Goal: Transaction & Acquisition: Book appointment/travel/reservation

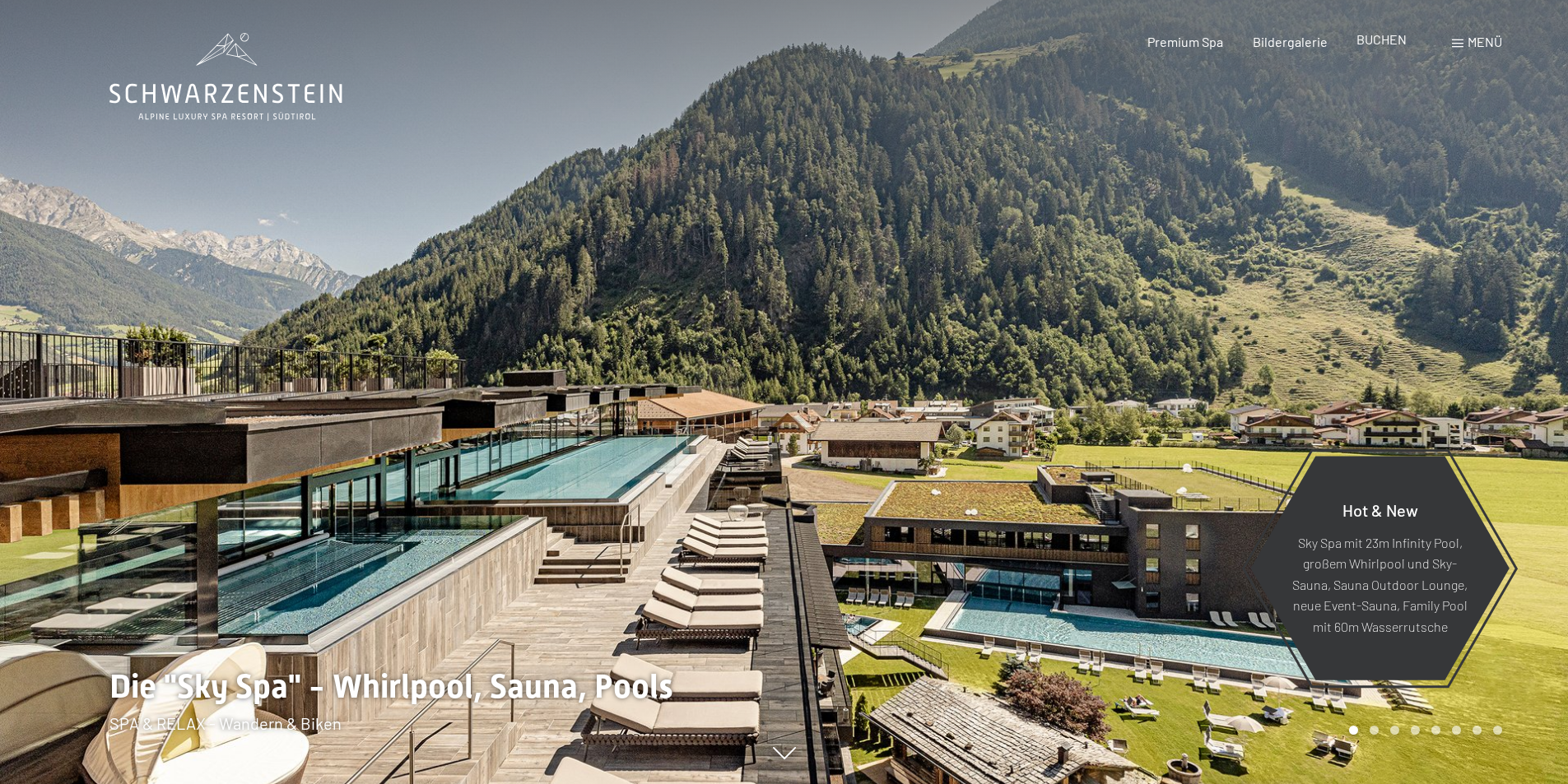
click at [1373, 45] on span "BUCHEN" at bounding box center [1381, 39] width 50 height 16
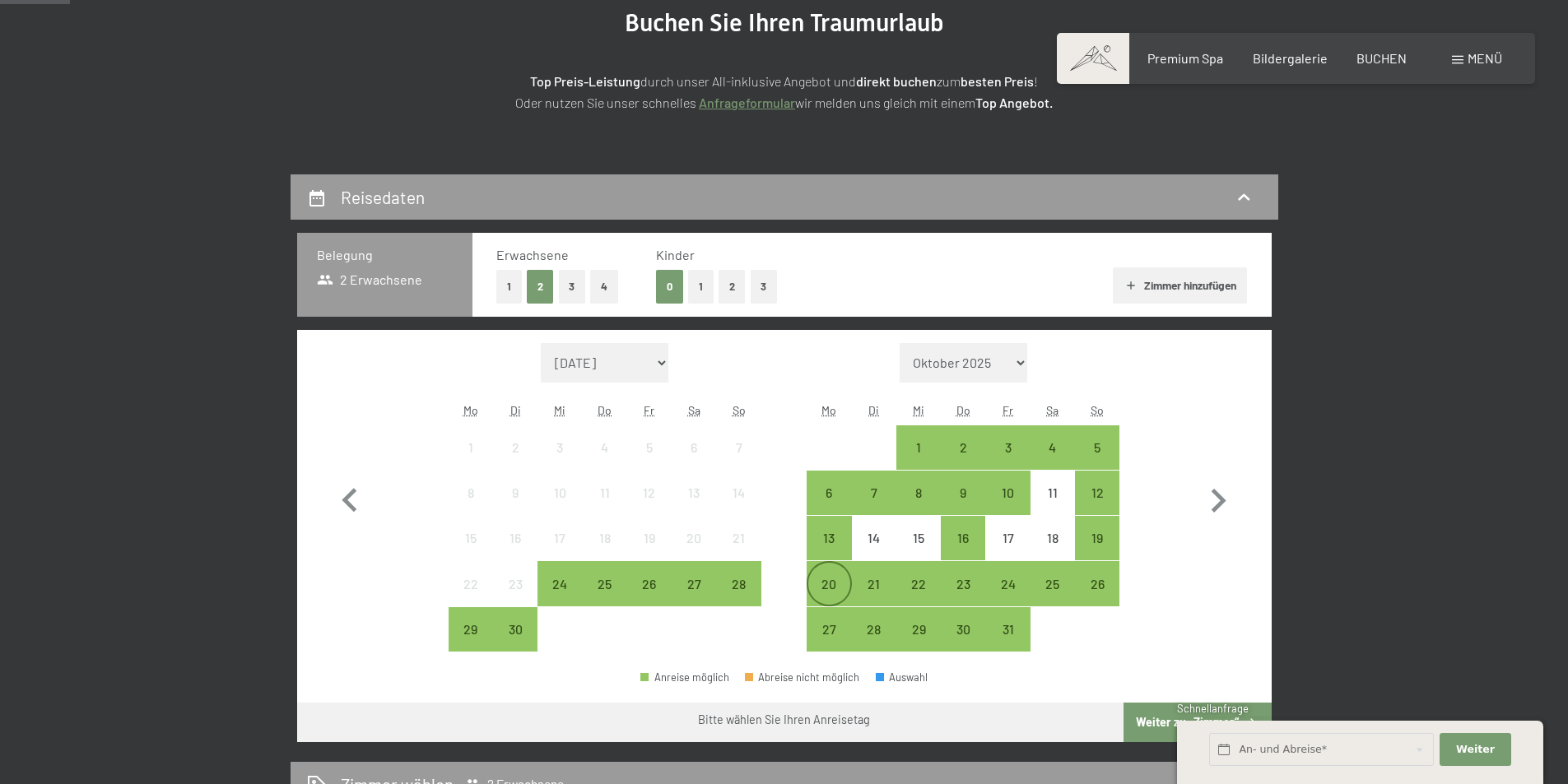
scroll to position [247, 0]
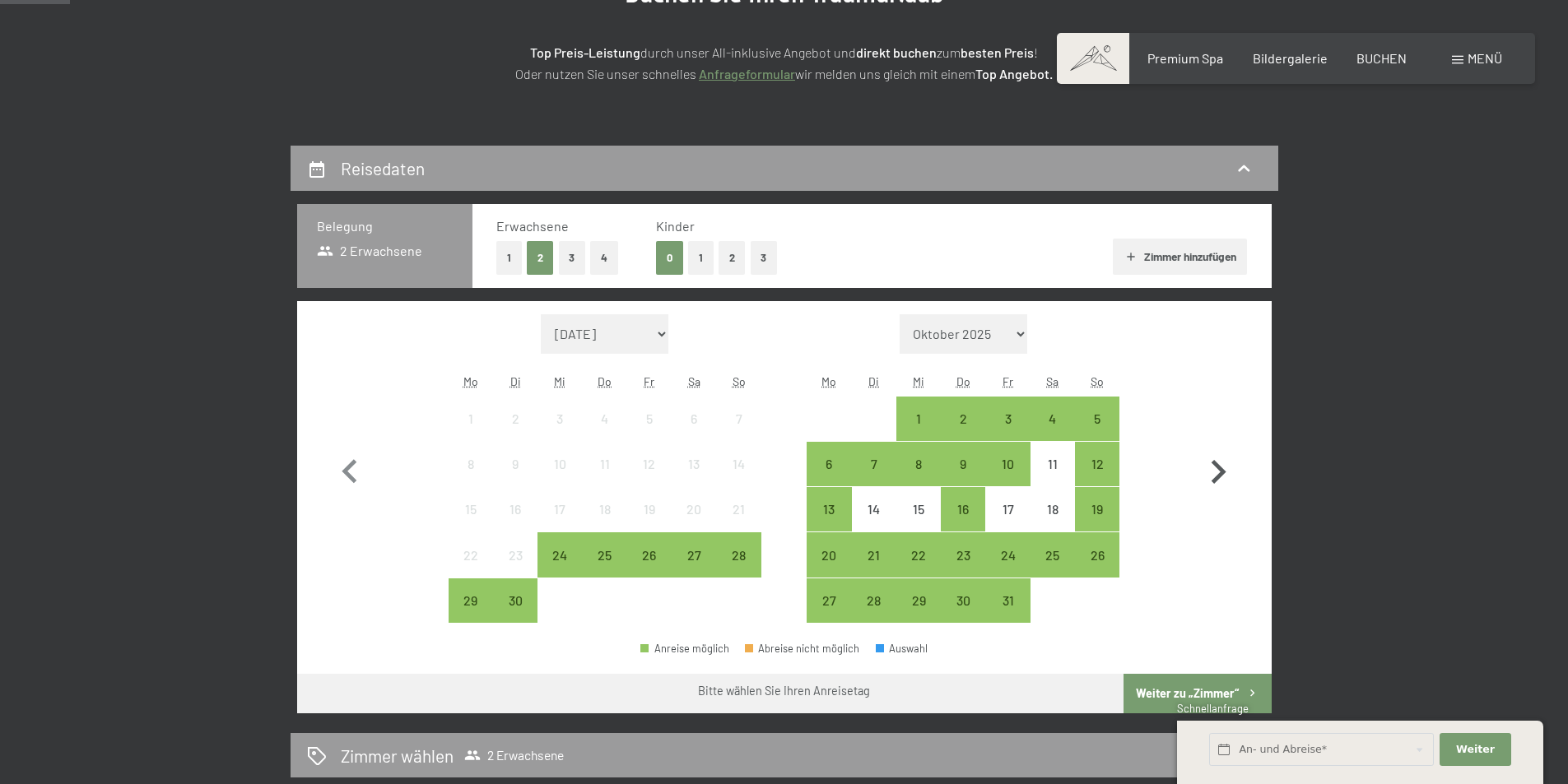
click at [1215, 468] on icon "button" at bounding box center [1217, 471] width 47 height 47
select select "[DATE]"
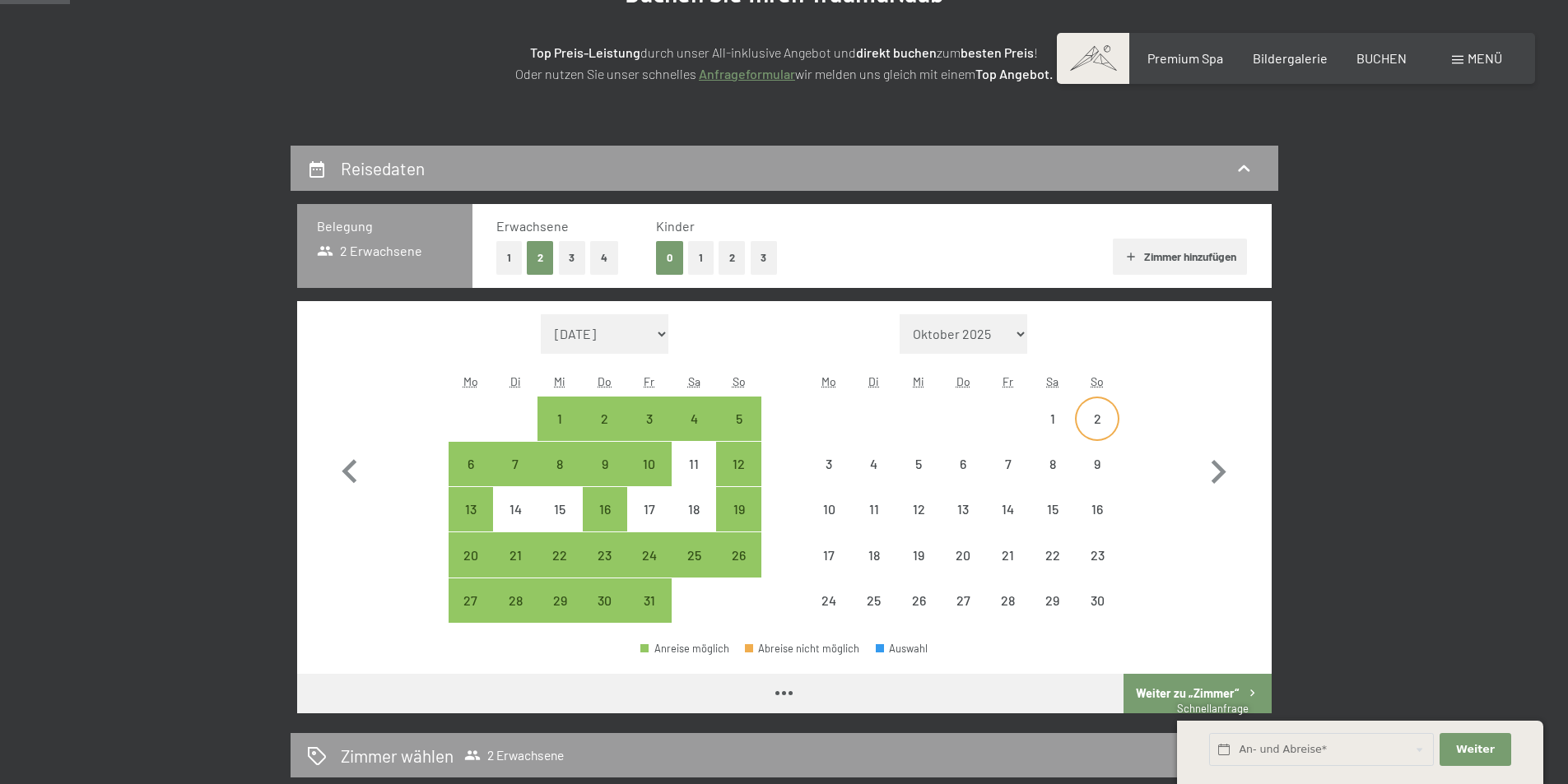
select select "[DATE]"
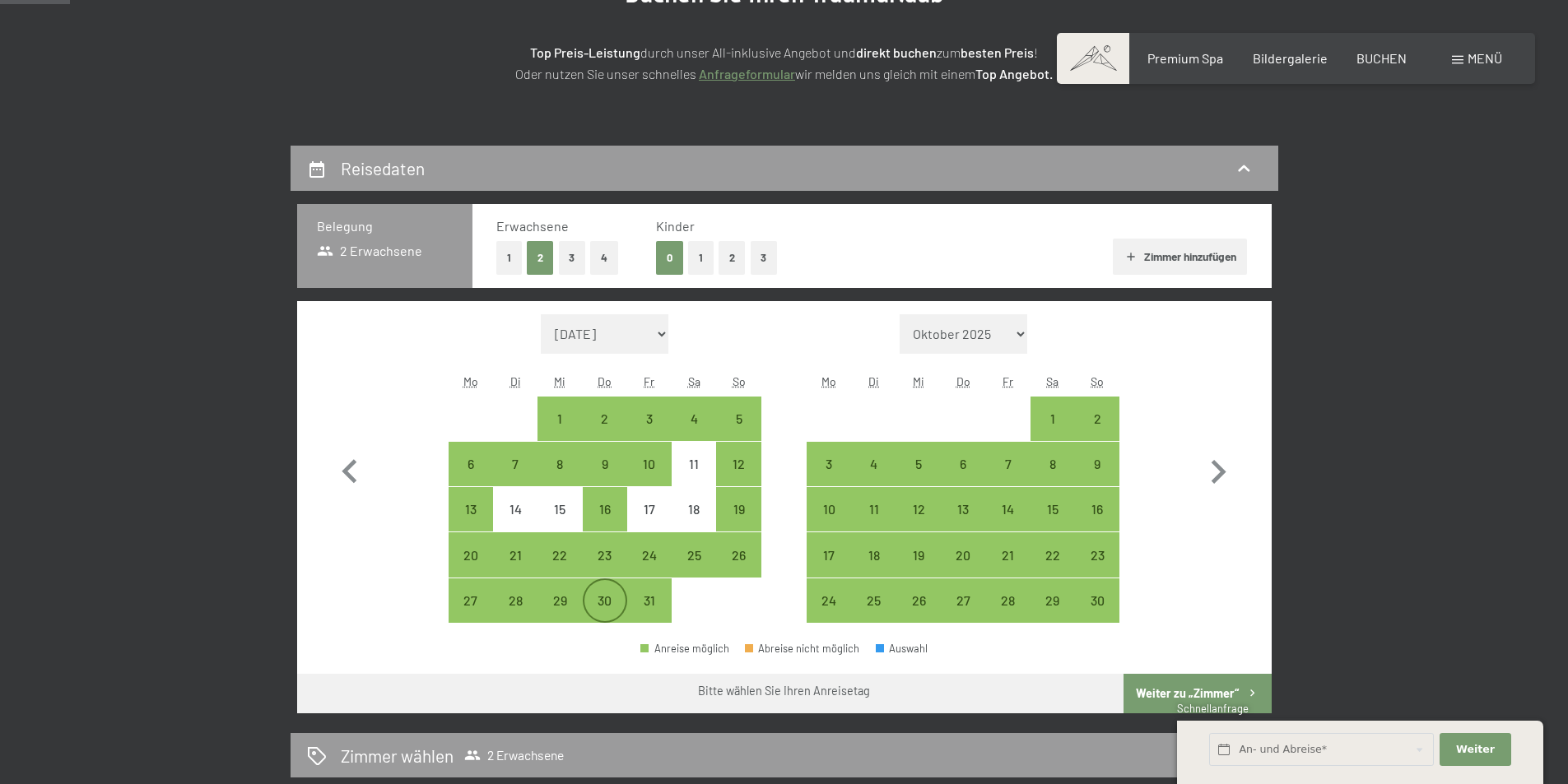
click at [613, 598] on div "30" at bounding box center [604, 614] width 41 height 41
select select "[DATE]"
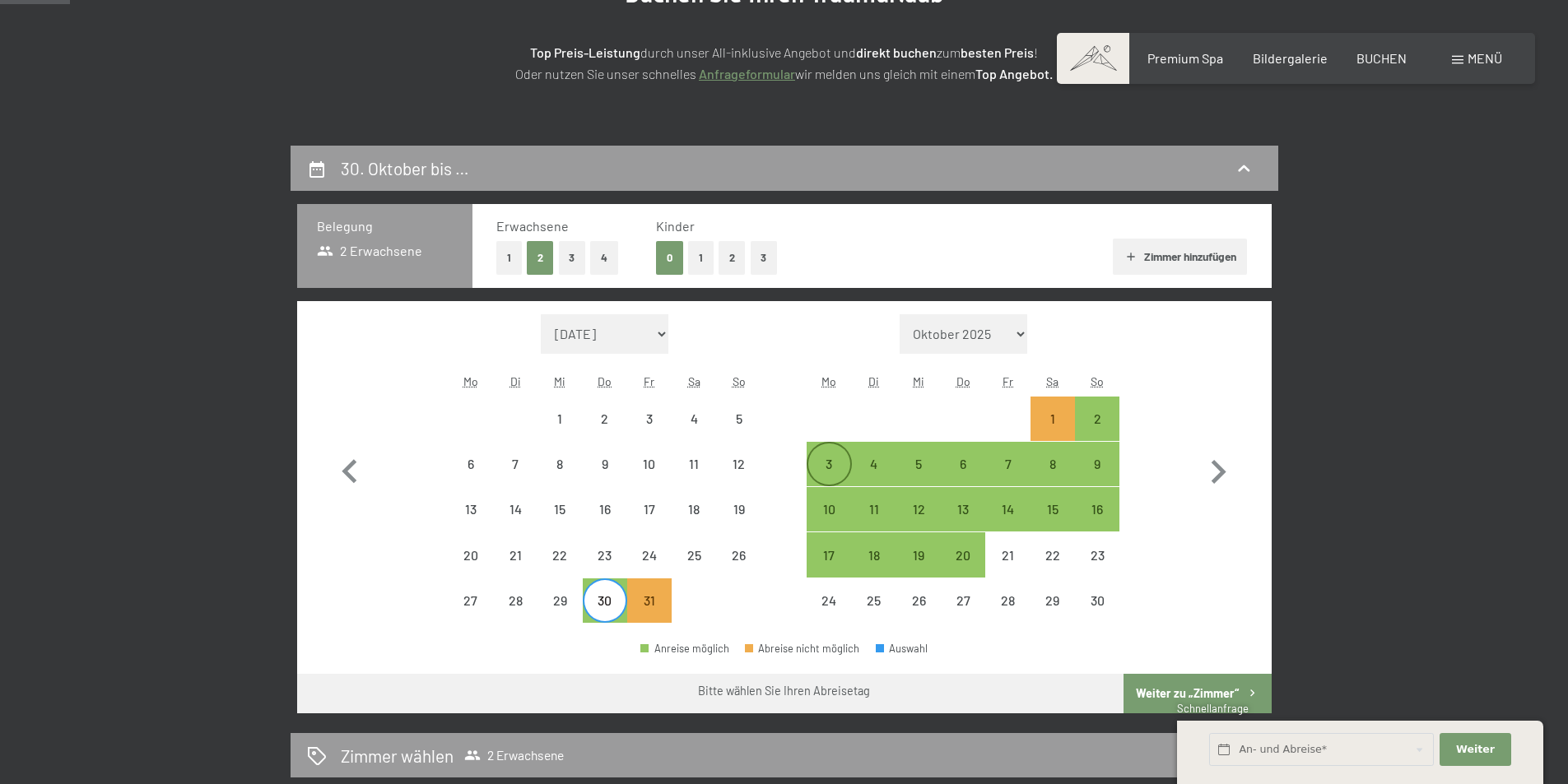
click at [825, 455] on div "3" at bounding box center [829, 464] width 41 height 41
select select "[DATE]"
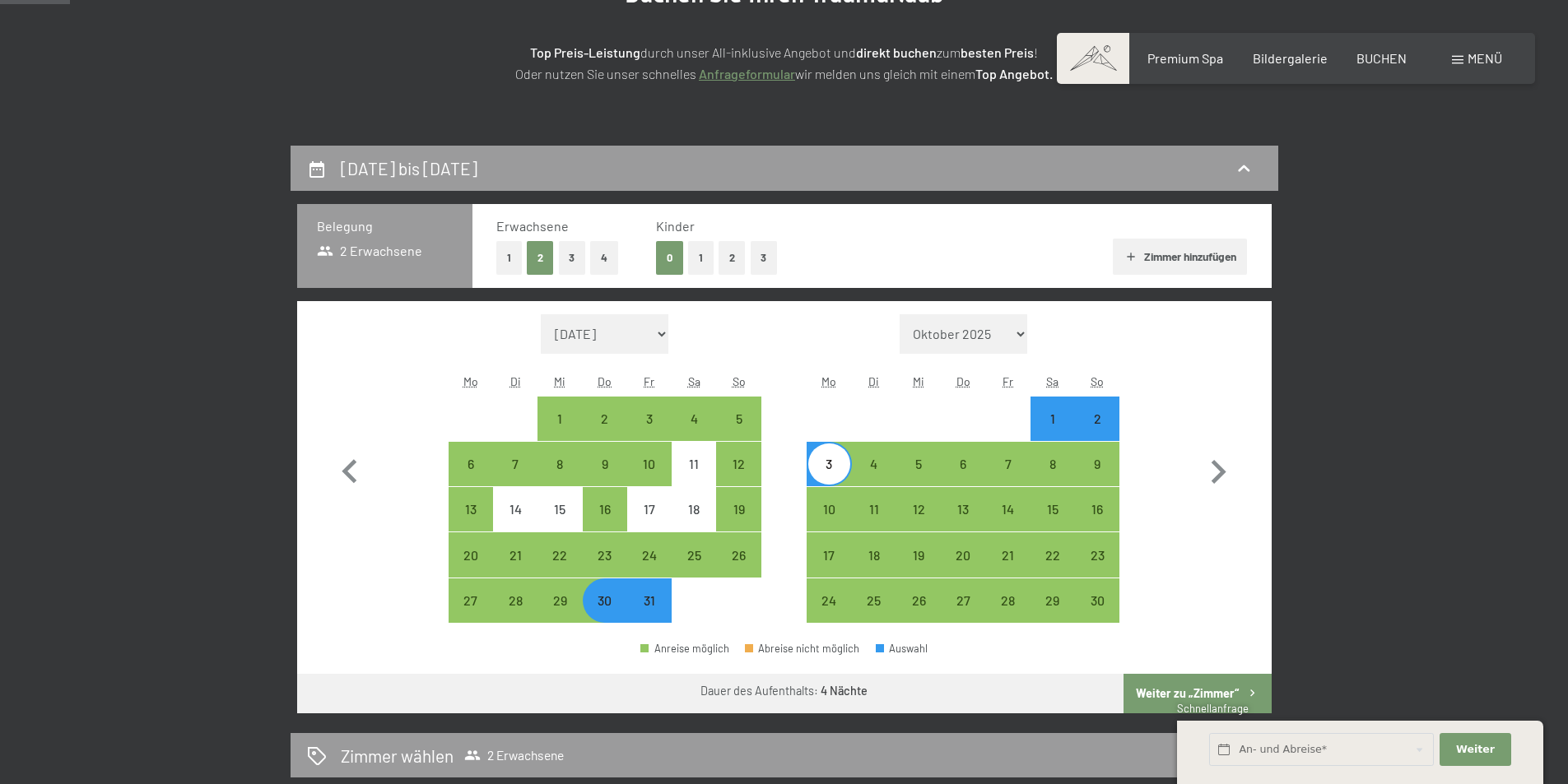
click at [1158, 693] on button "Weiter zu „Zimmer“" at bounding box center [1197, 693] width 148 height 40
select select "[DATE]"
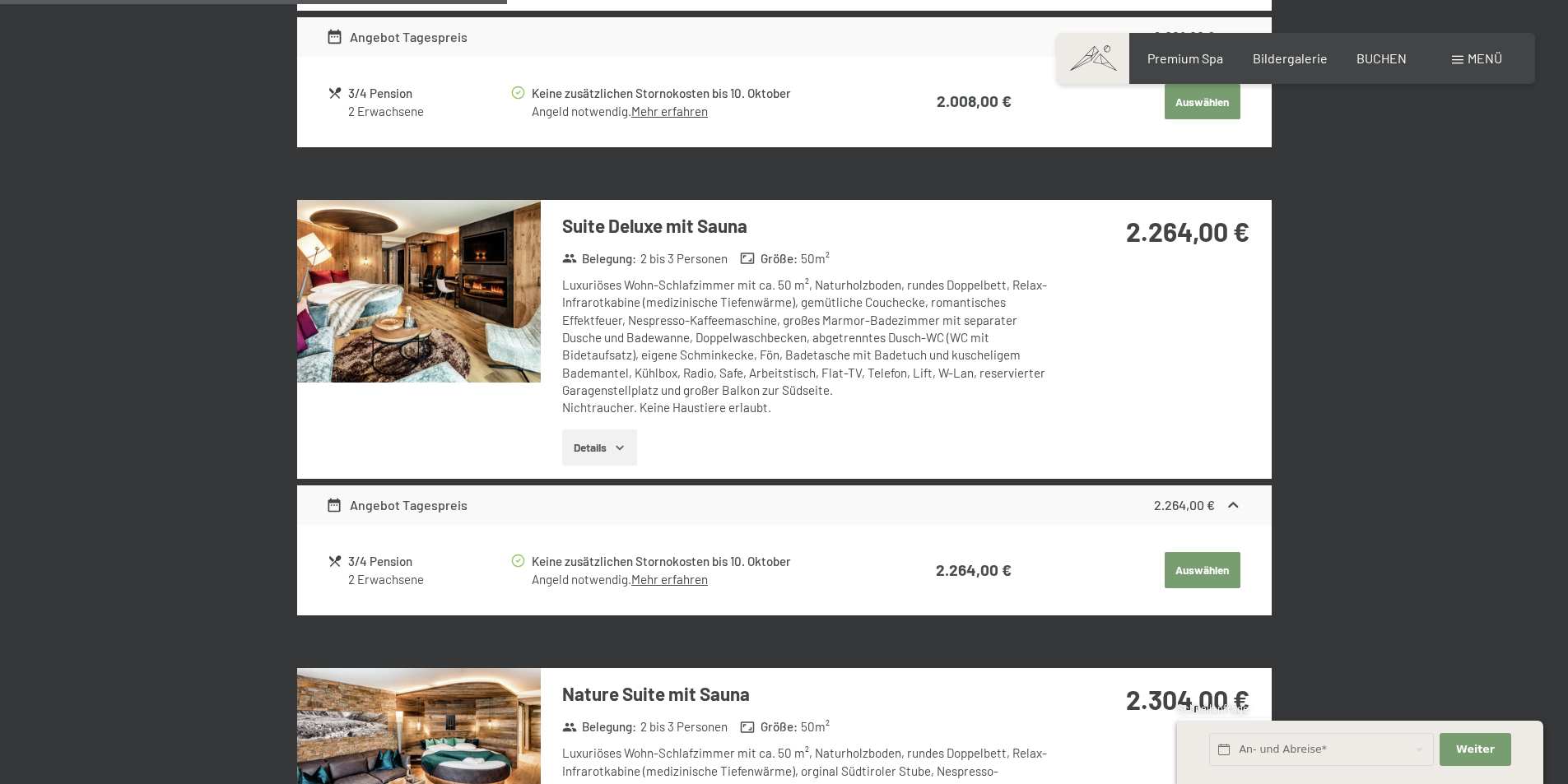
scroll to position [1215, 0]
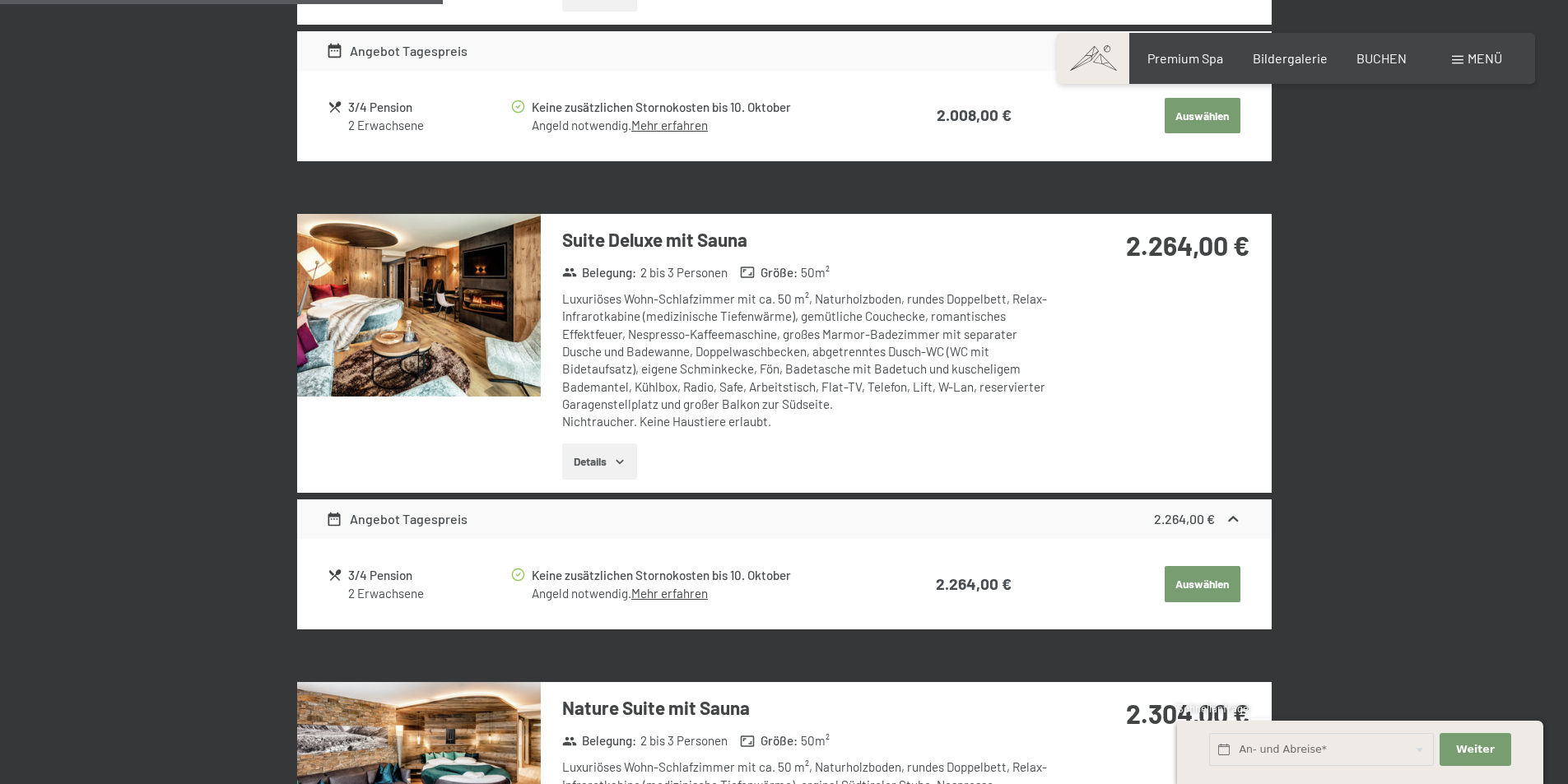
click at [367, 303] on img at bounding box center [419, 304] width 243 height 183
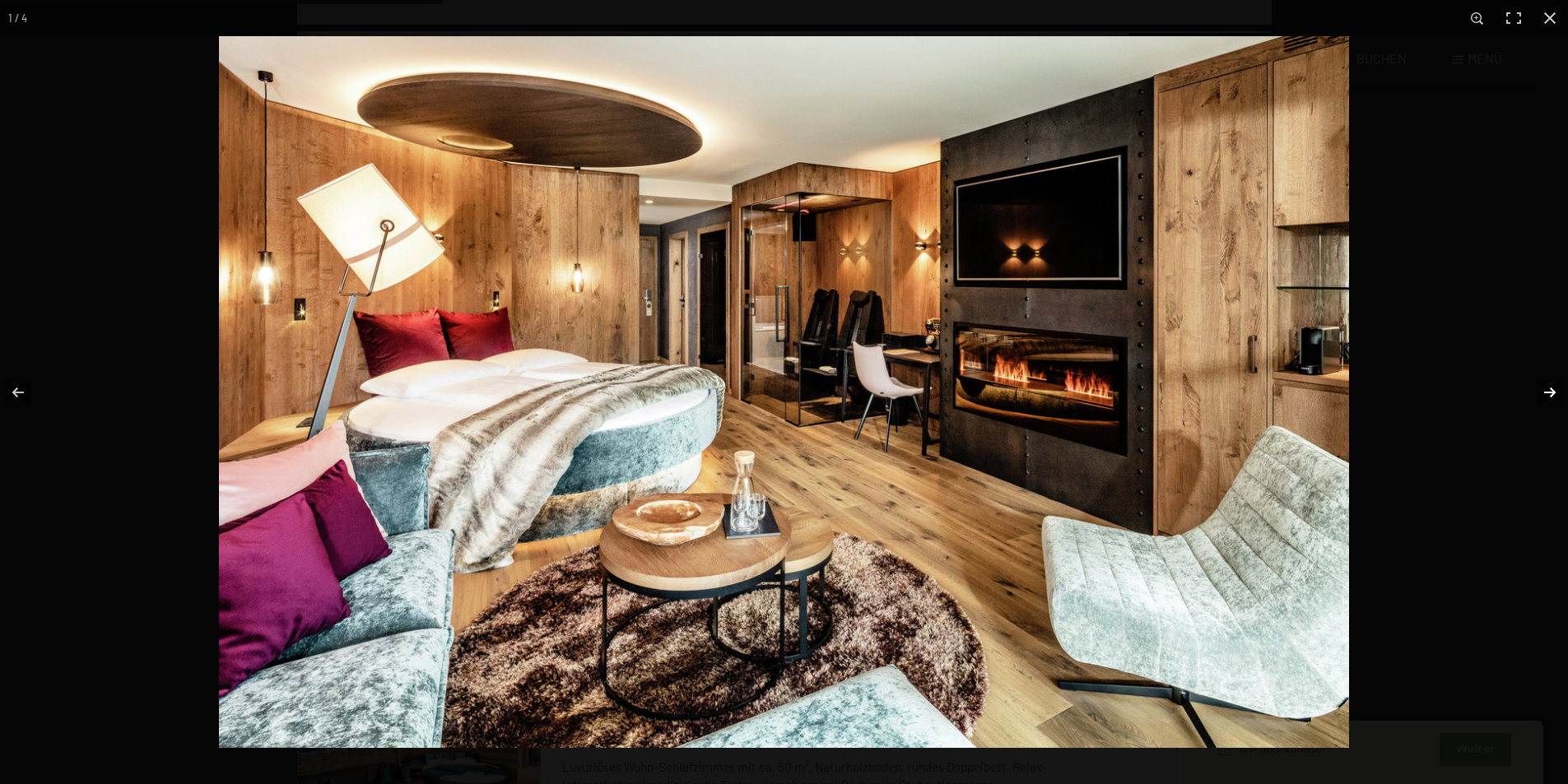
click at [1548, 386] on button "button" at bounding box center [1539, 392] width 58 height 83
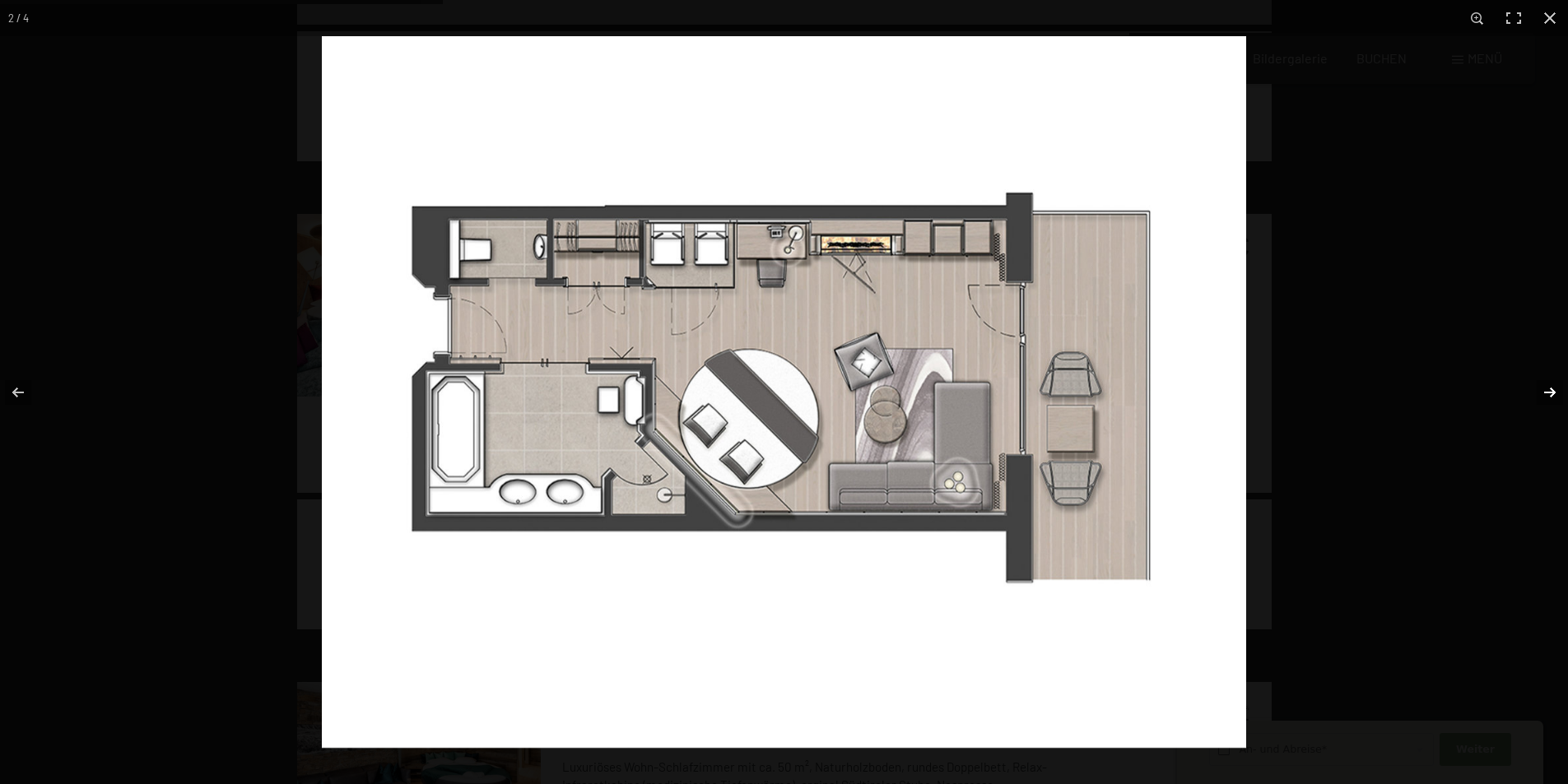
click at [1548, 386] on button "button" at bounding box center [1539, 392] width 58 height 83
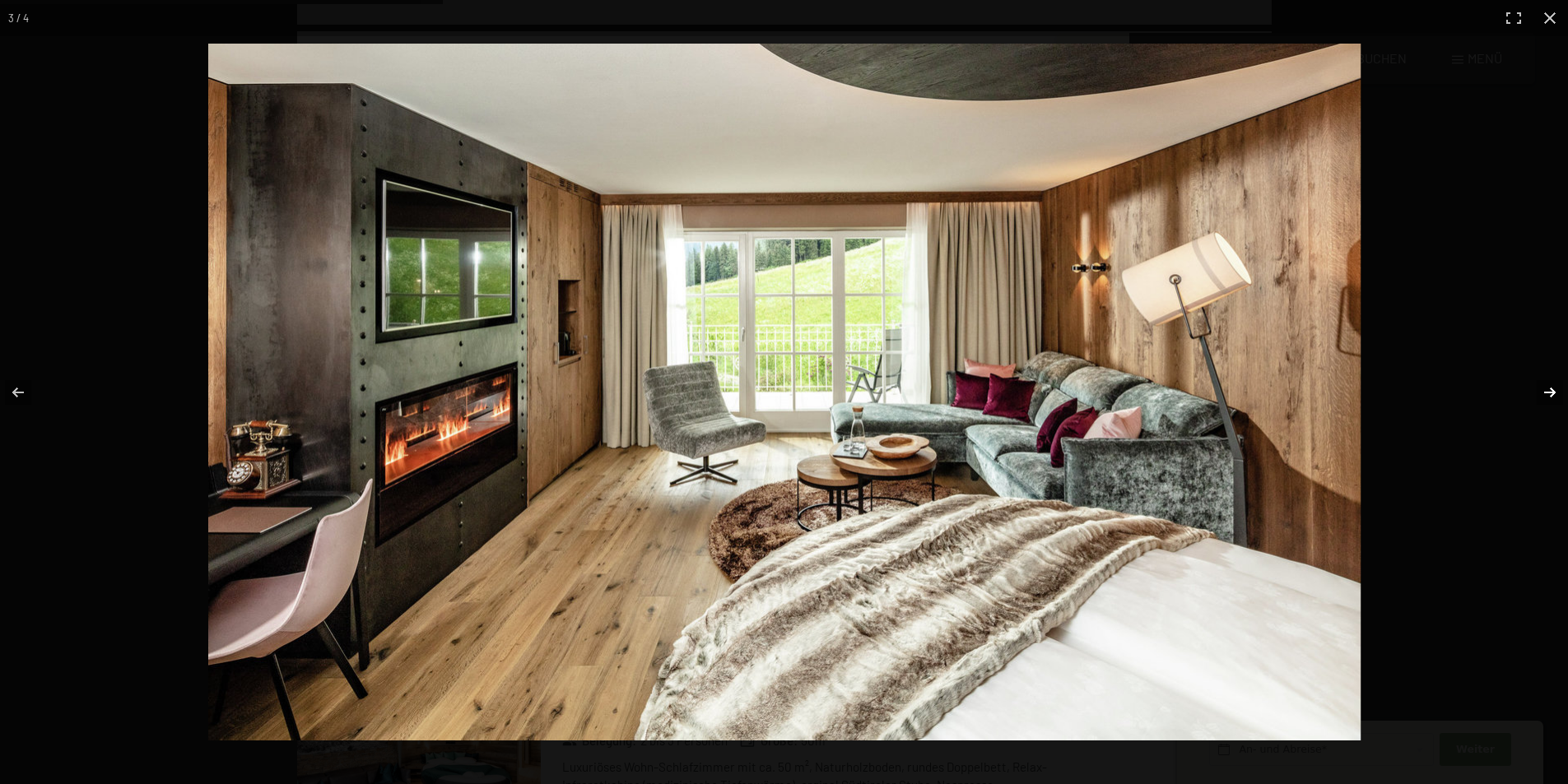
click at [1548, 386] on button "button" at bounding box center [1539, 392] width 58 height 83
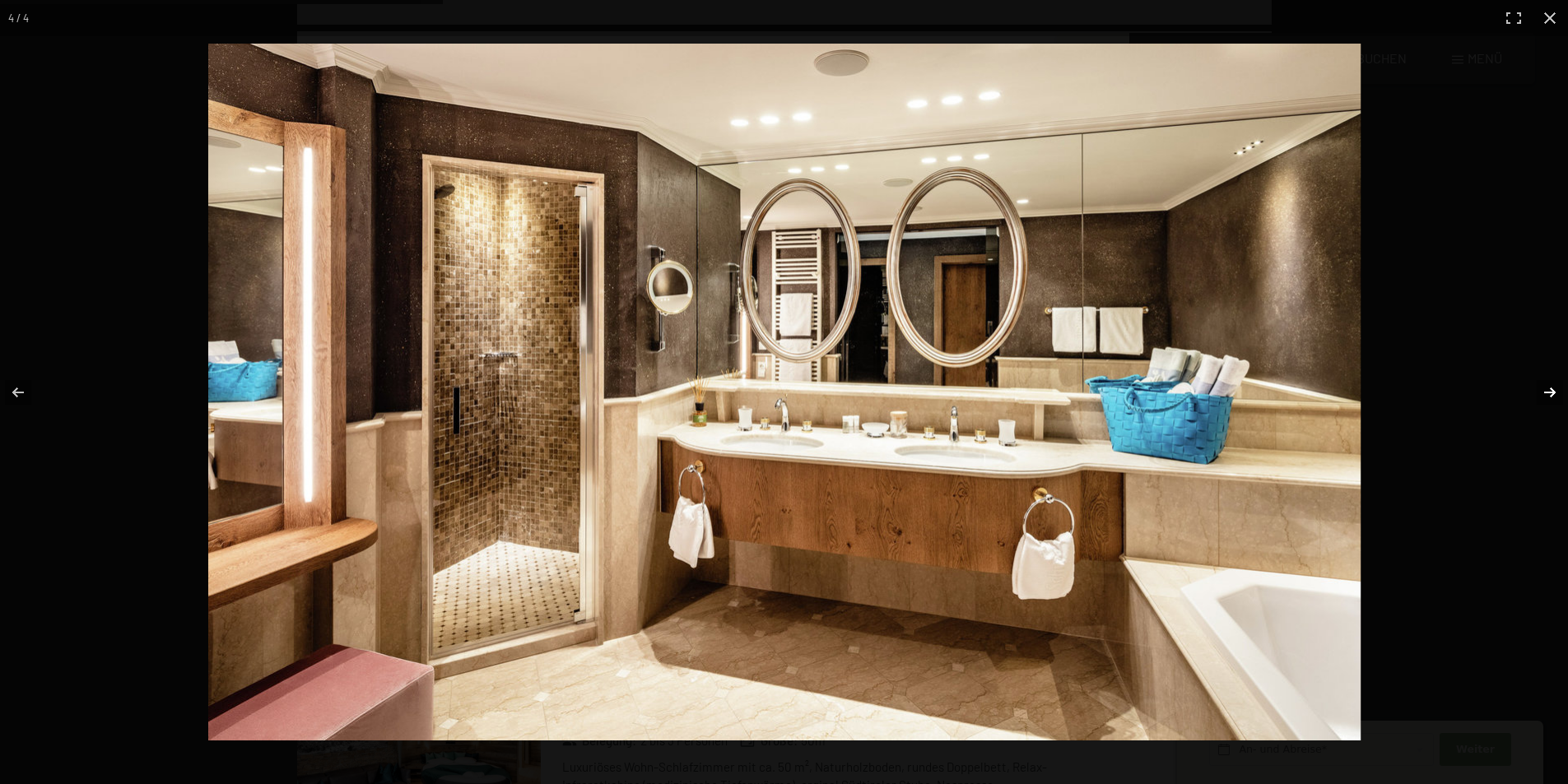
click at [1548, 386] on button "button" at bounding box center [1539, 392] width 58 height 83
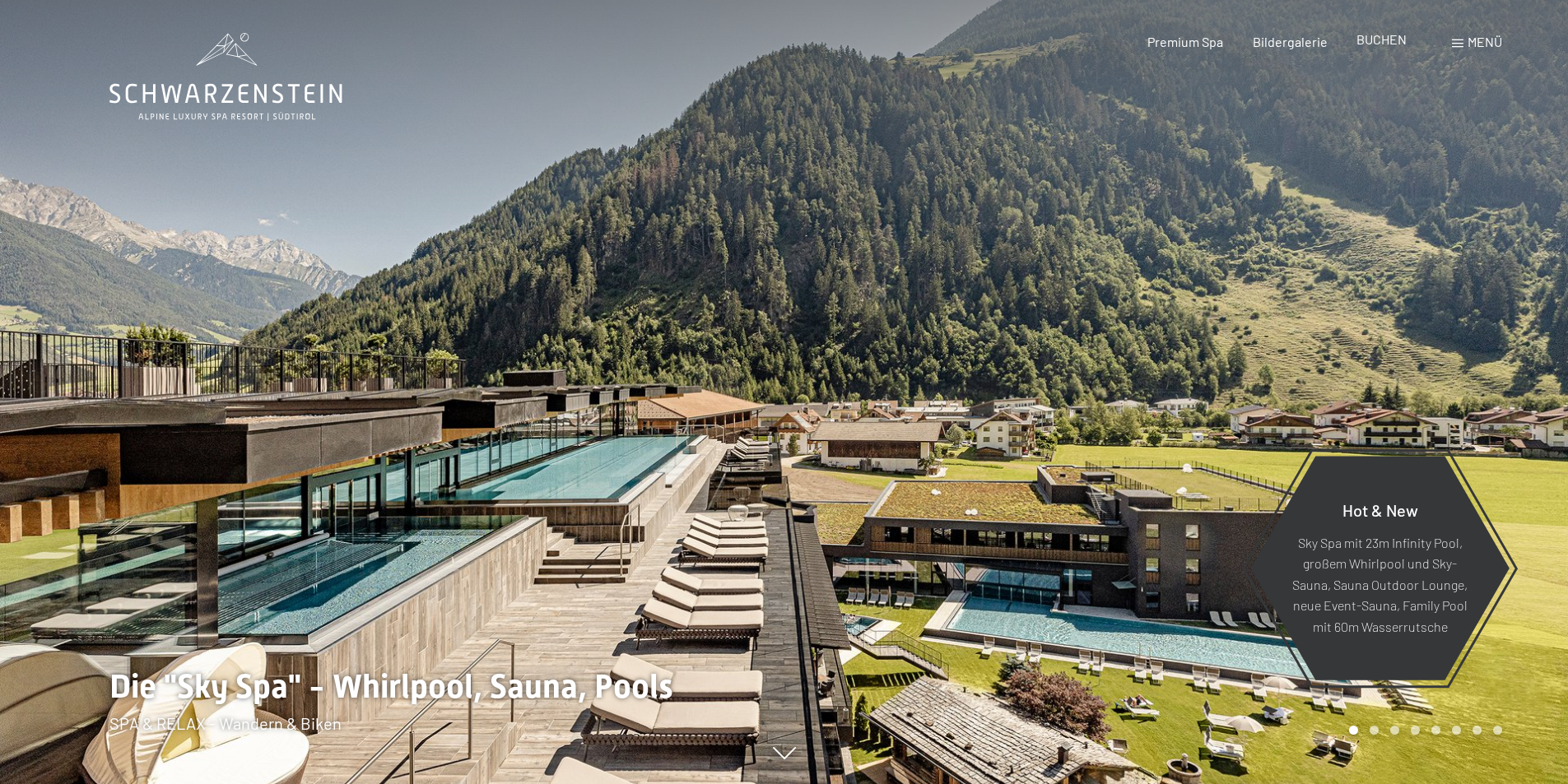
click at [1386, 42] on span "BUCHEN" at bounding box center [1381, 39] width 50 height 16
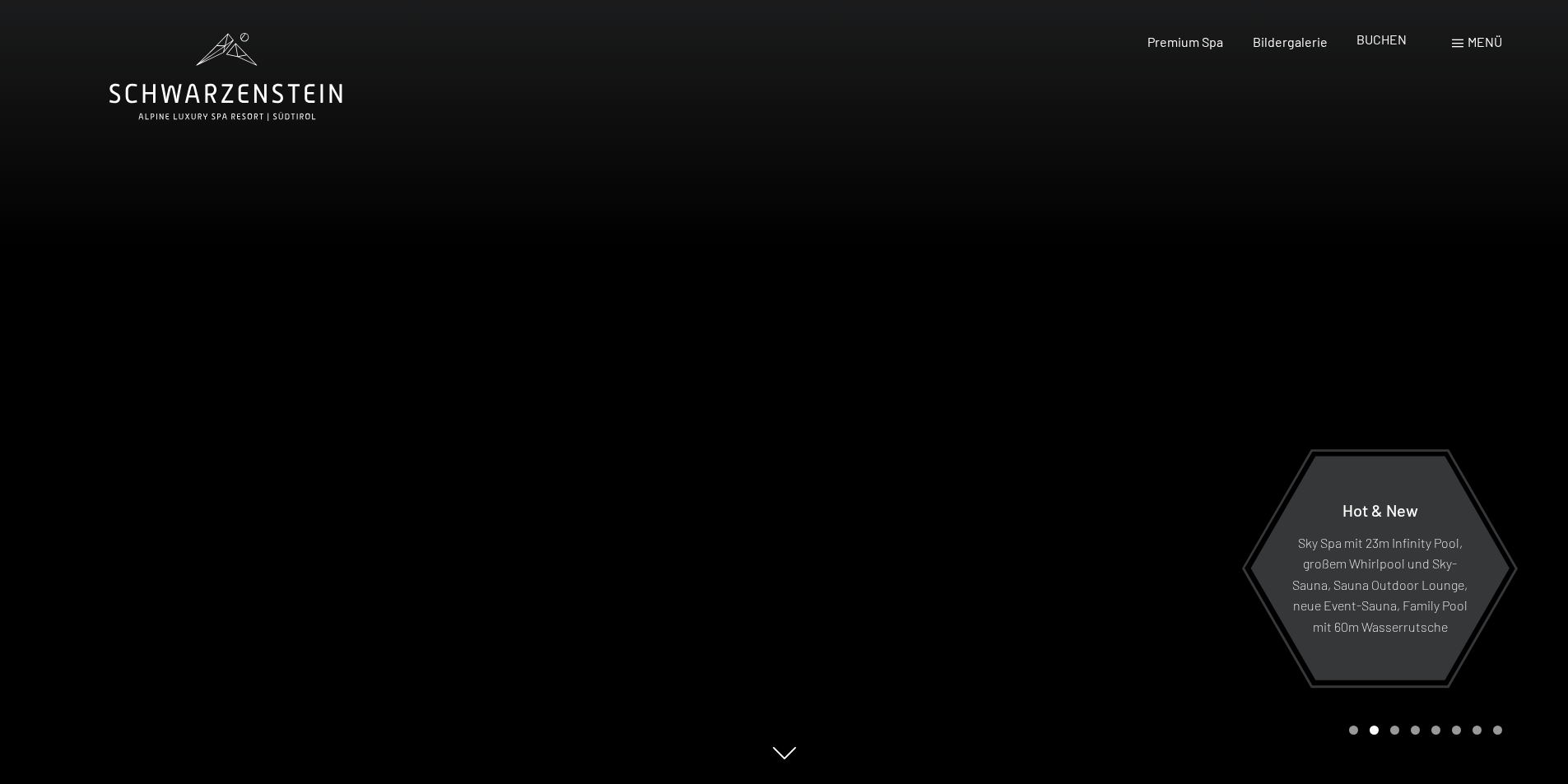
click at [1366, 43] on span "BUCHEN" at bounding box center [1381, 39] width 50 height 16
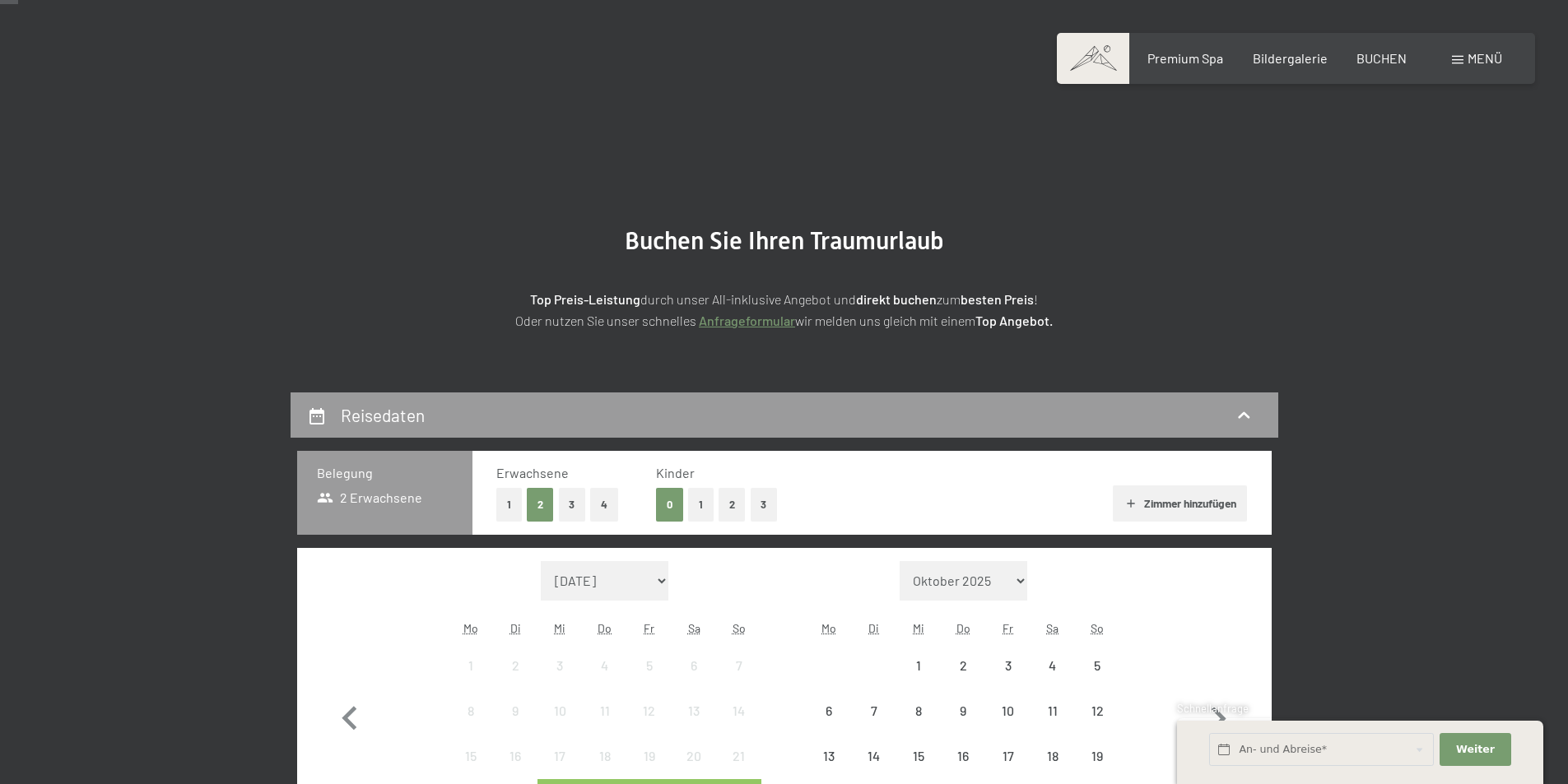
scroll to position [247, 0]
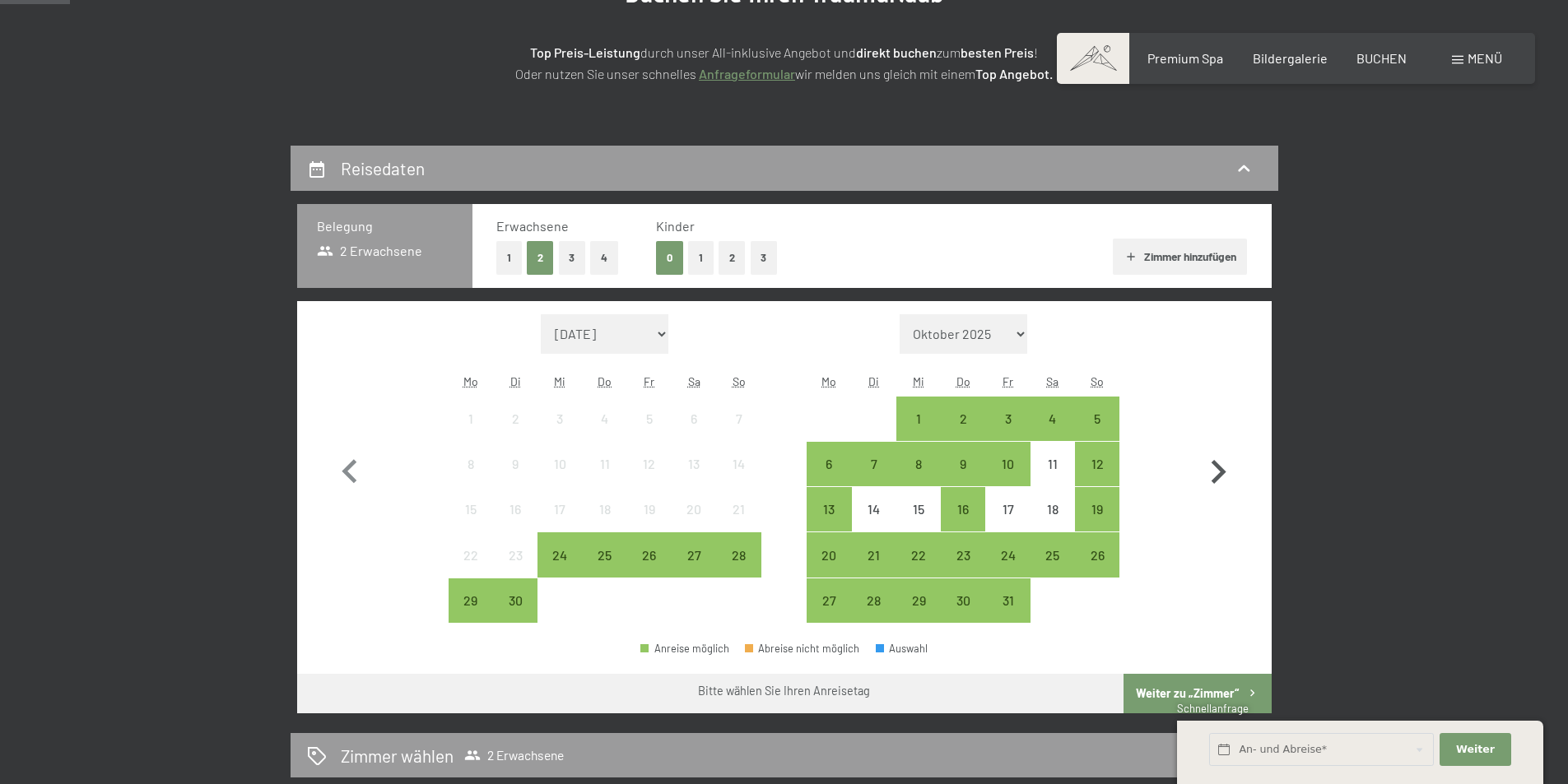
click at [1213, 473] on icon "button" at bounding box center [1217, 471] width 47 height 47
select select "[DATE]"
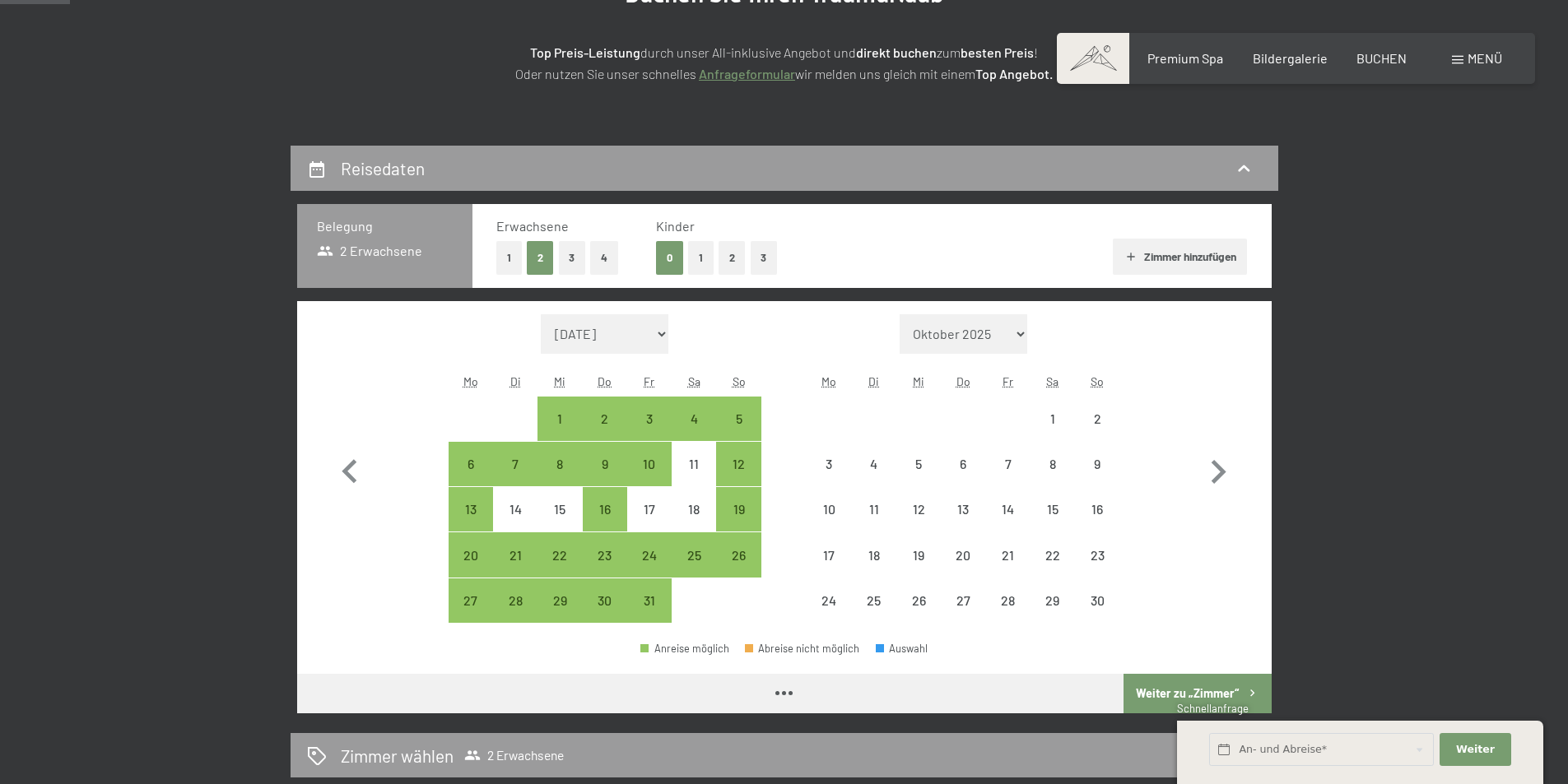
select select "[DATE]"
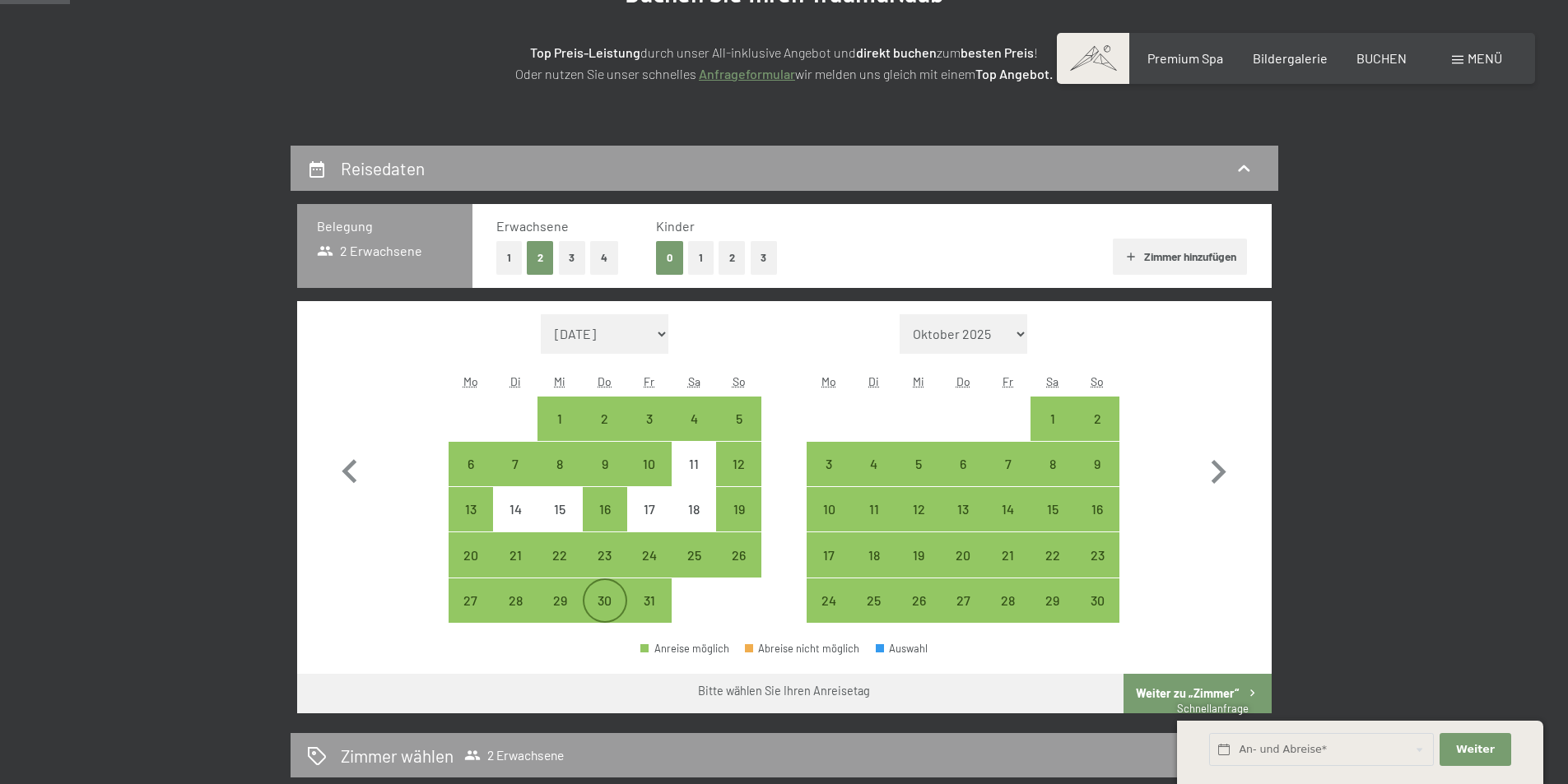
click at [599, 603] on div "30" at bounding box center [604, 614] width 41 height 41
select select "[DATE]"
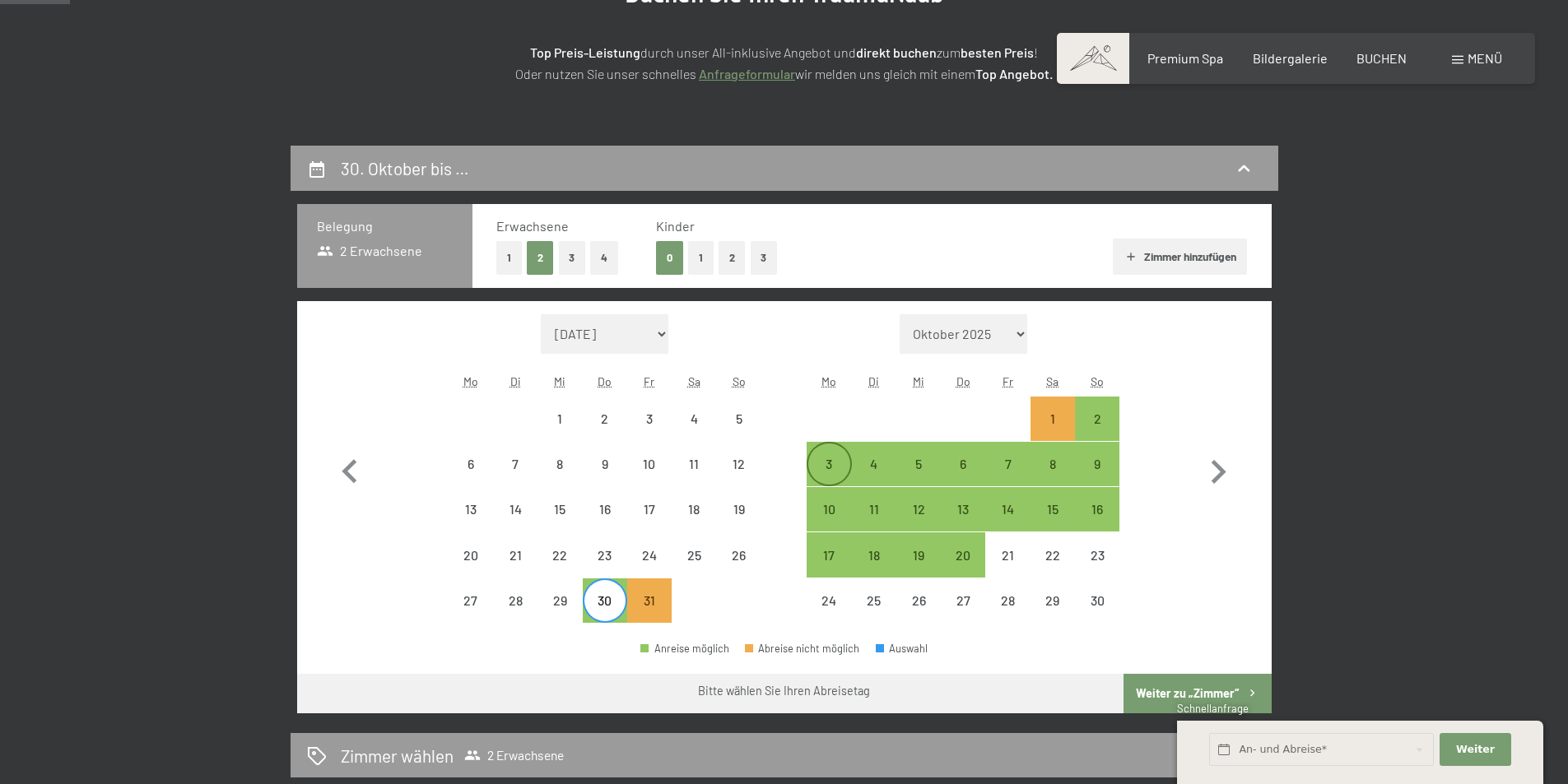
click at [825, 465] on div "3" at bounding box center [829, 478] width 41 height 41
select select "[DATE]"
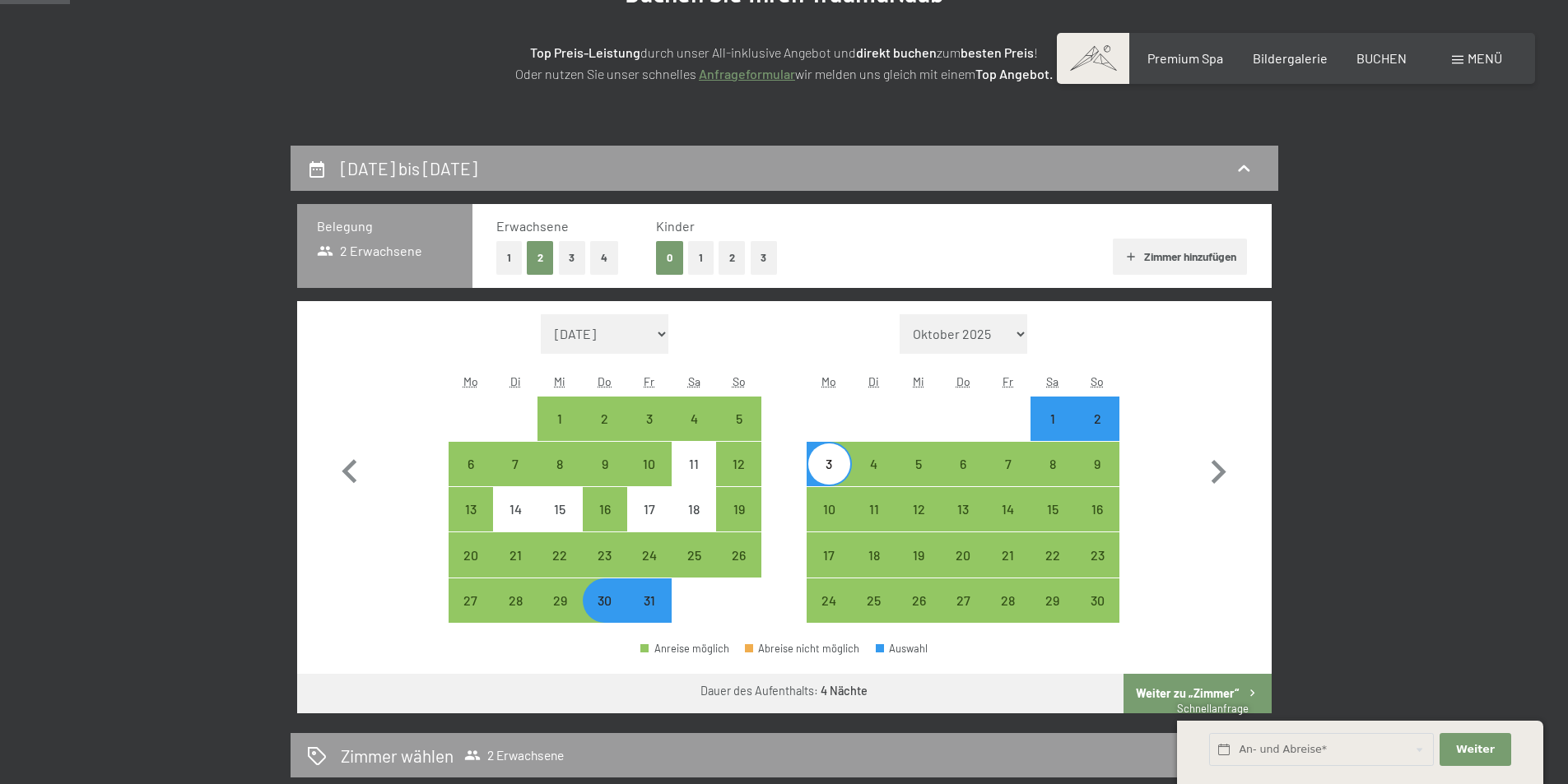
click at [1145, 691] on button "Weiter zu „Zimmer“" at bounding box center [1197, 693] width 148 height 40
select select "[DATE]"
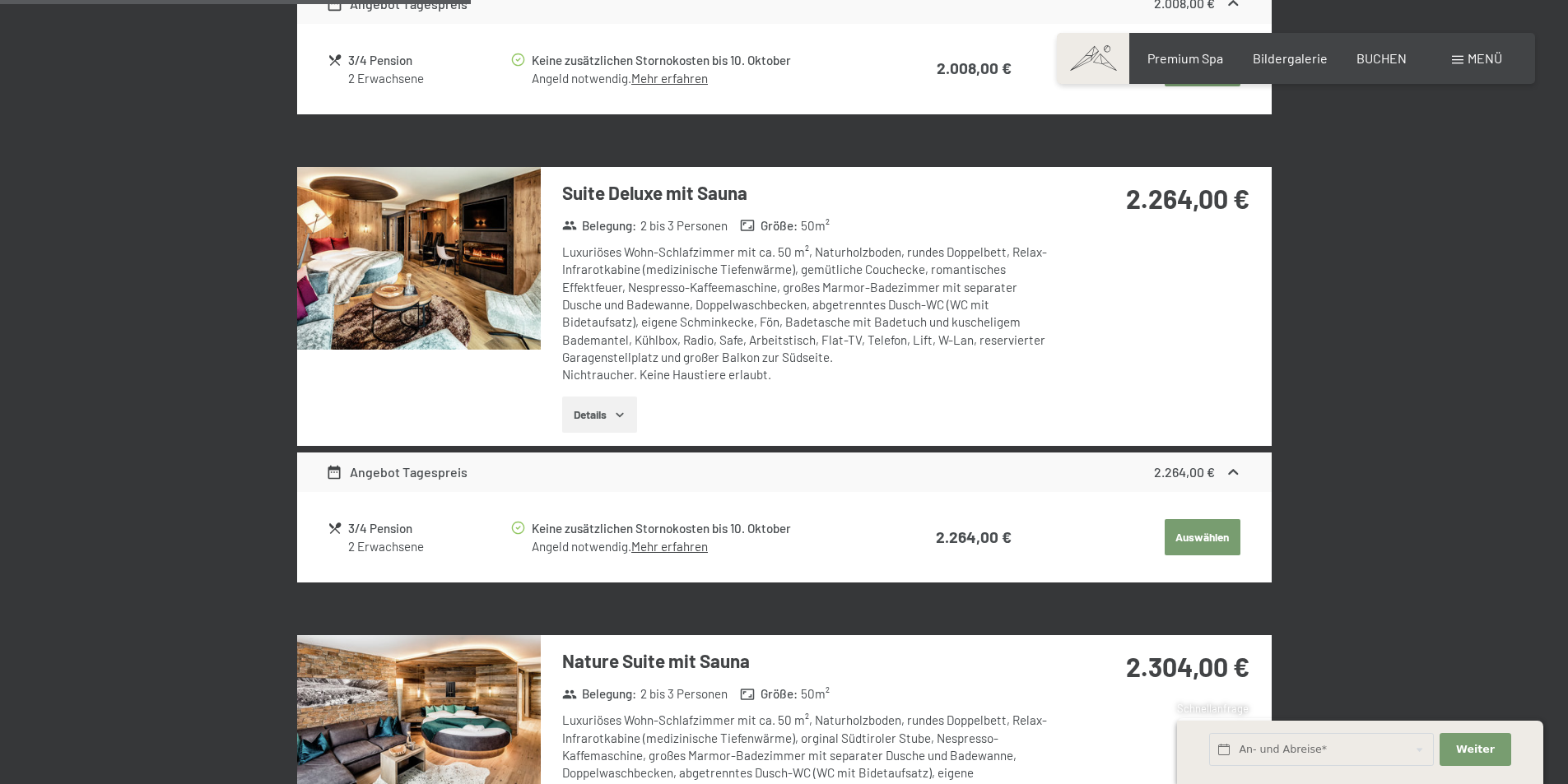
scroll to position [1133, 0]
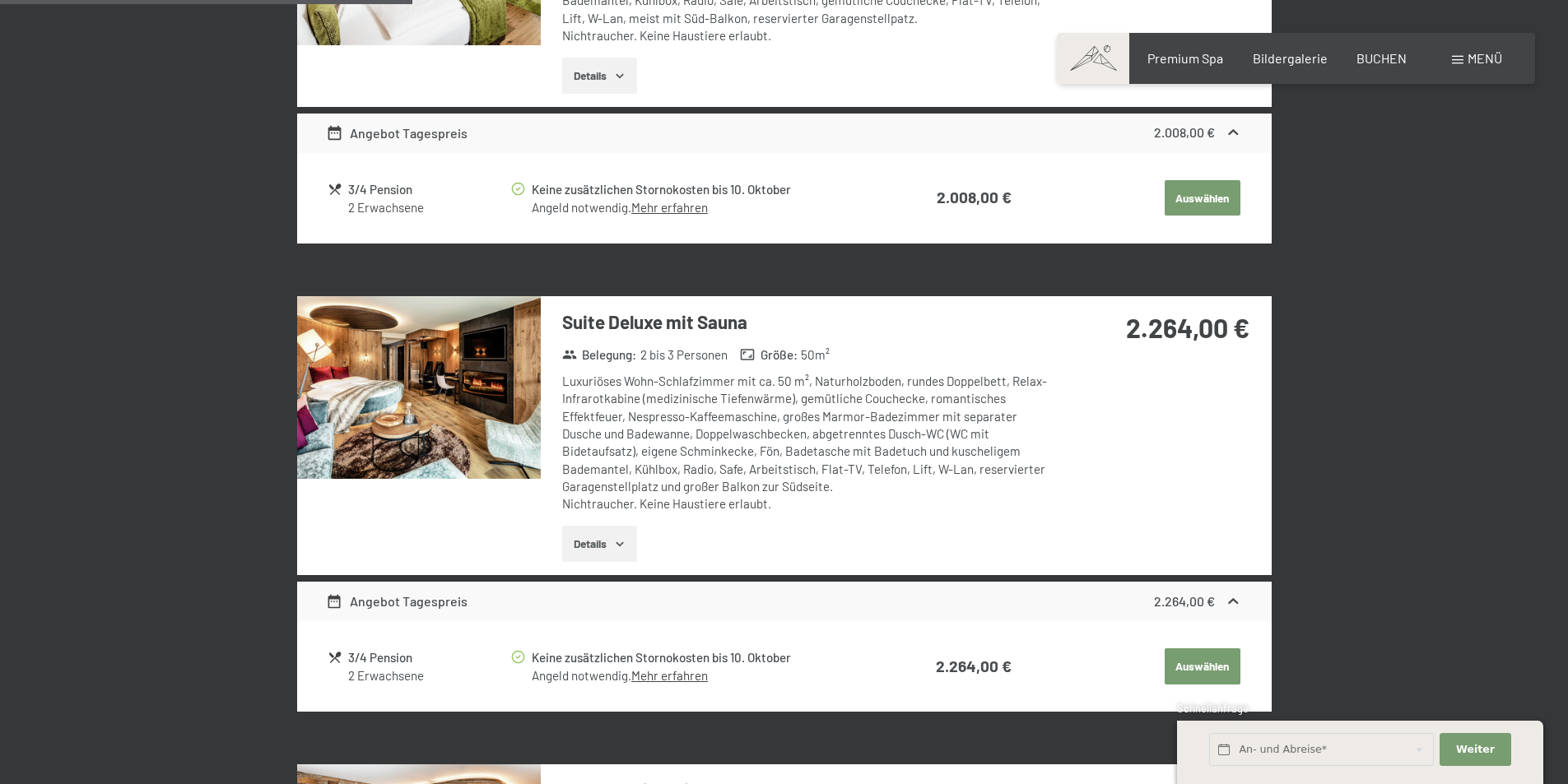
click at [469, 404] on img at bounding box center [419, 387] width 243 height 183
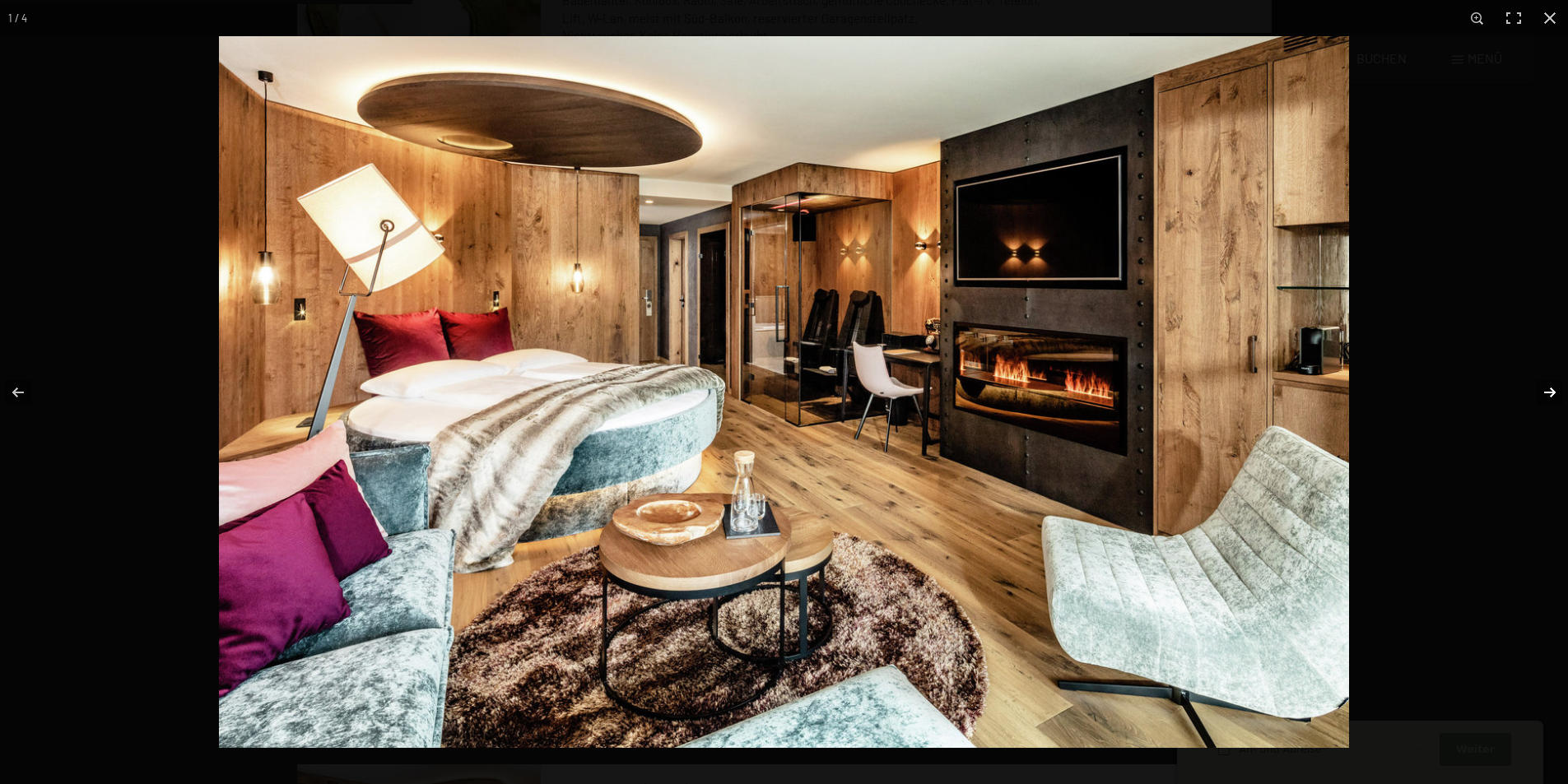
click at [1547, 389] on button "button" at bounding box center [1539, 392] width 58 height 83
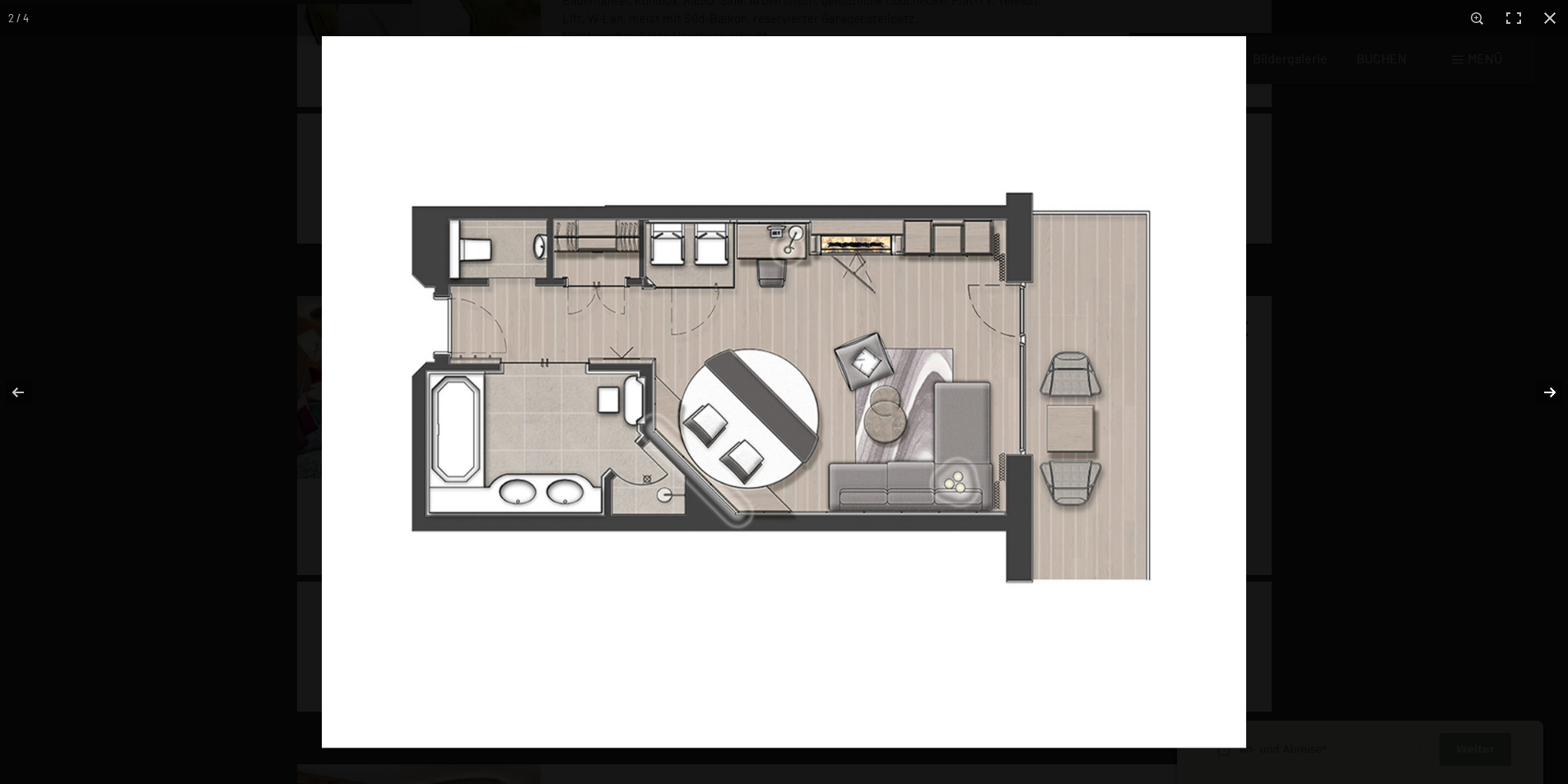
click at [1547, 389] on button "button" at bounding box center [1539, 392] width 58 height 83
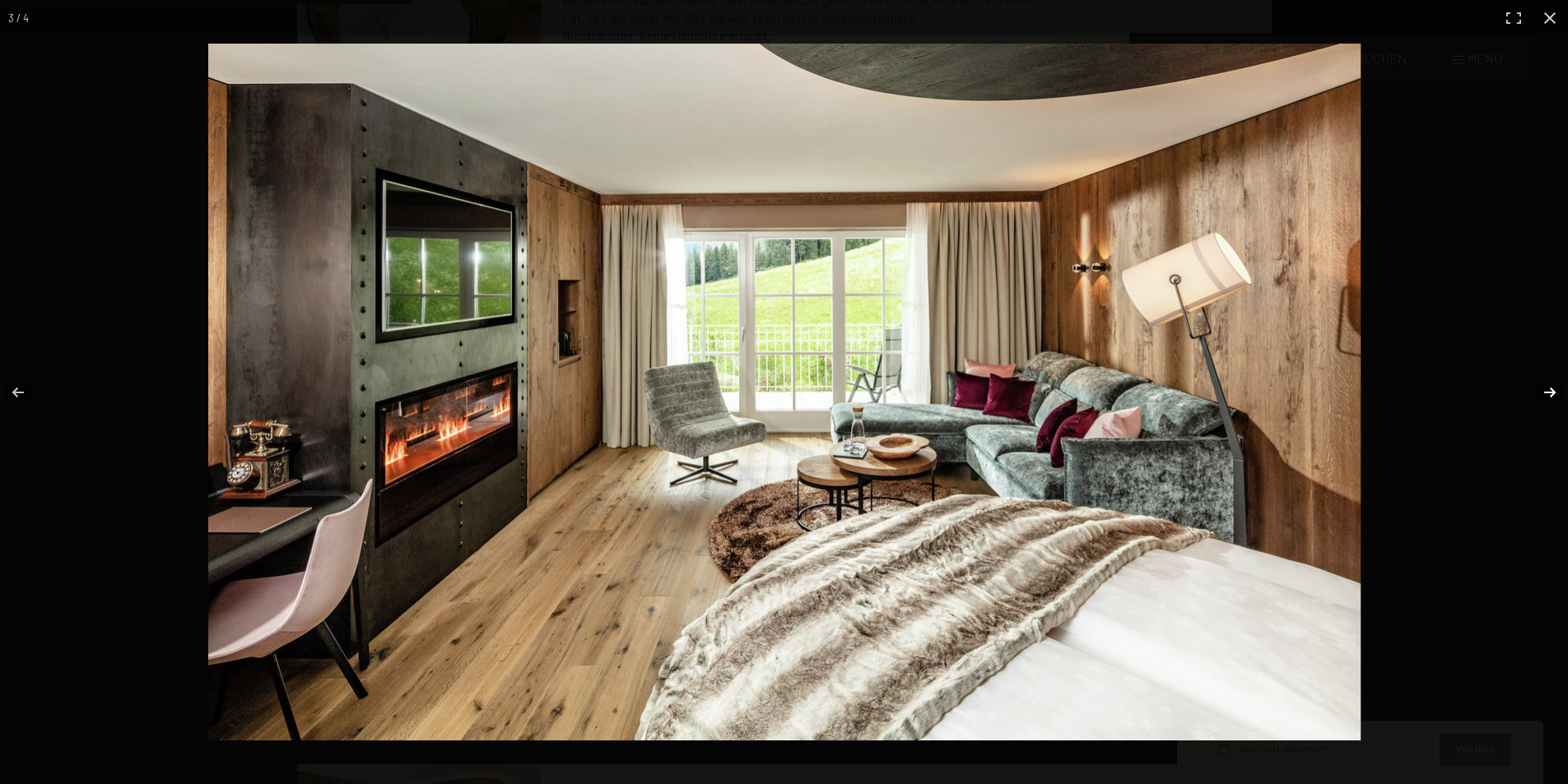
click at [1551, 390] on button "button" at bounding box center [1539, 392] width 58 height 83
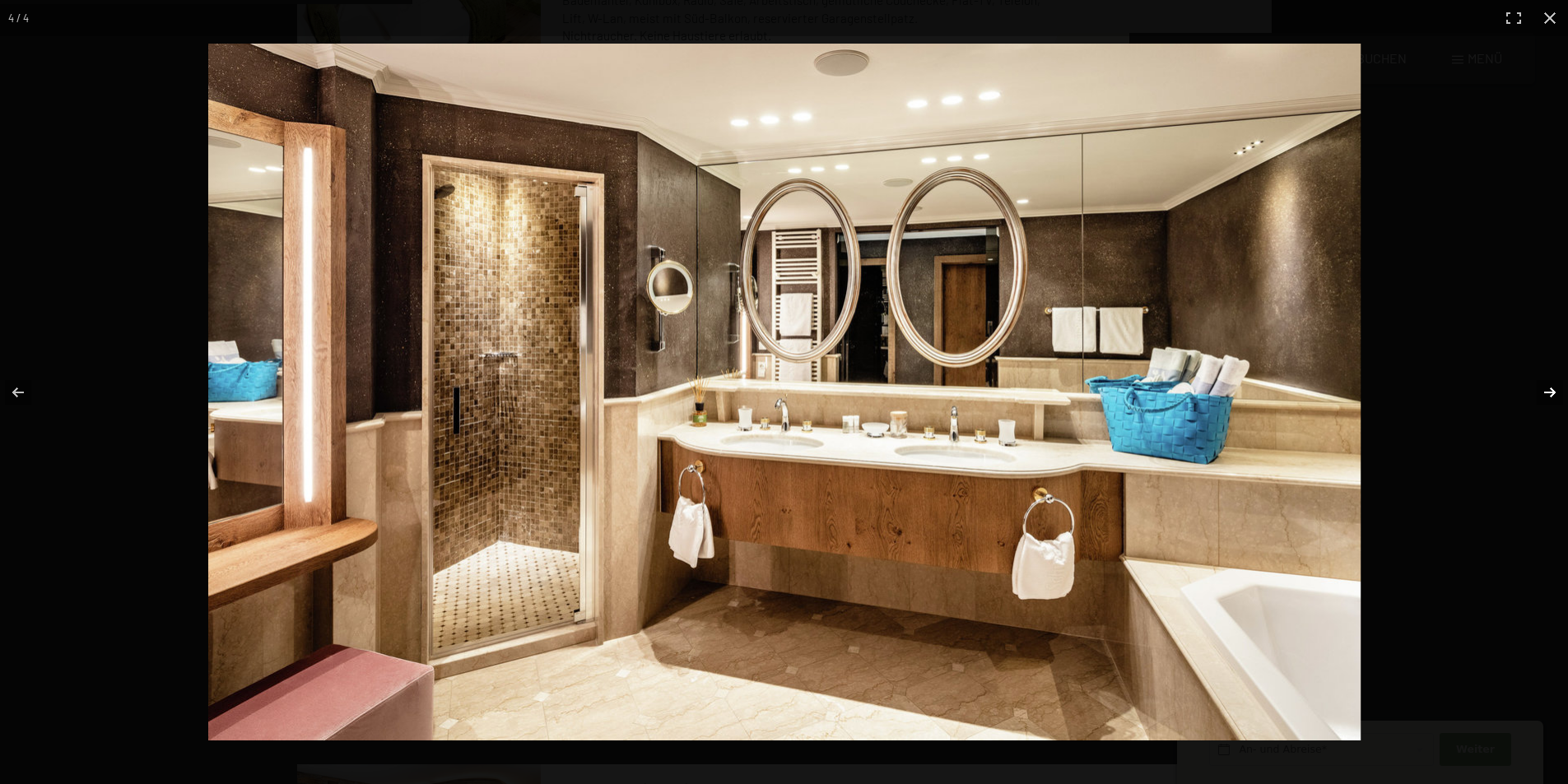
click at [1551, 390] on button "button" at bounding box center [1539, 392] width 58 height 83
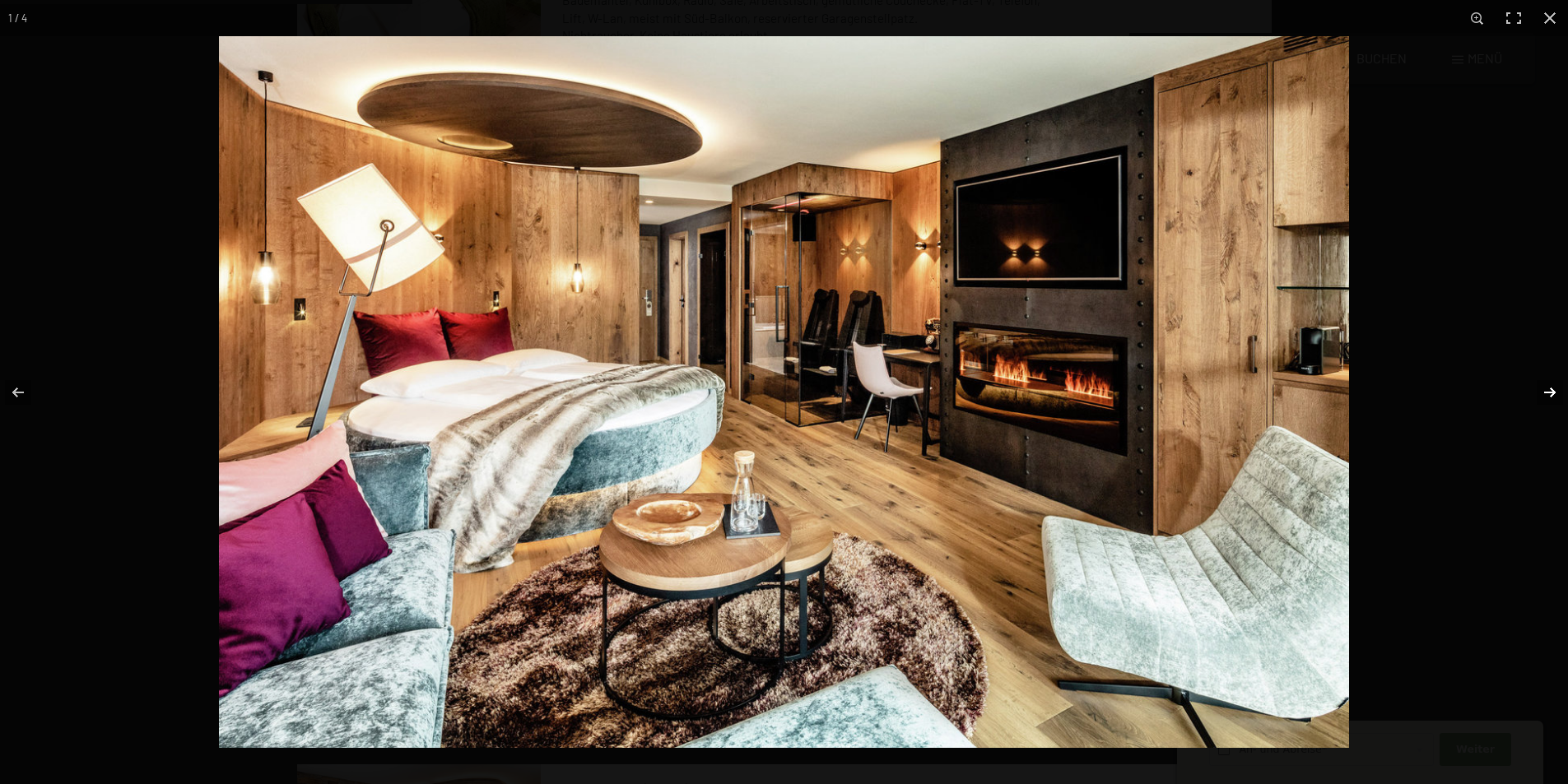
click at [1551, 390] on button "button" at bounding box center [1539, 392] width 58 height 83
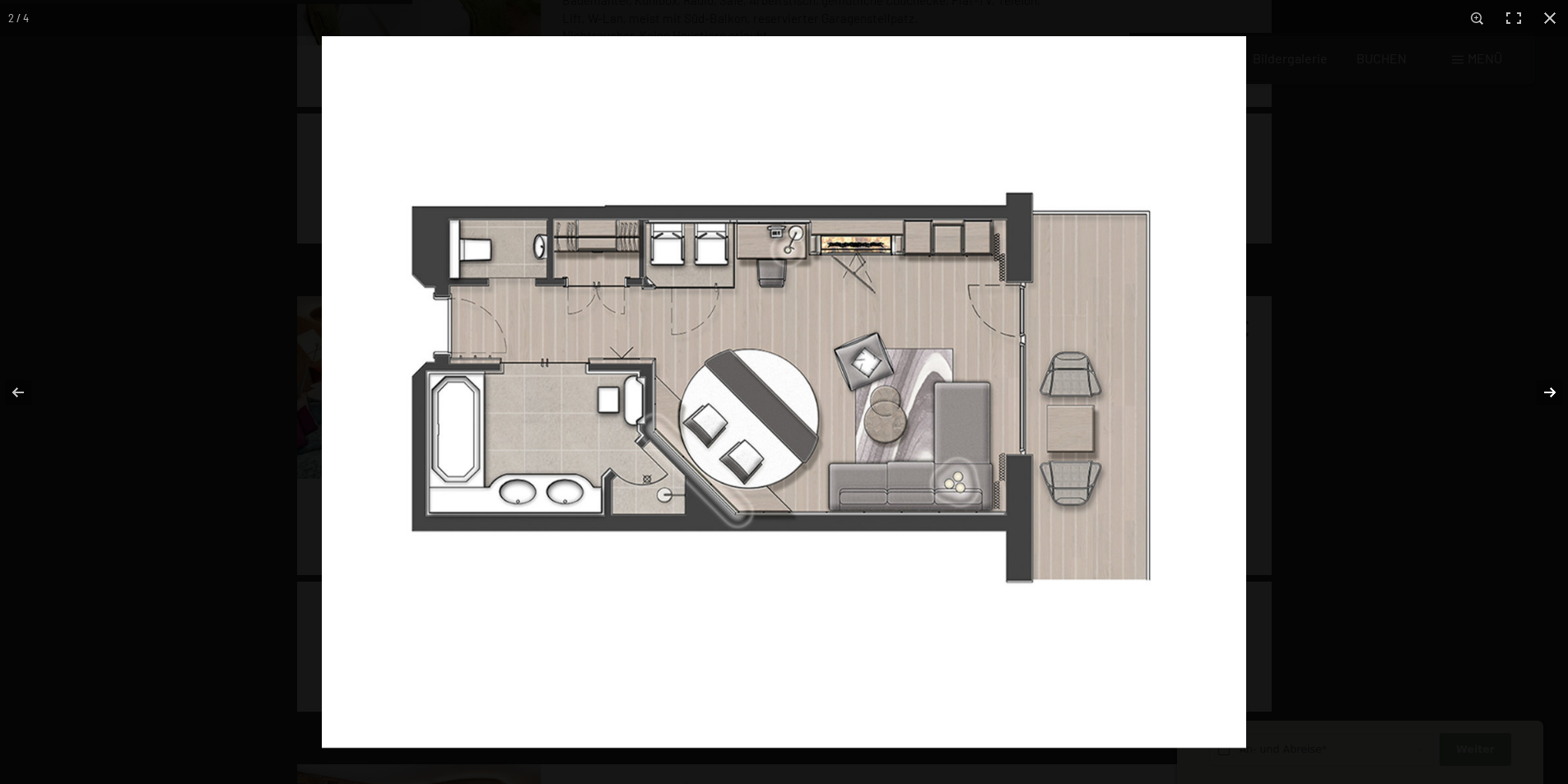
click at [1551, 390] on button "button" at bounding box center [1539, 392] width 58 height 83
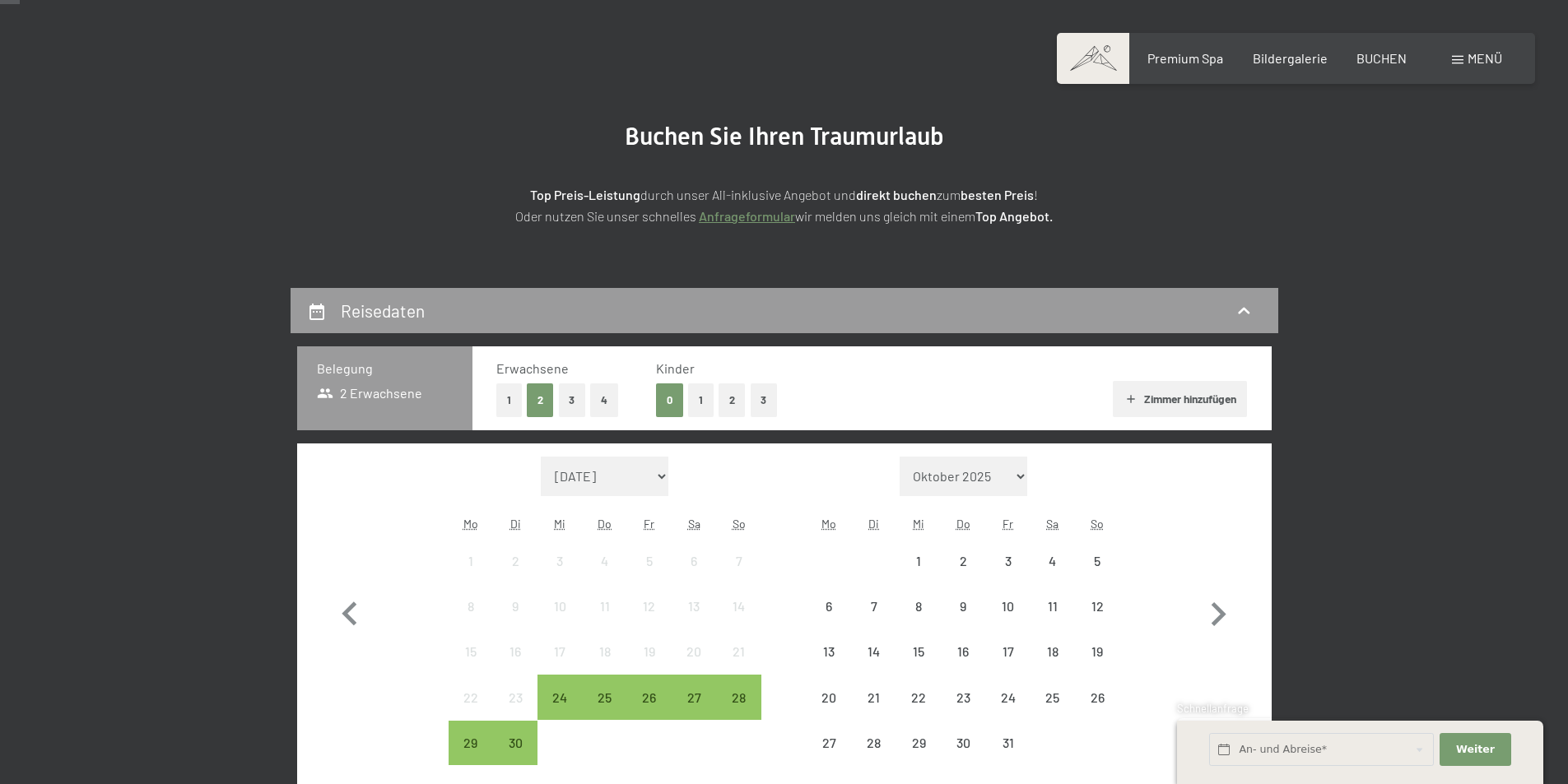
scroll to position [329, 0]
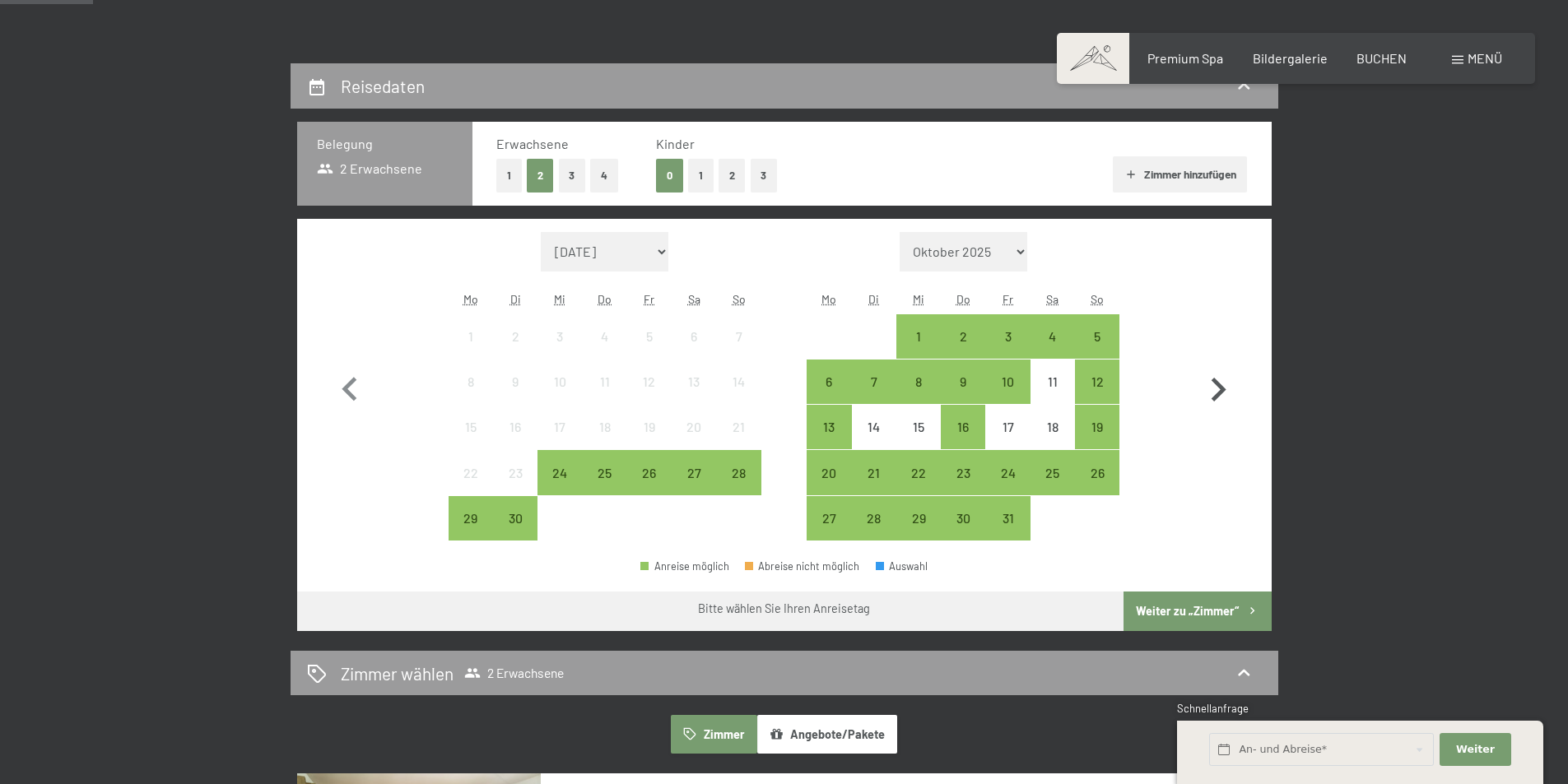
click at [1215, 390] on icon "button" at bounding box center [1217, 389] width 47 height 47
select select "[DATE]"
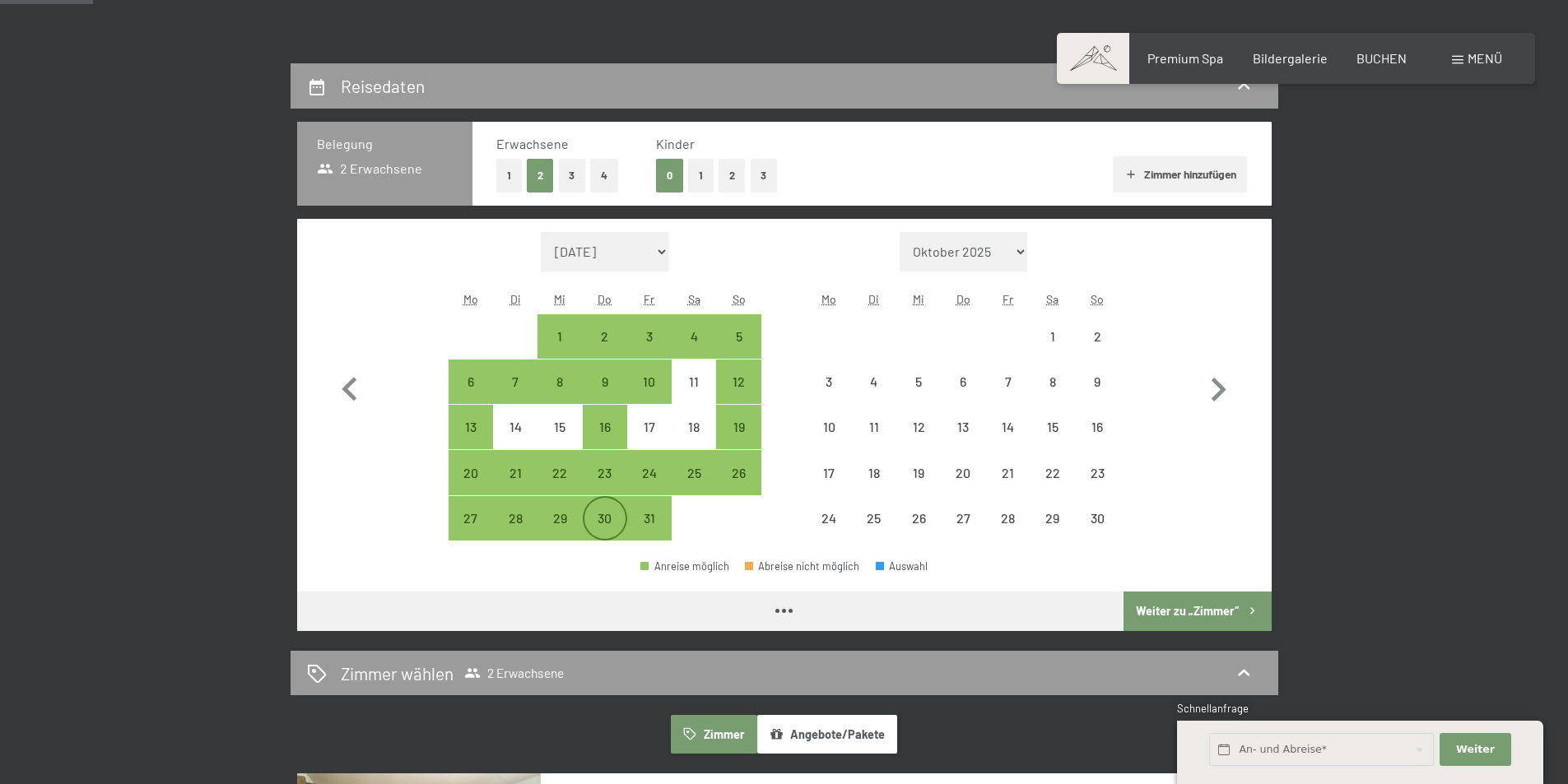
select select "[DATE]"
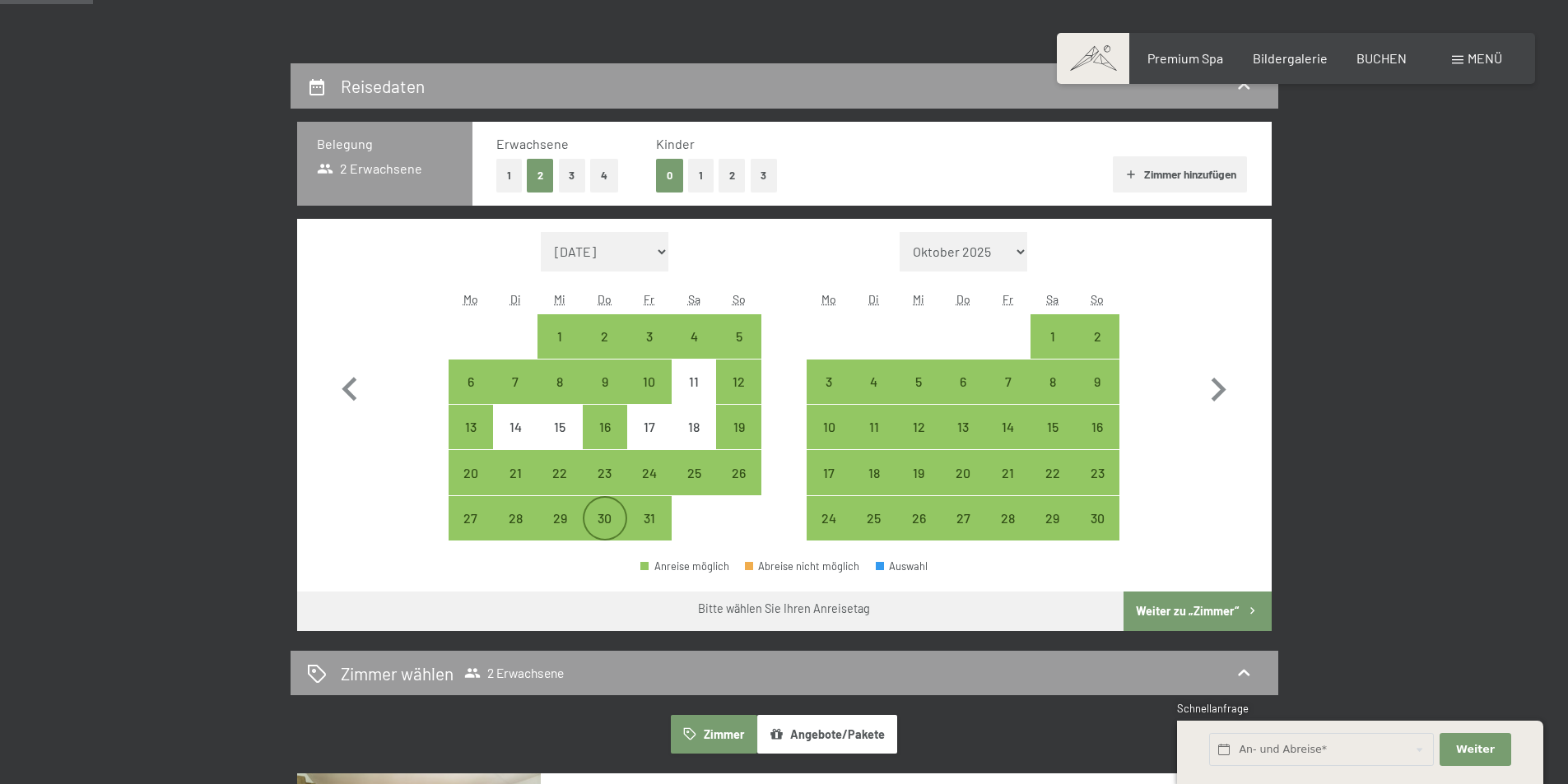
click at [598, 520] on div "30" at bounding box center [604, 532] width 41 height 41
select select "[DATE]"
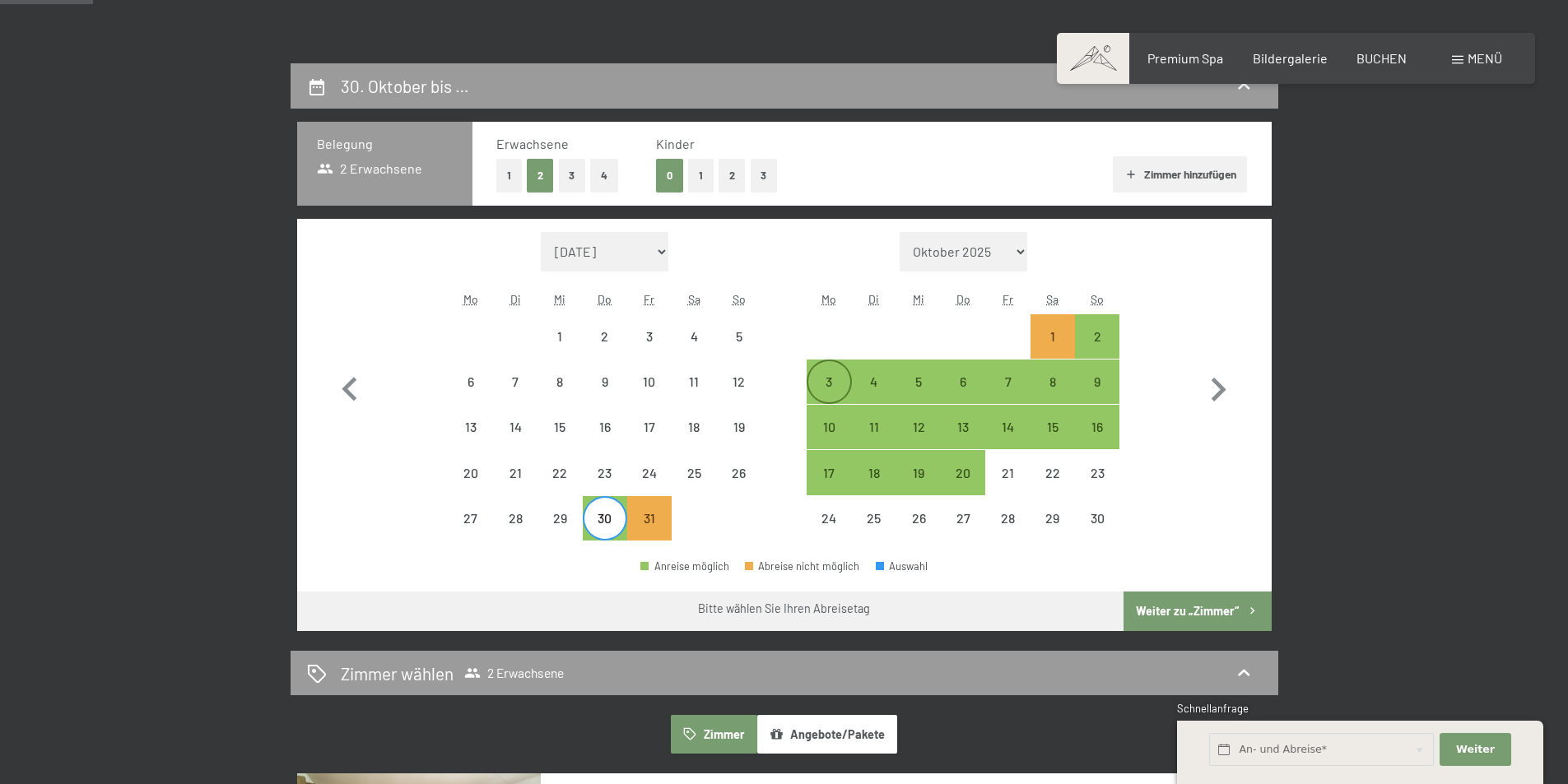
click at [826, 377] on div "3" at bounding box center [829, 395] width 41 height 41
select select "[DATE]"
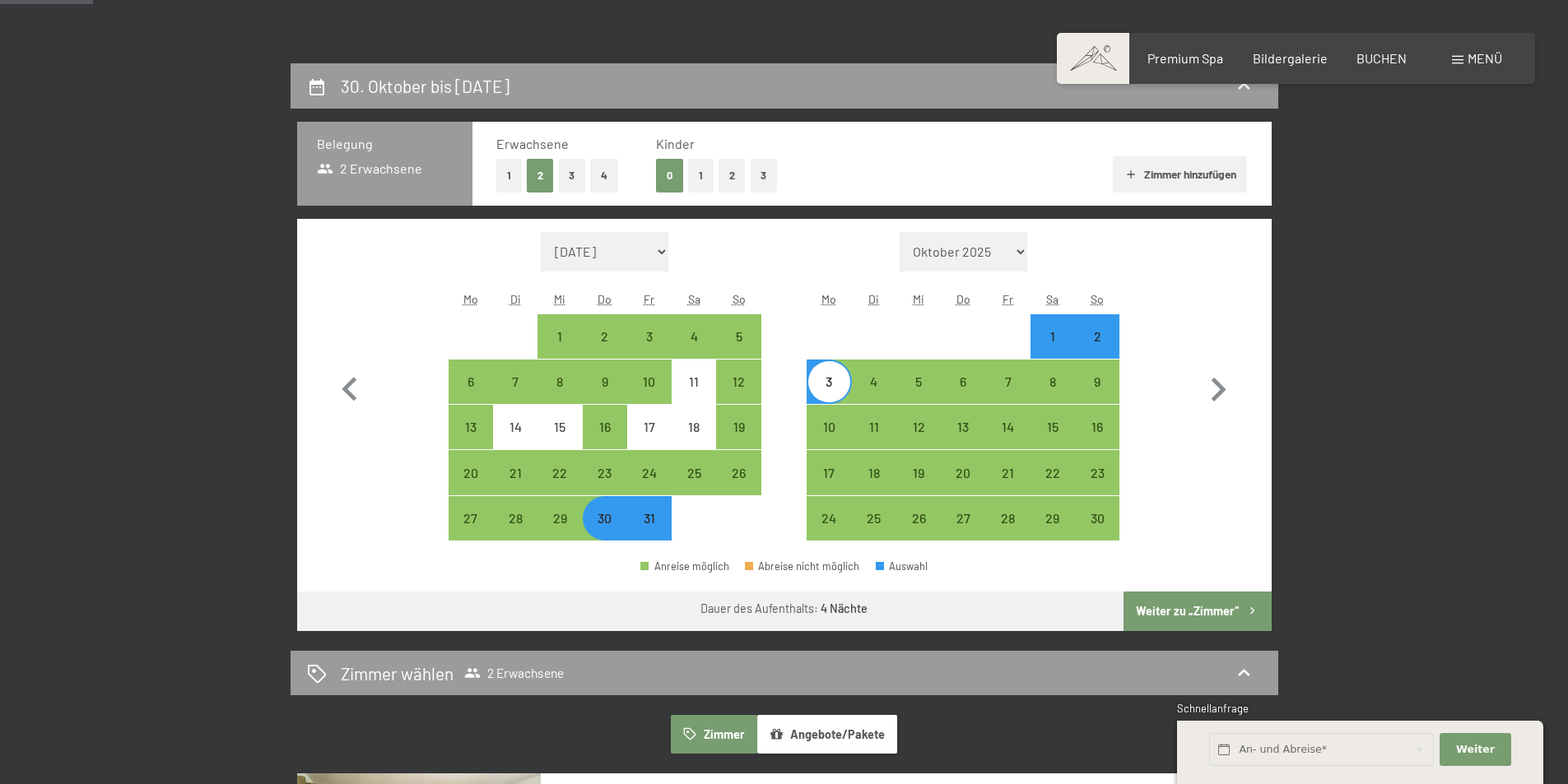
click at [1199, 604] on button "Weiter zu „Zimmer“" at bounding box center [1197, 610] width 148 height 40
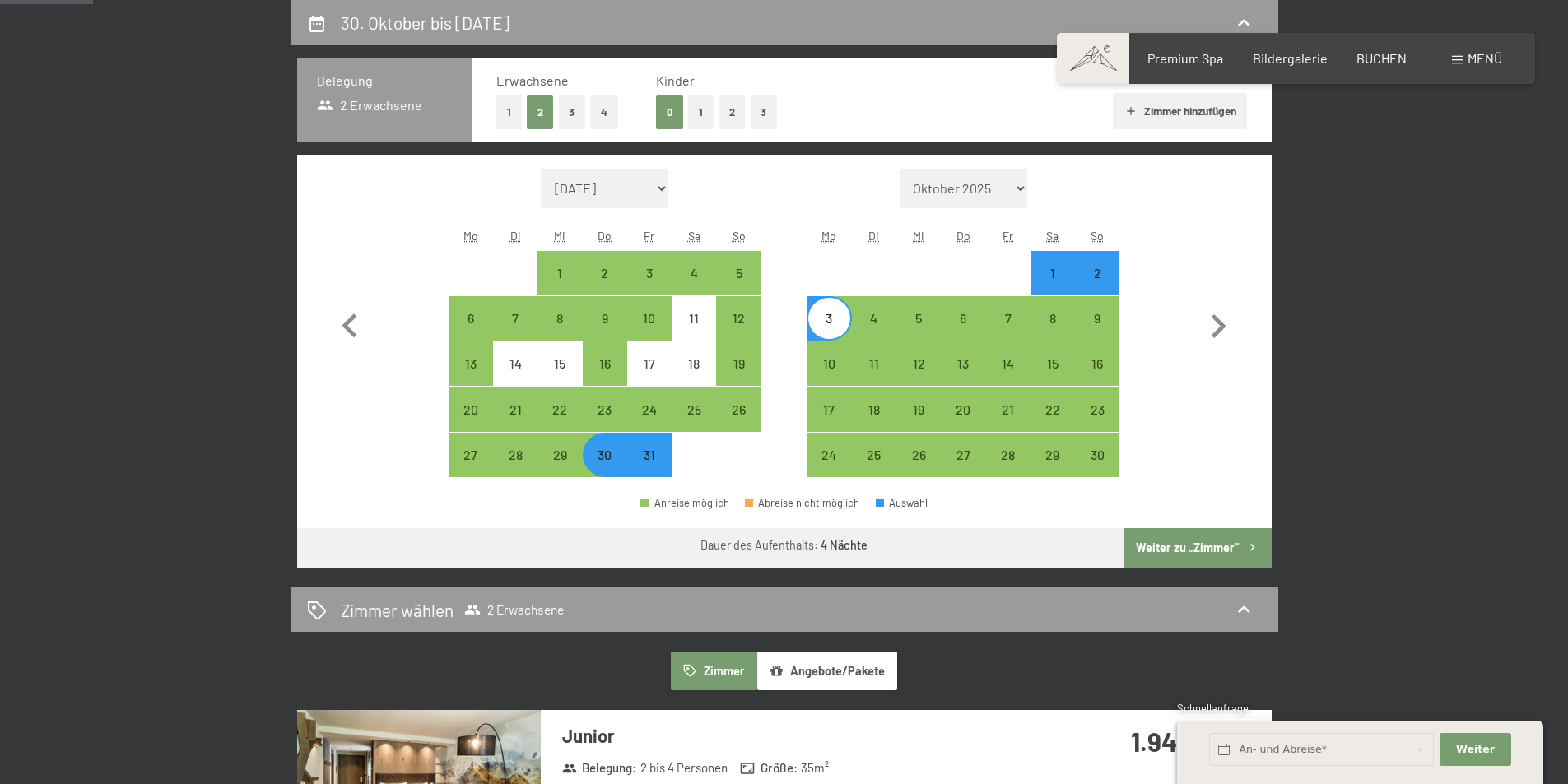
select select "[DATE]"
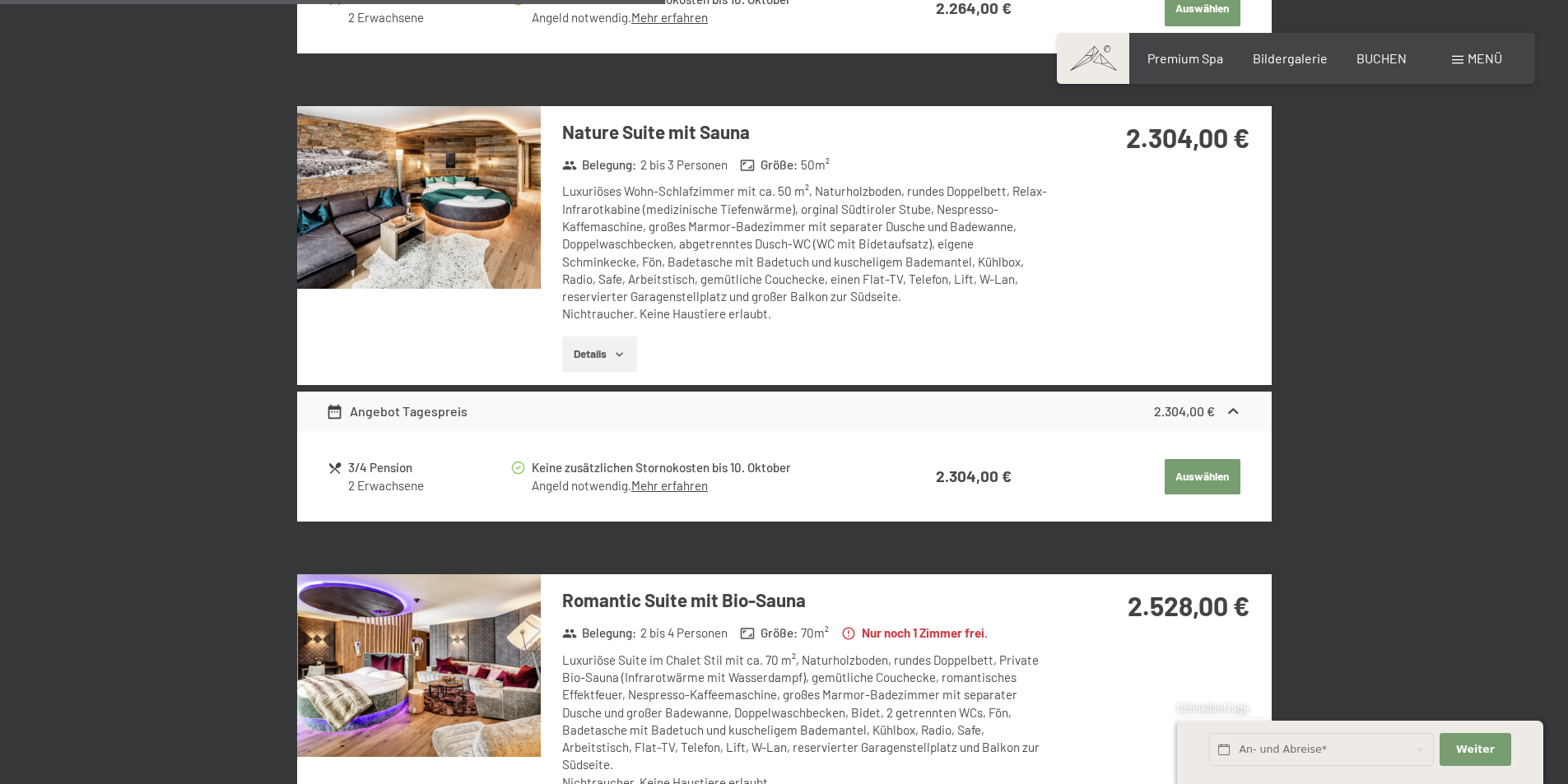
scroll to position [1955, 0]
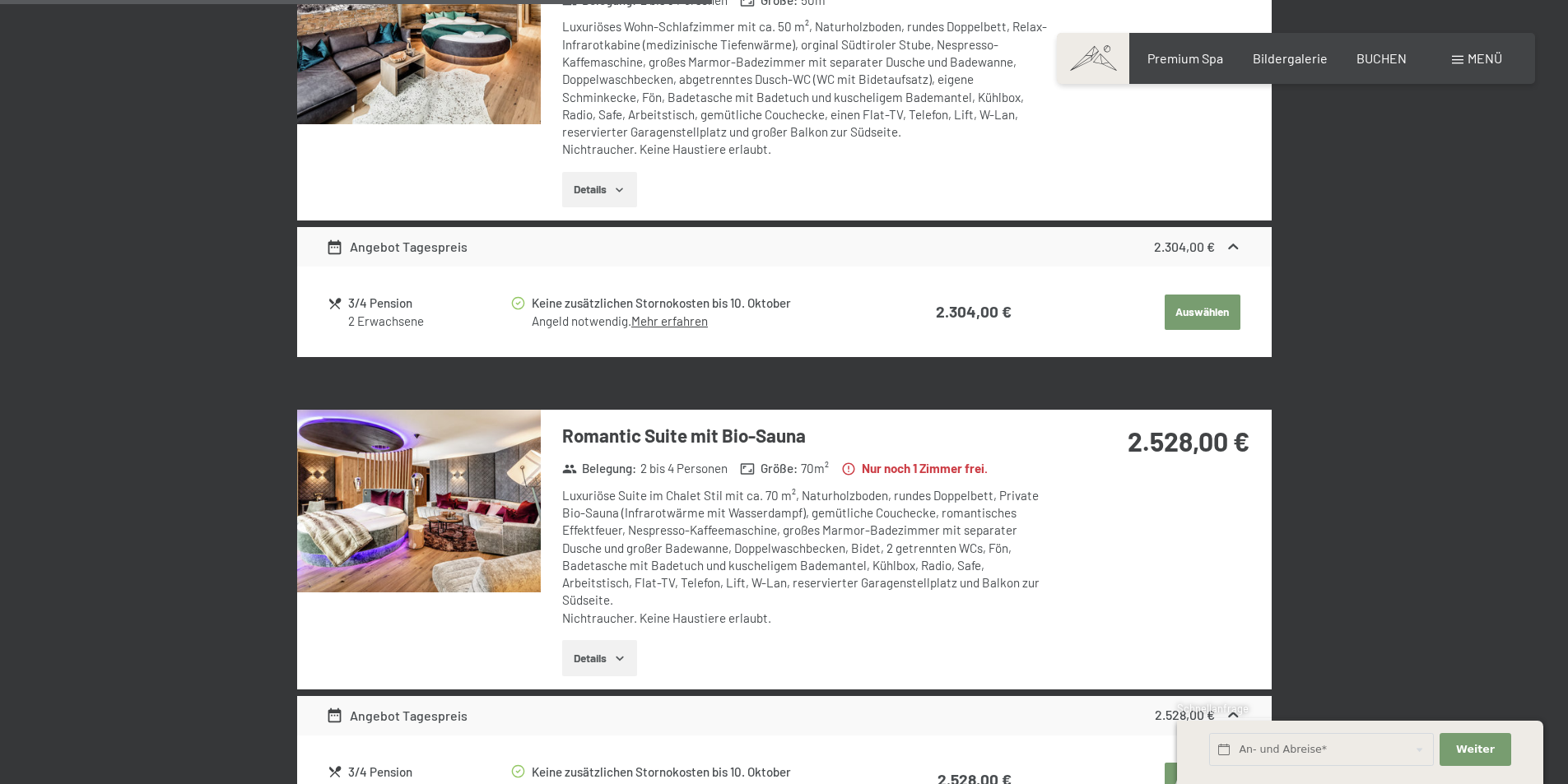
click at [448, 504] on img at bounding box center [419, 500] width 243 height 183
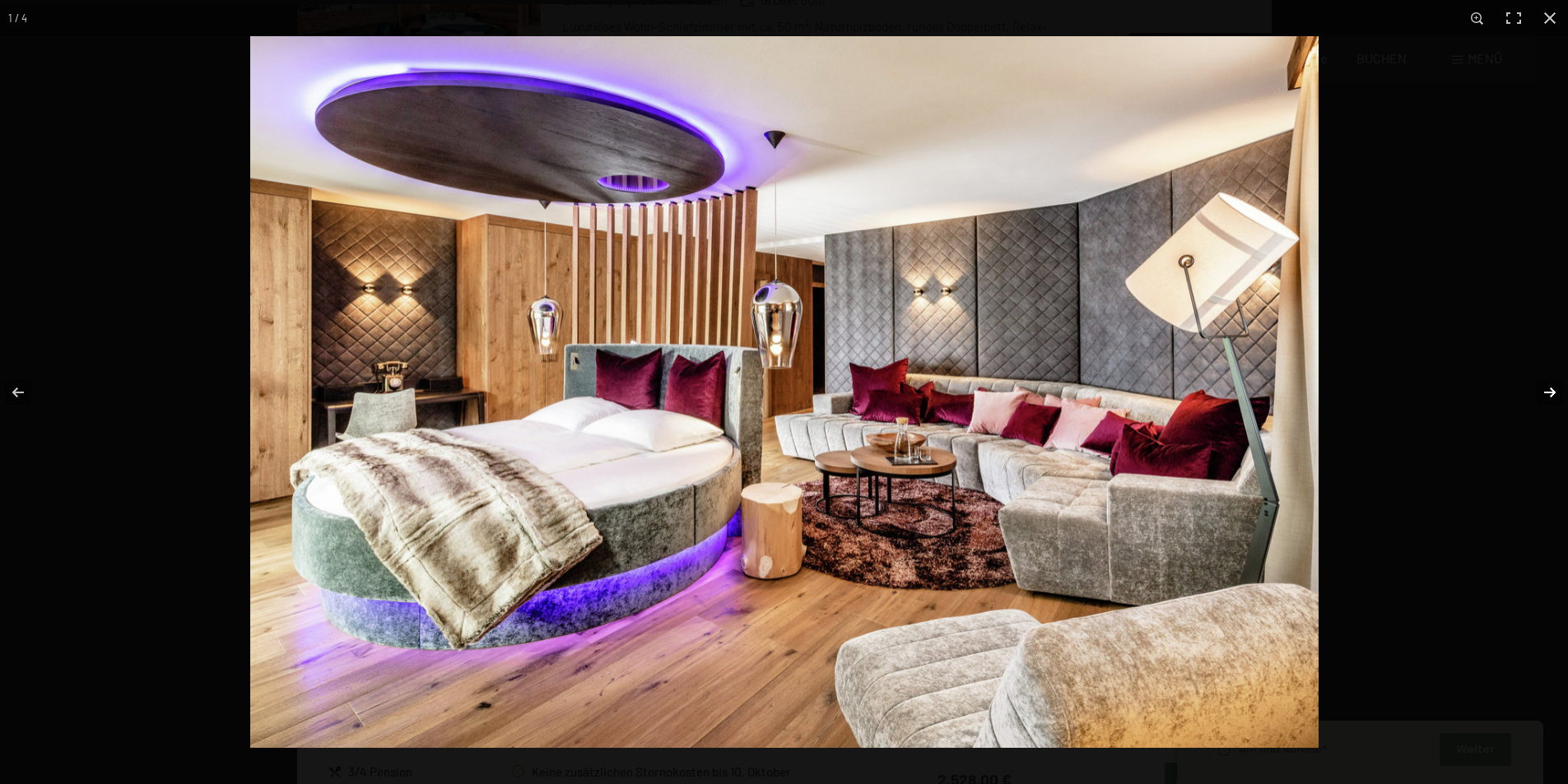
click at [1544, 388] on button "button" at bounding box center [1539, 392] width 58 height 83
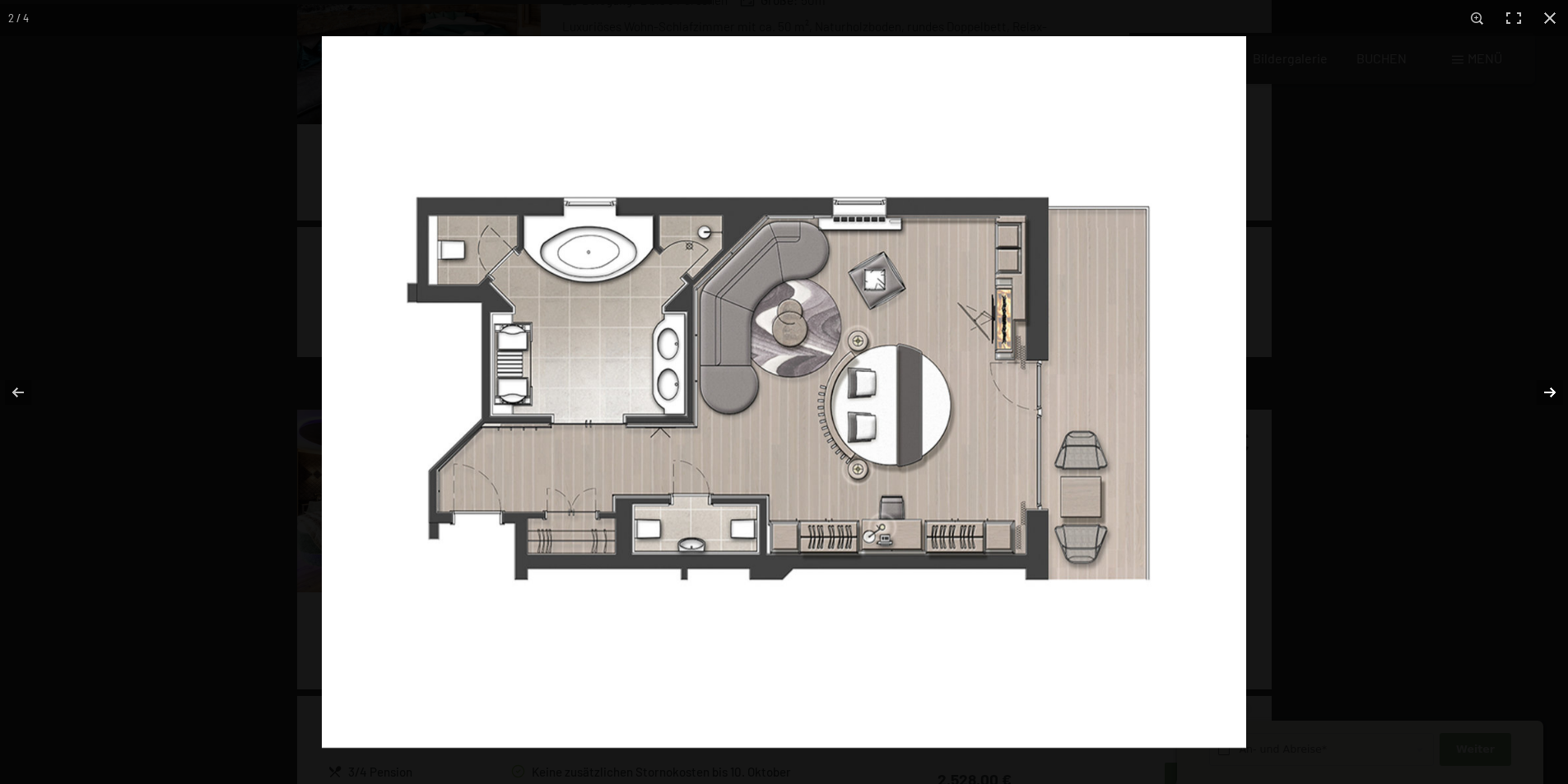
click at [1544, 388] on button "button" at bounding box center [1539, 392] width 58 height 83
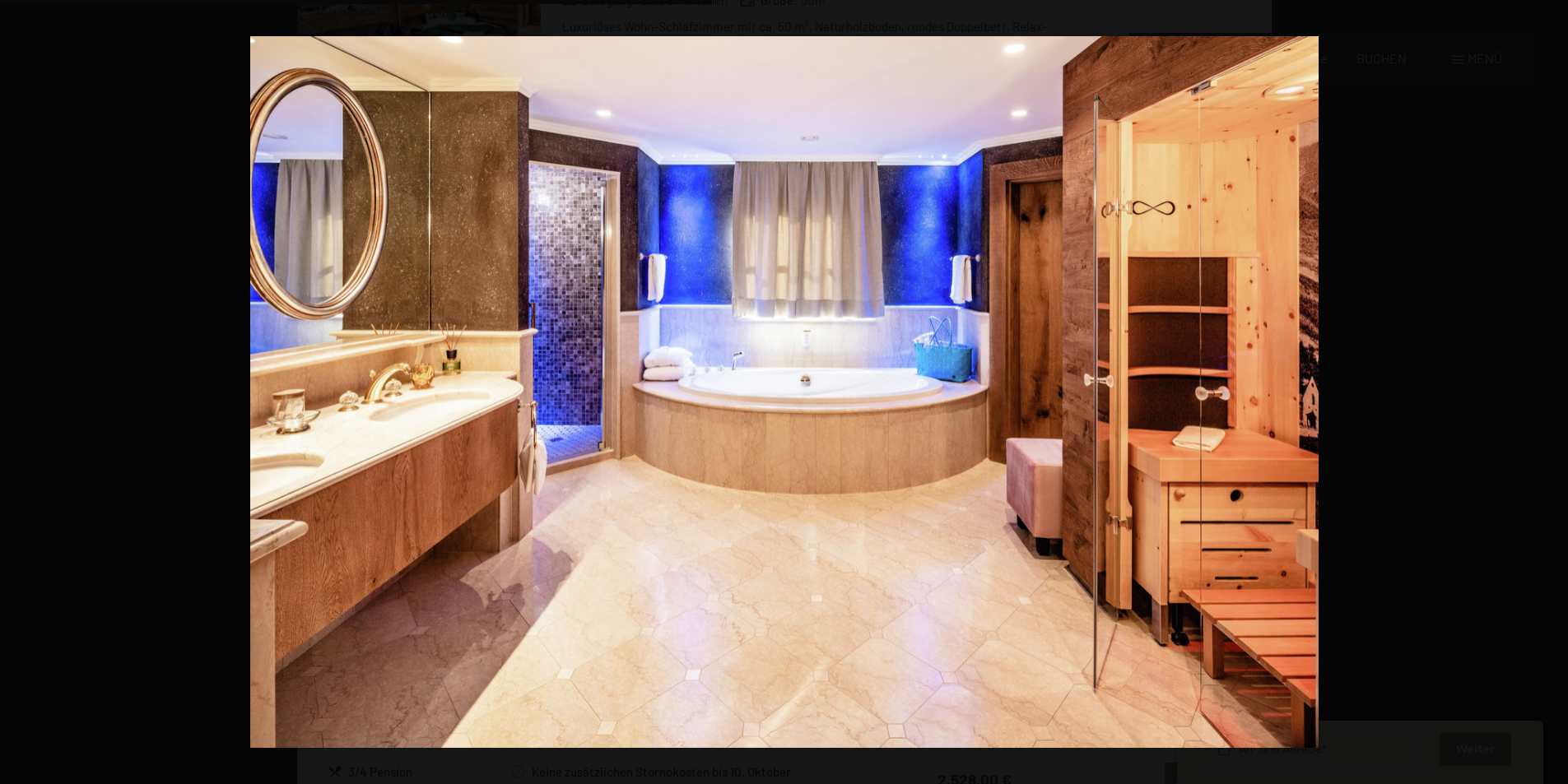
click at [1544, 388] on button "button" at bounding box center [1539, 392] width 58 height 83
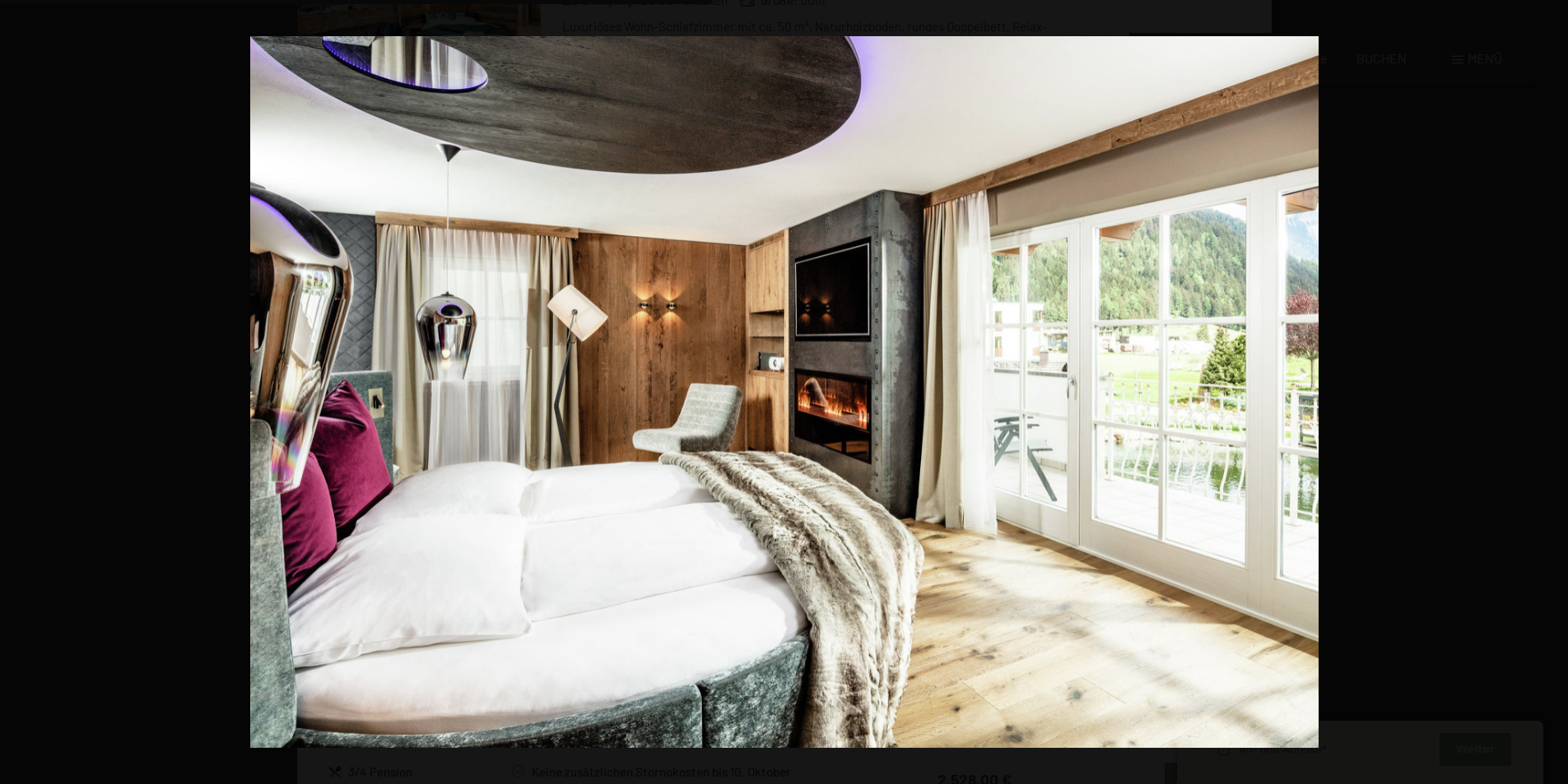
click at [1544, 388] on button "button" at bounding box center [1539, 392] width 58 height 83
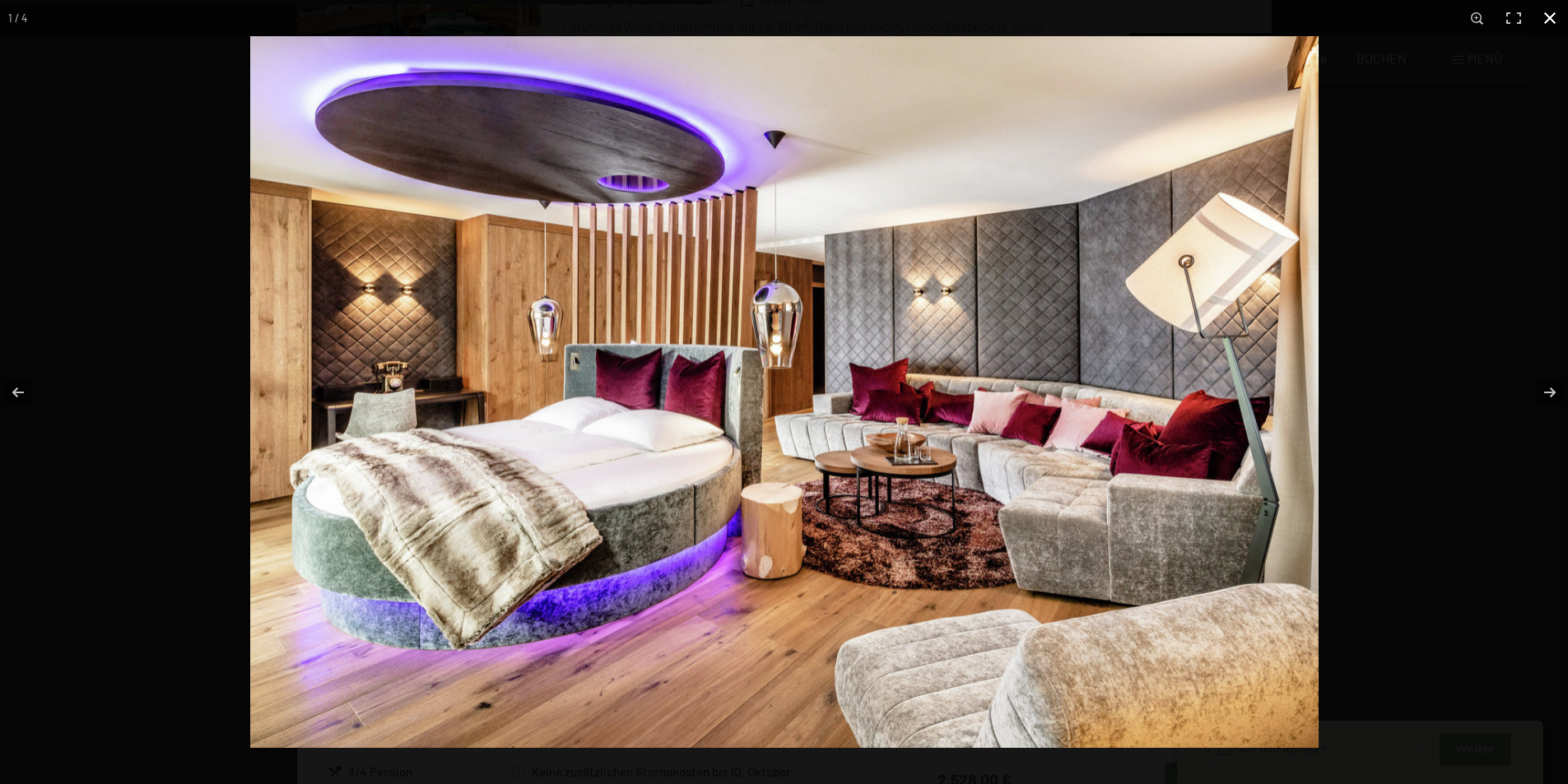
click at [1455, 374] on div at bounding box center [1033, 428] width 1568 height 784
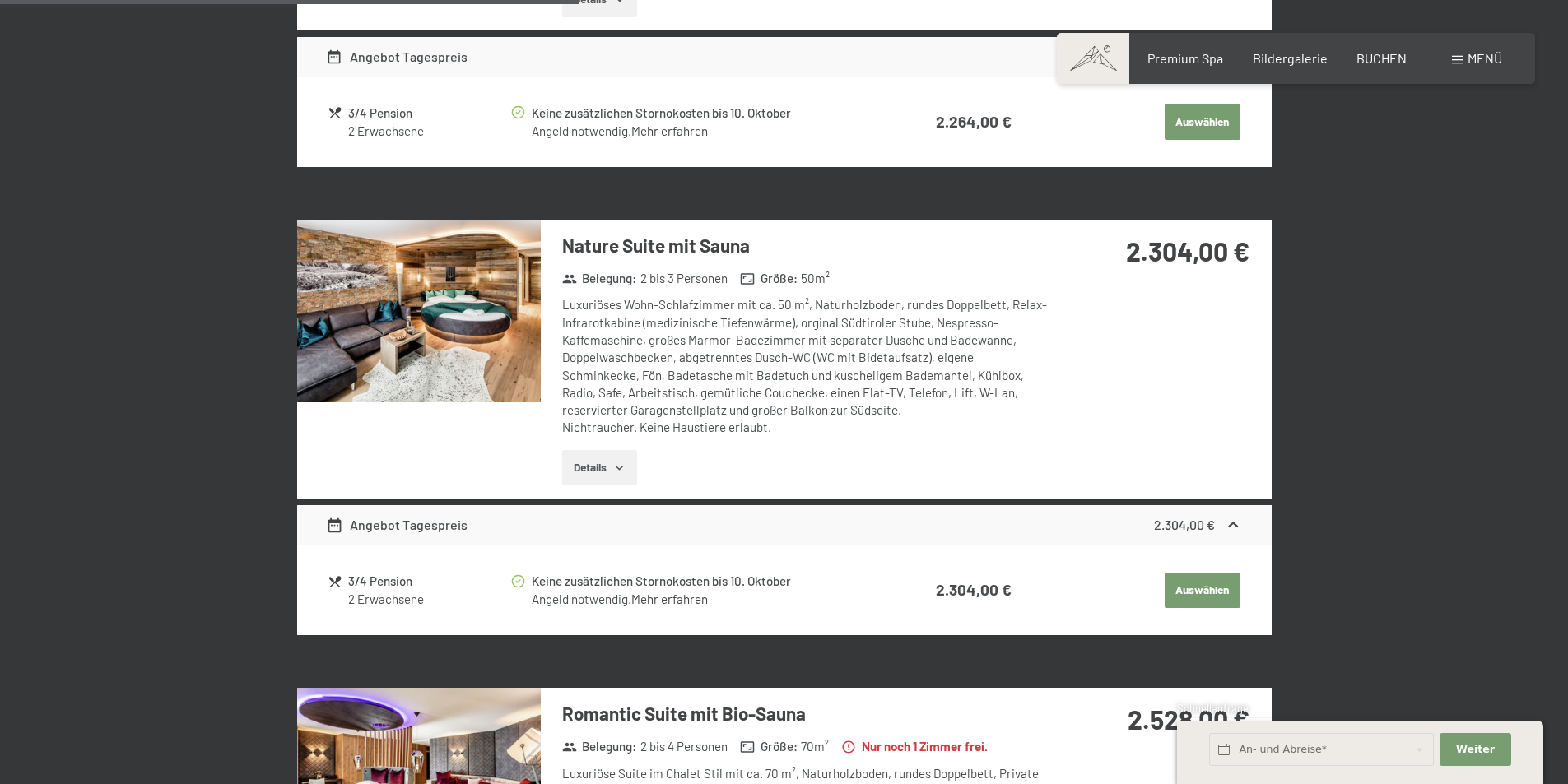
scroll to position [1544, 0]
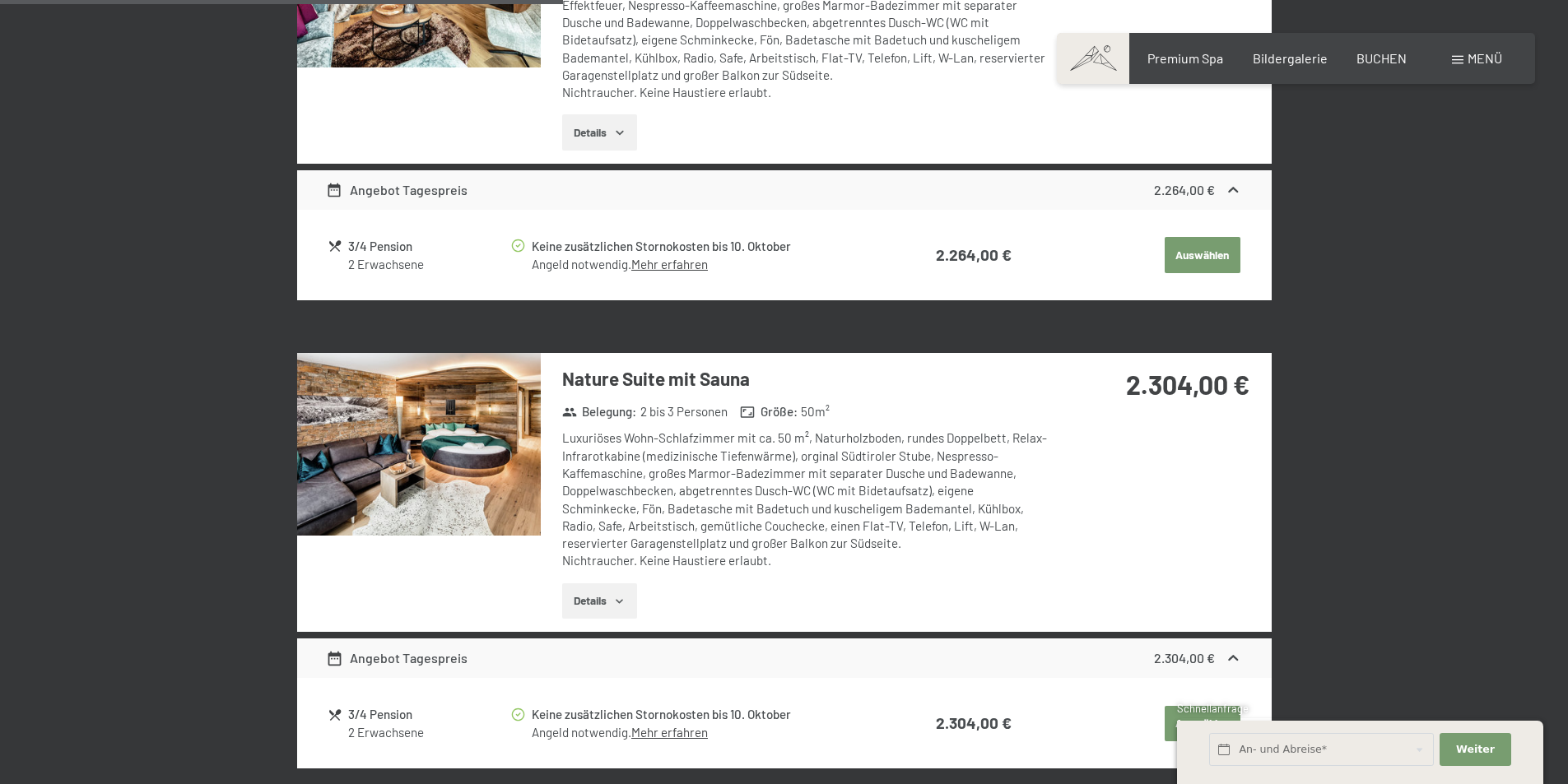
click at [477, 460] on img at bounding box center [419, 443] width 243 height 183
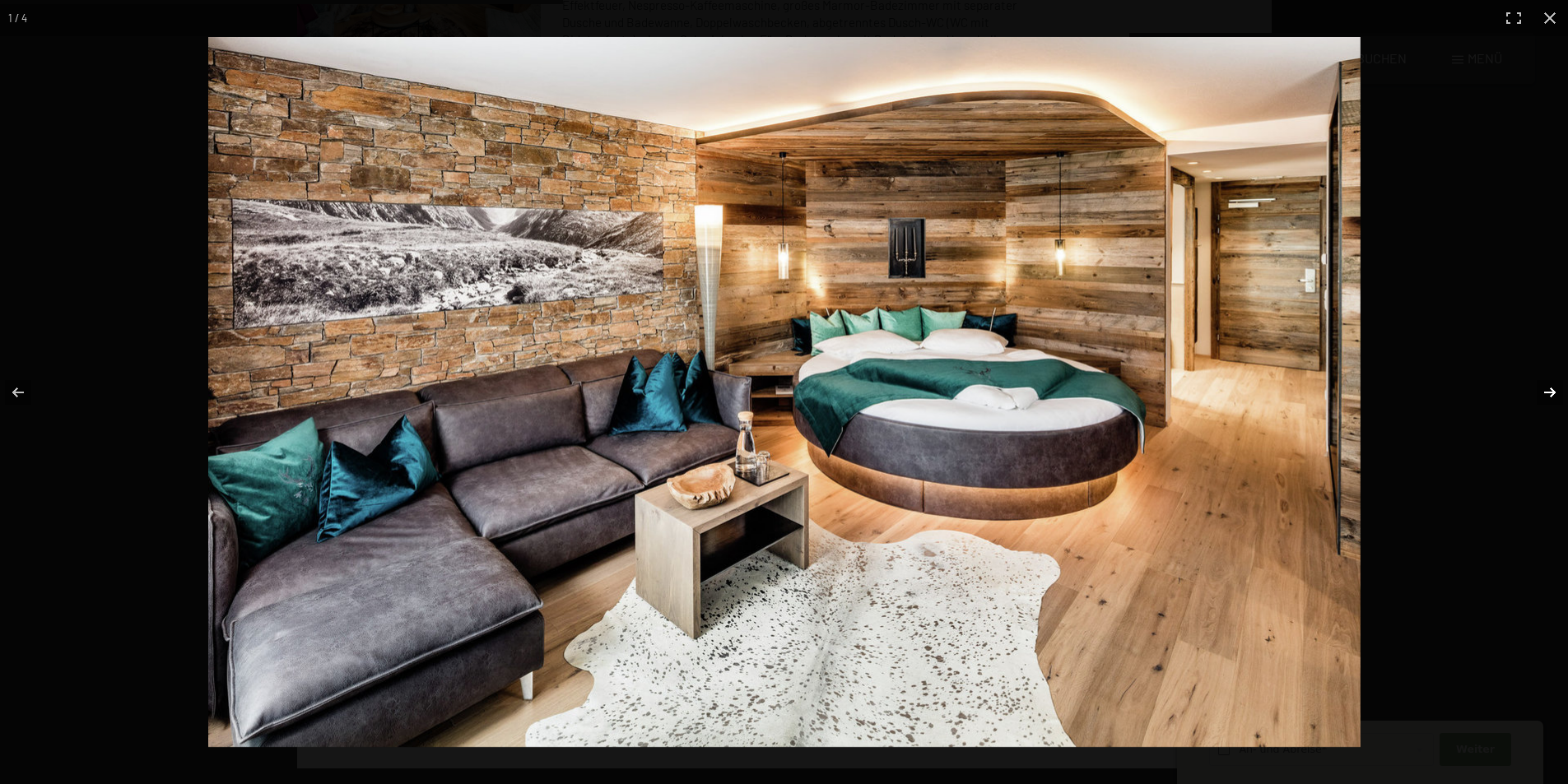
click at [1540, 392] on button "button" at bounding box center [1539, 392] width 58 height 83
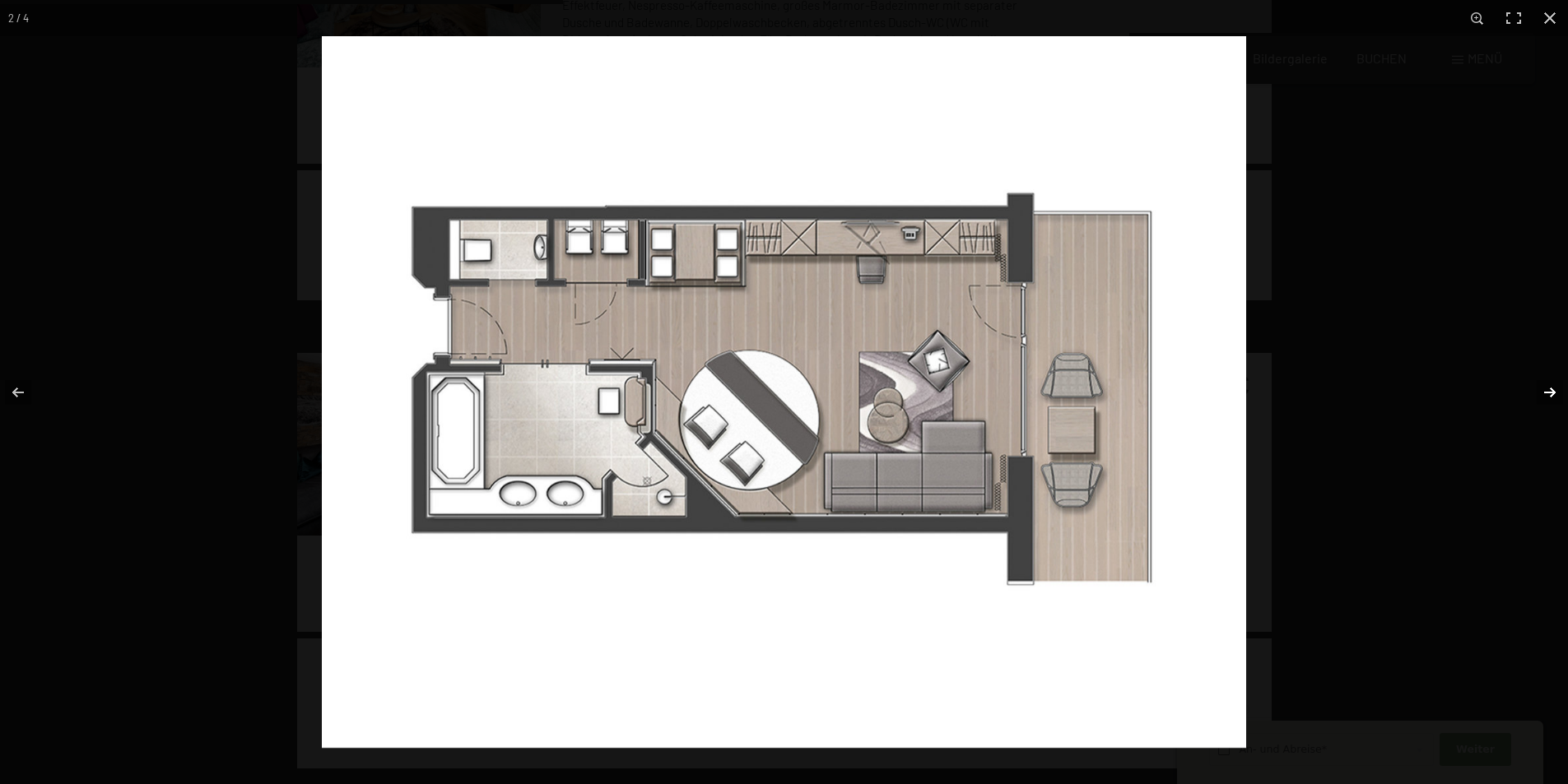
click at [1540, 392] on button "button" at bounding box center [1539, 392] width 58 height 83
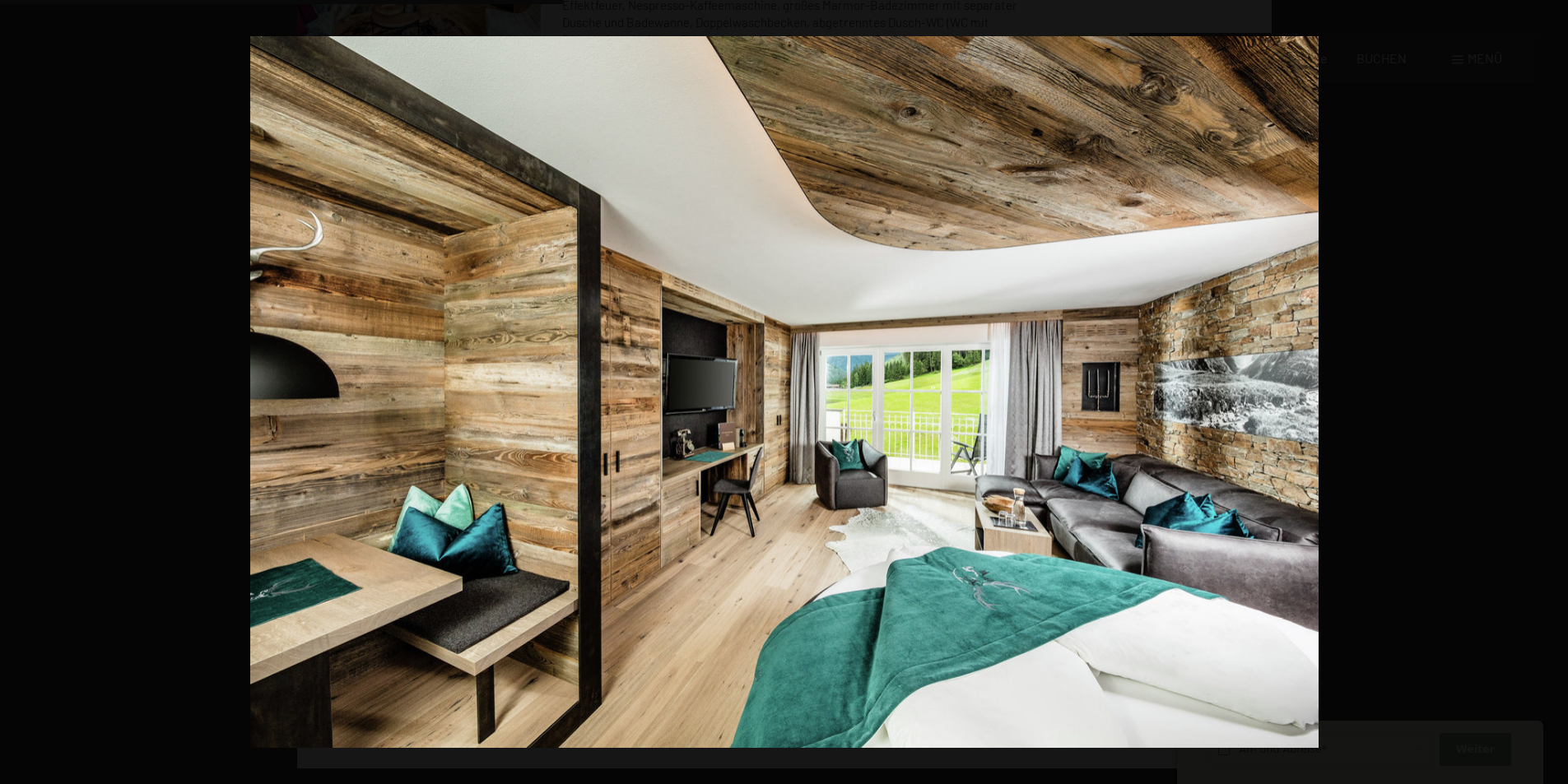
click at [1540, 392] on button "button" at bounding box center [1539, 392] width 58 height 83
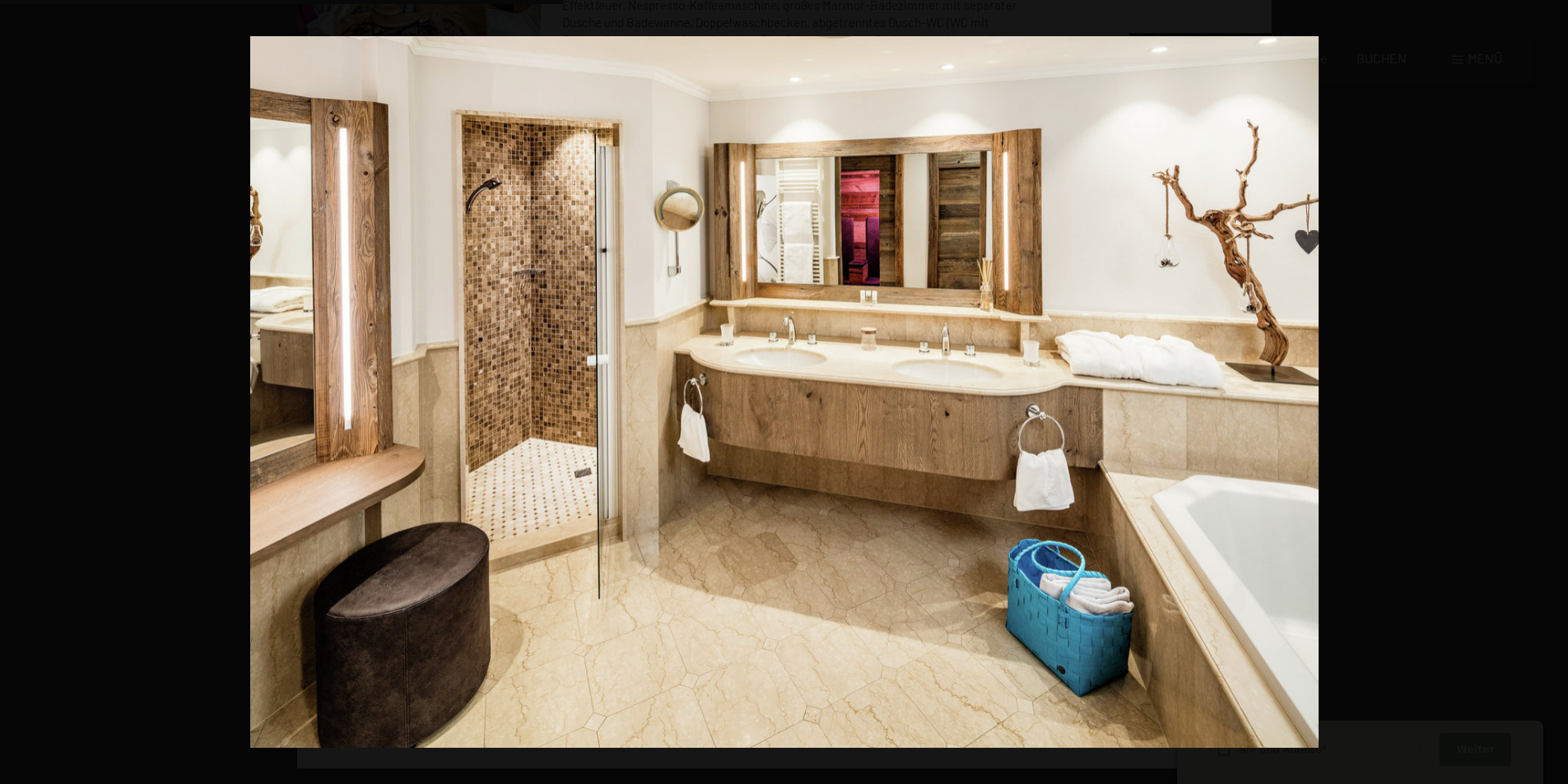
click at [1540, 392] on button "button" at bounding box center [1539, 392] width 58 height 83
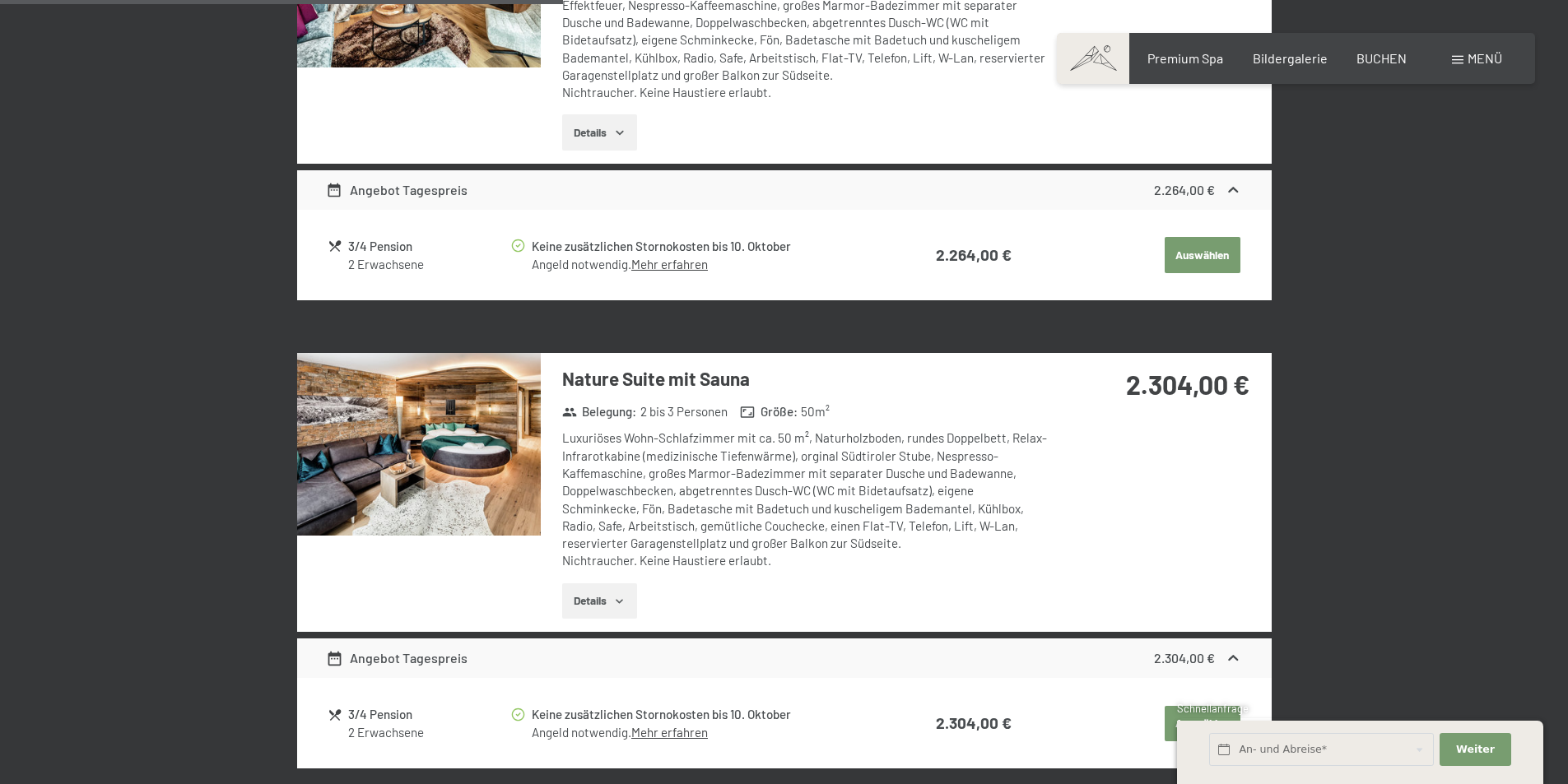
click at [0, 0] on div at bounding box center [0, 0] width 0 height 0
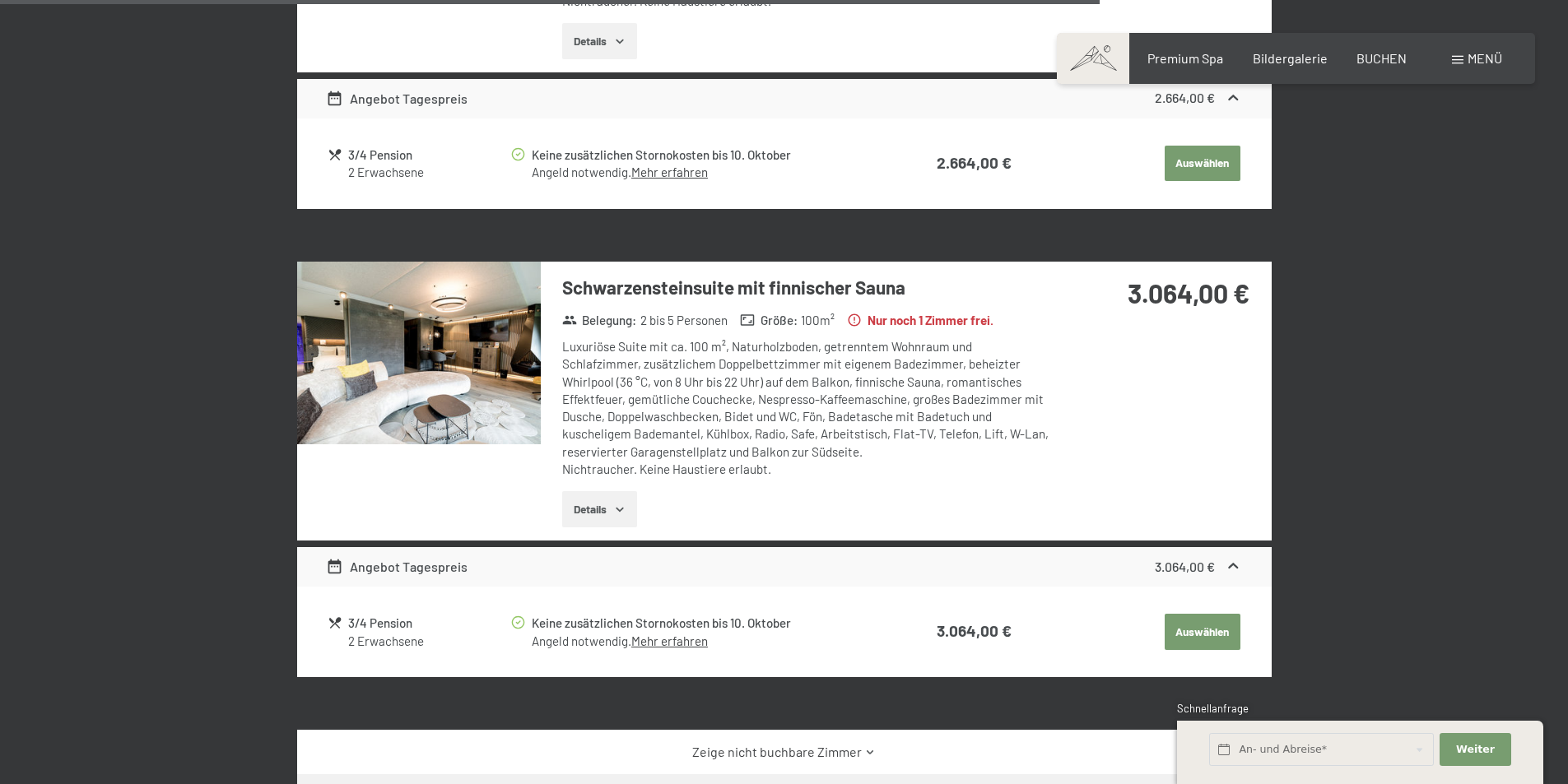
scroll to position [3025, 0]
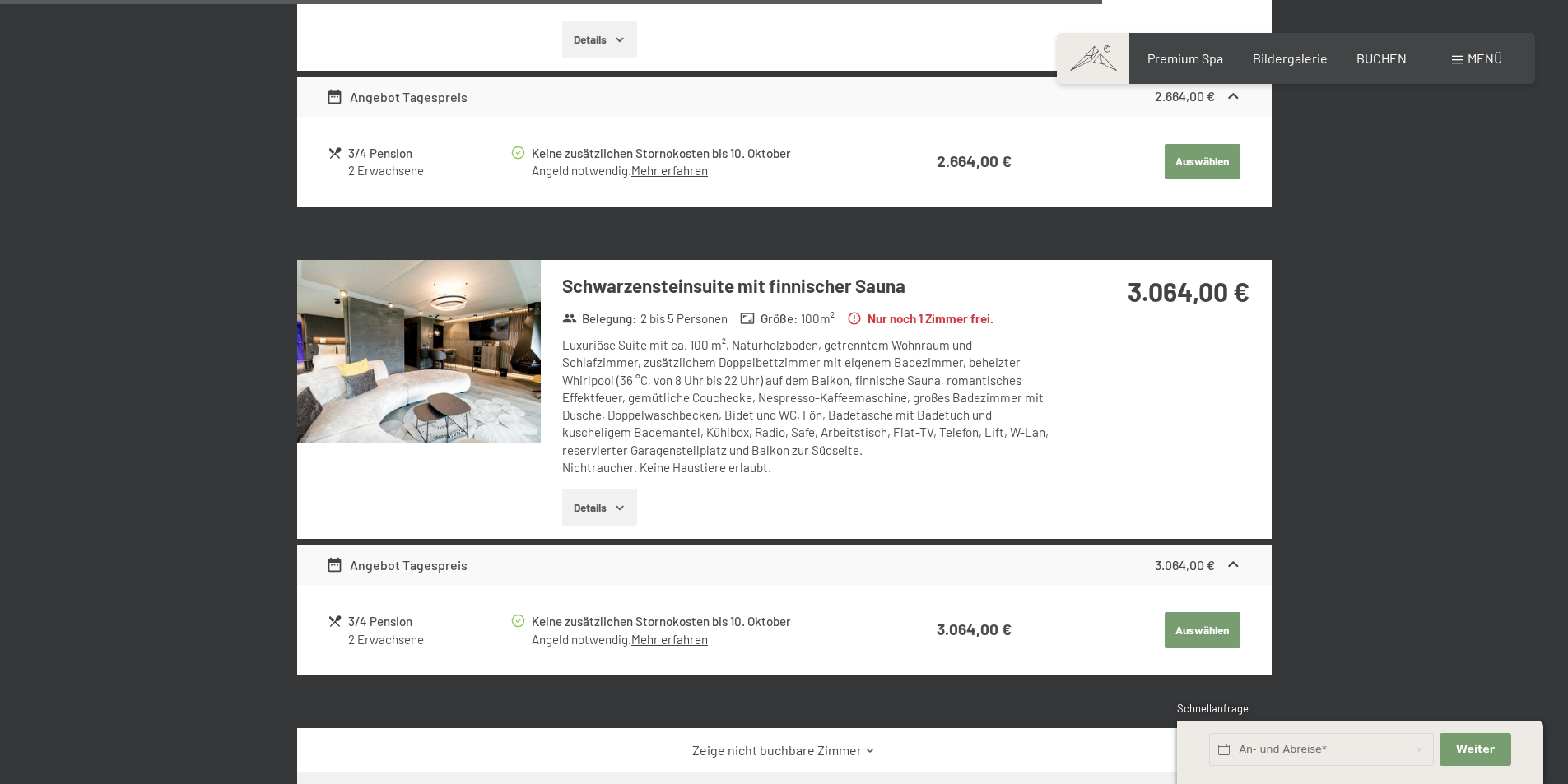
click at [449, 371] on img at bounding box center [419, 351] width 243 height 183
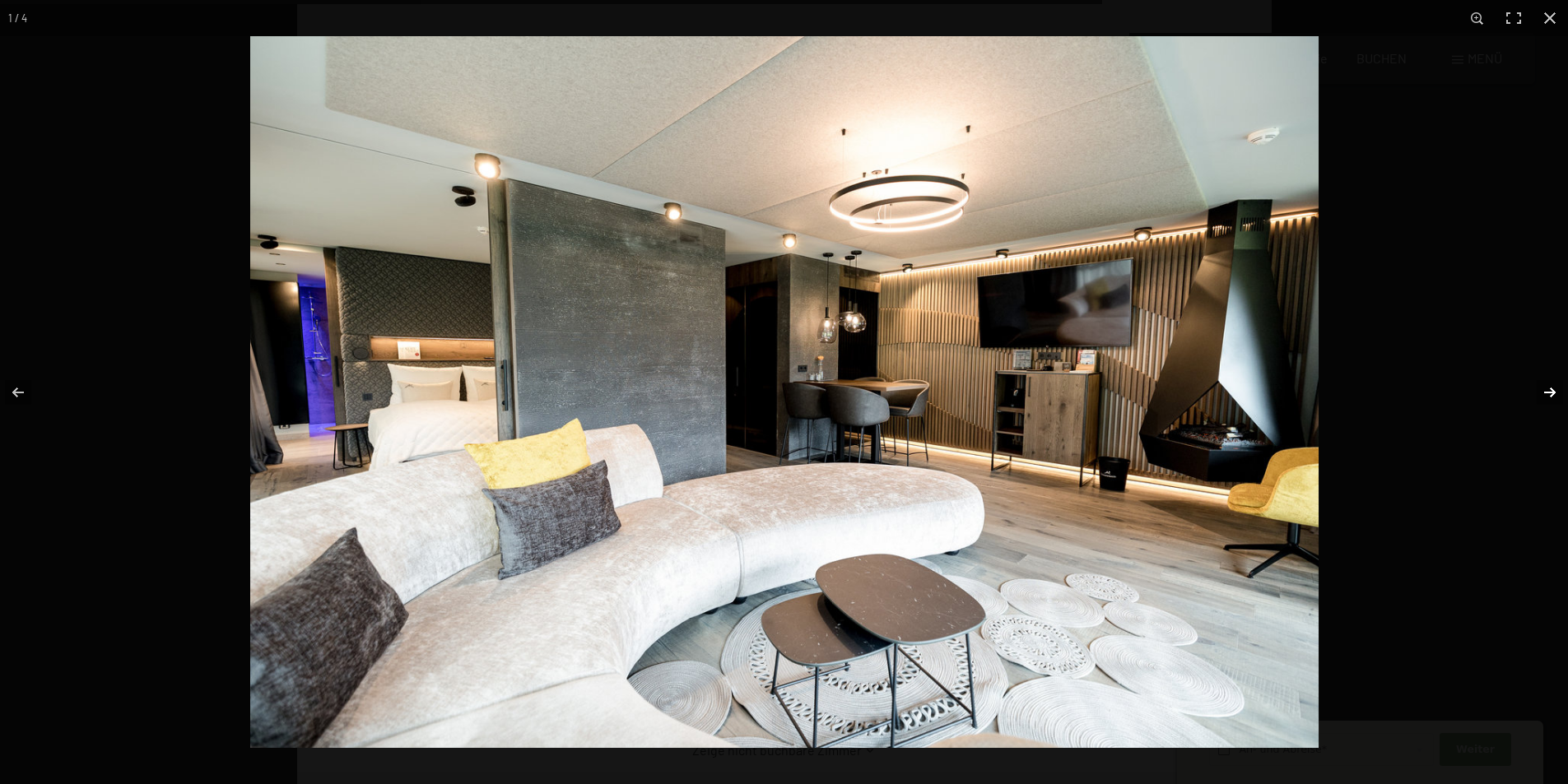
click at [1551, 389] on button "button" at bounding box center [1539, 392] width 58 height 83
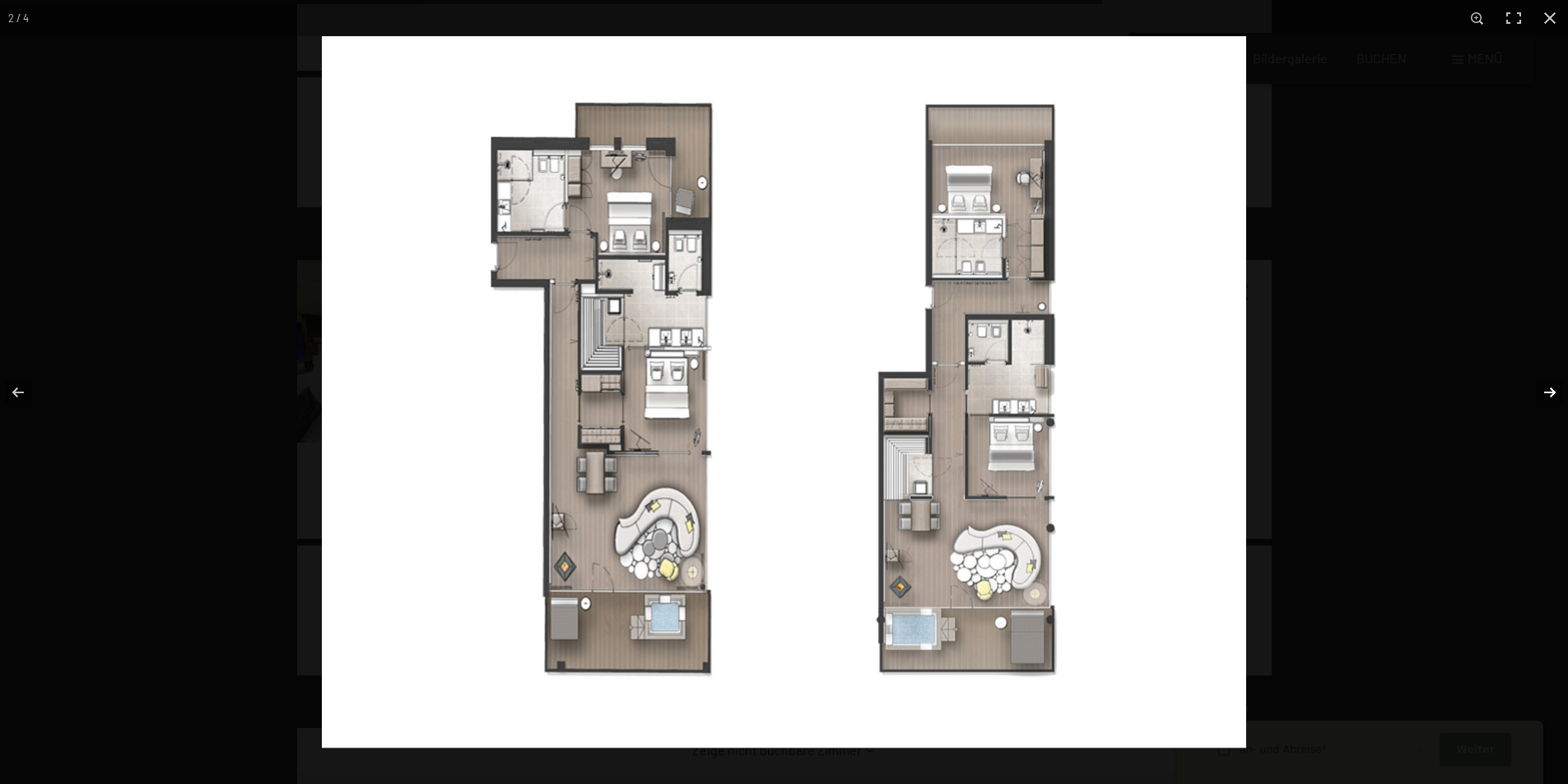
click at [1551, 389] on button "button" at bounding box center [1539, 392] width 58 height 83
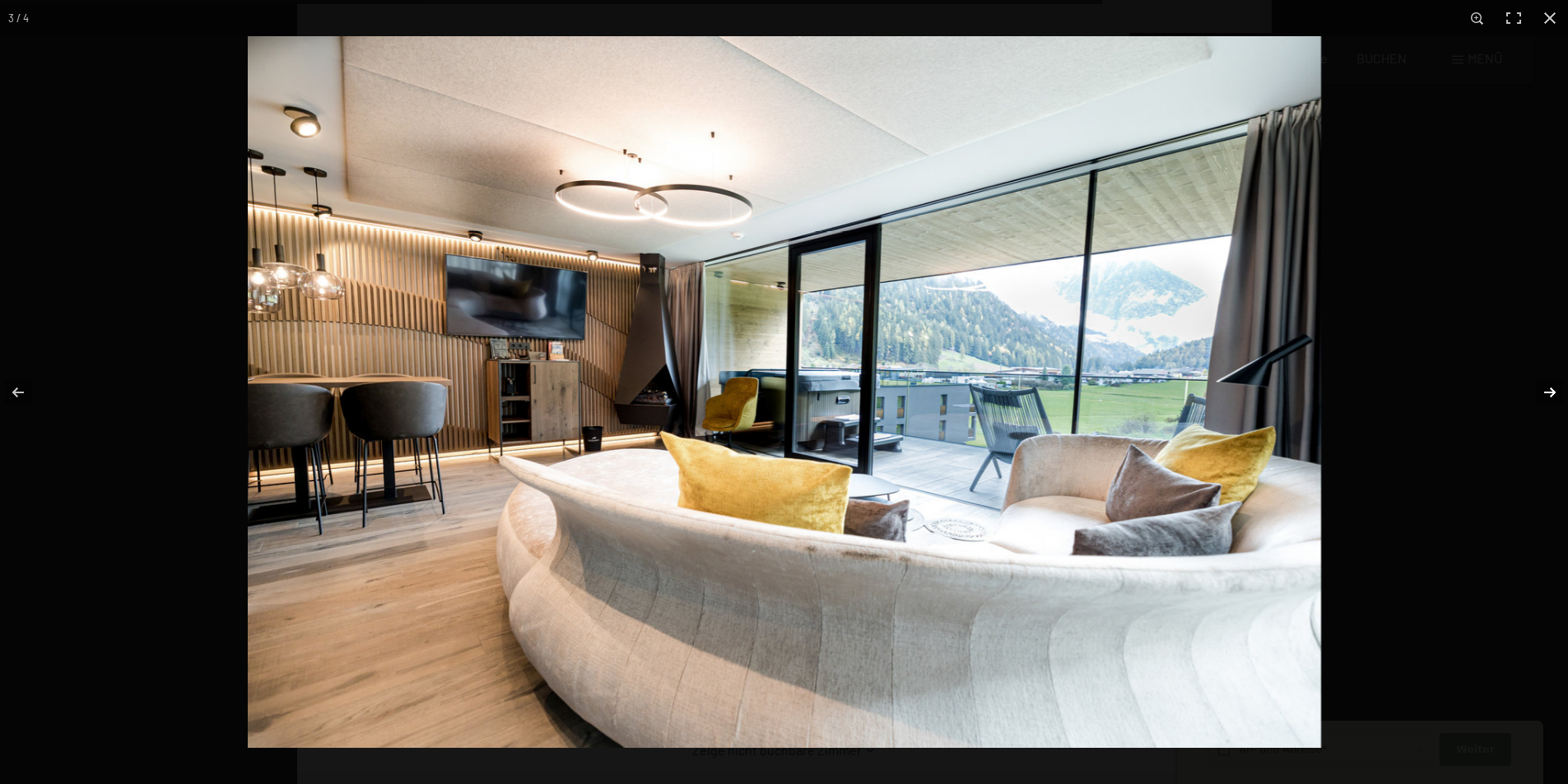
click at [1551, 389] on button "button" at bounding box center [1539, 392] width 58 height 83
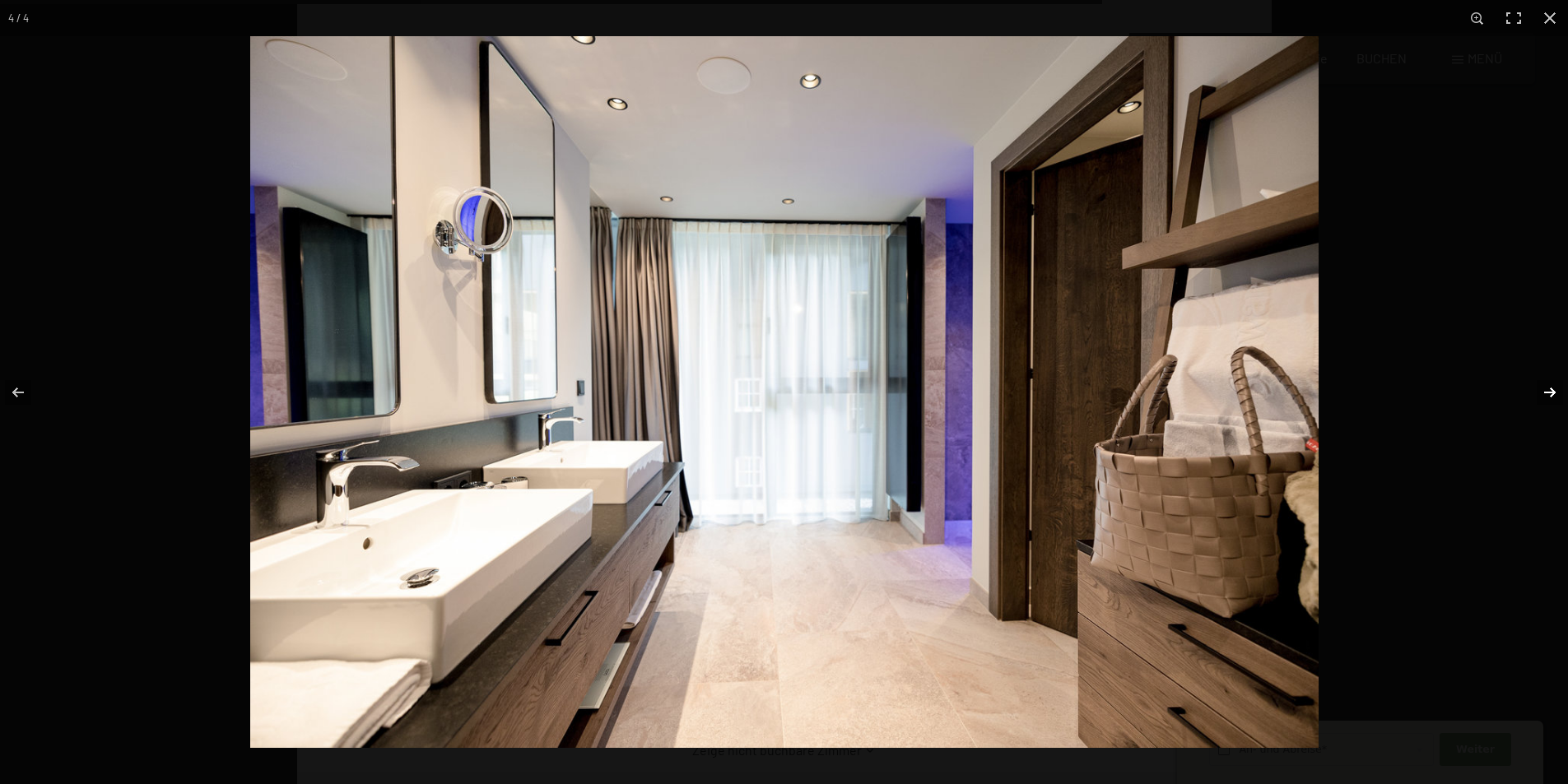
click at [1551, 389] on button "button" at bounding box center [1539, 392] width 58 height 83
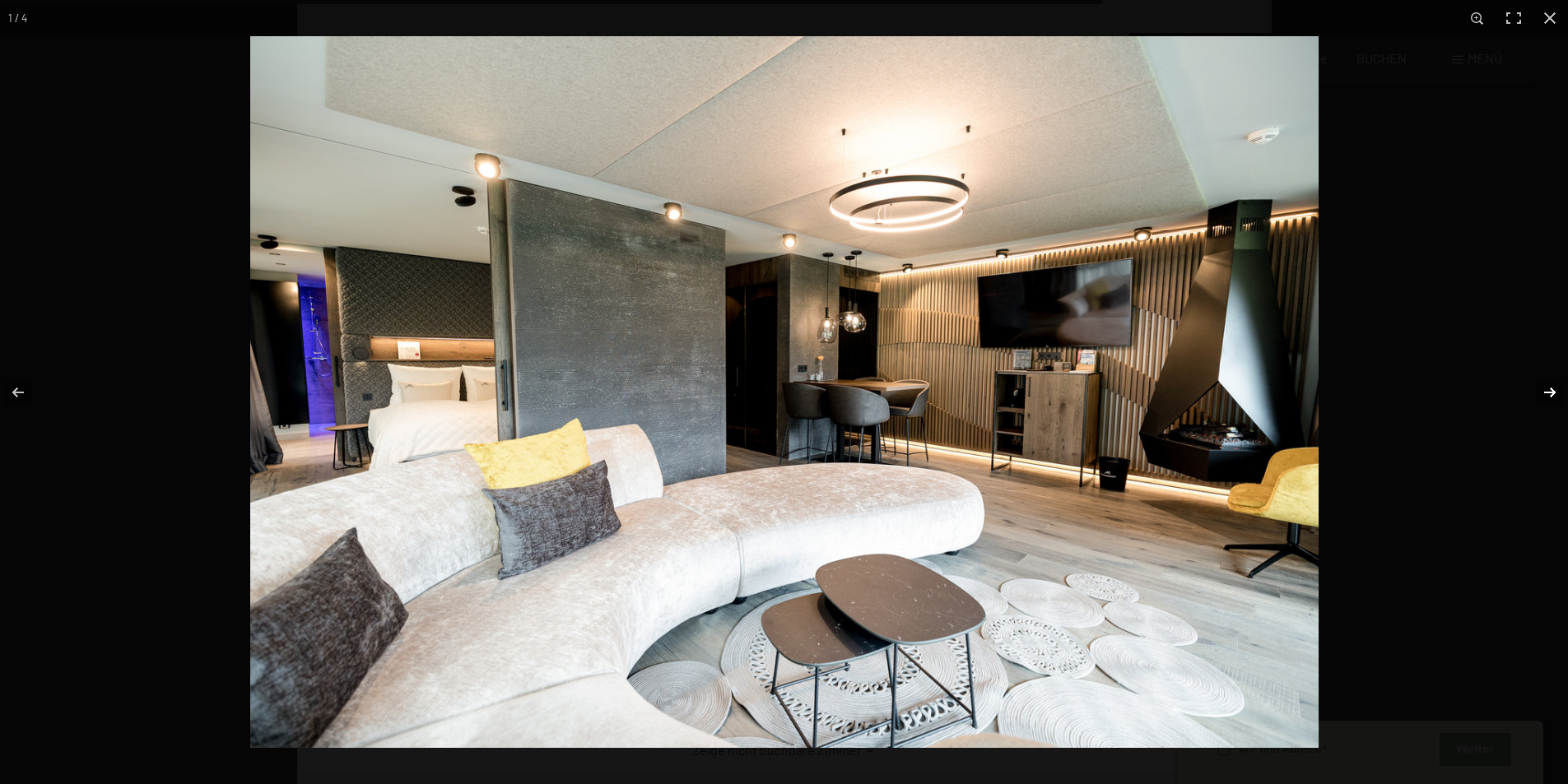
click at [1551, 389] on button "button" at bounding box center [1539, 392] width 58 height 83
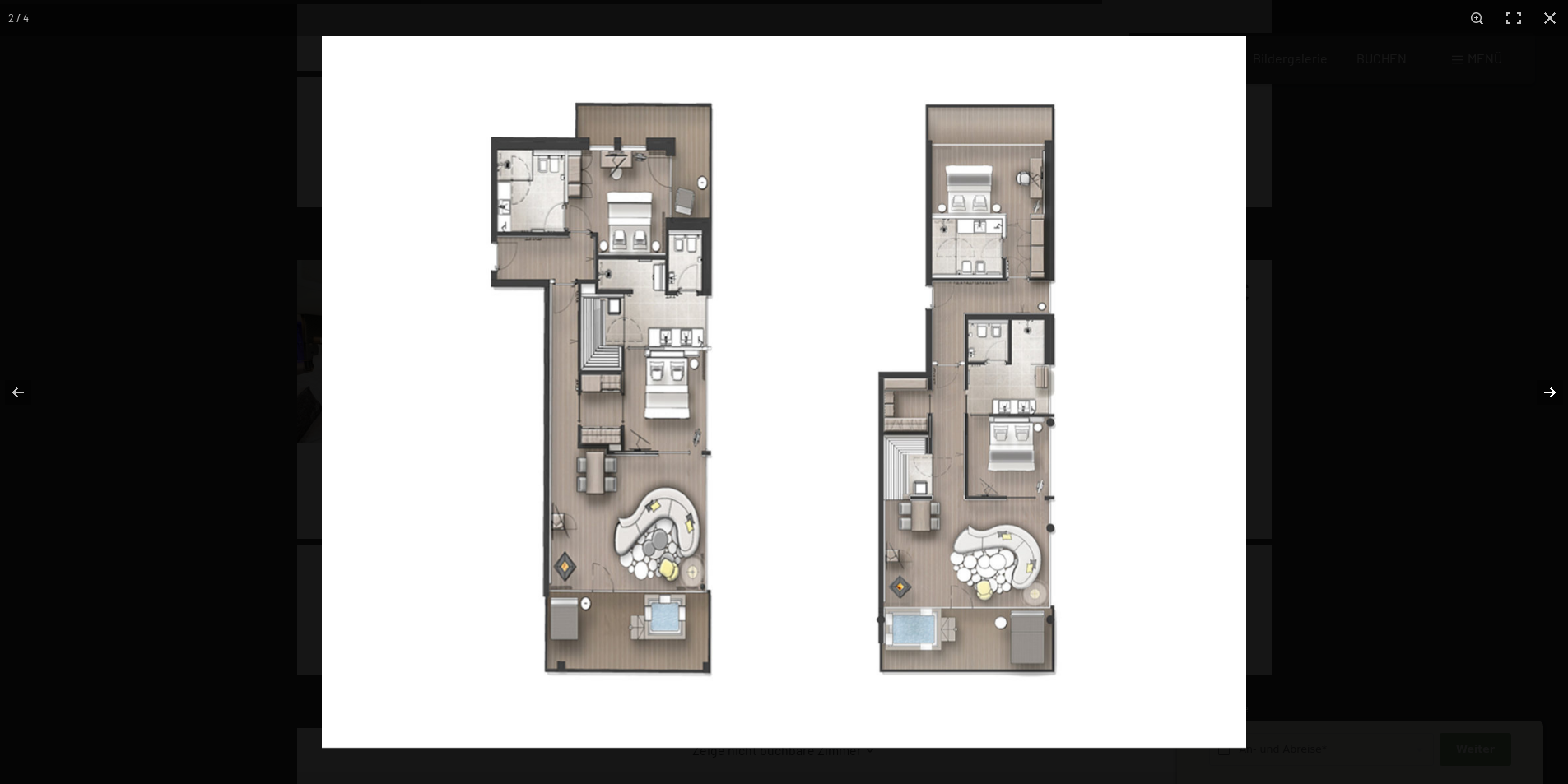
click at [1551, 389] on button "button" at bounding box center [1539, 392] width 58 height 83
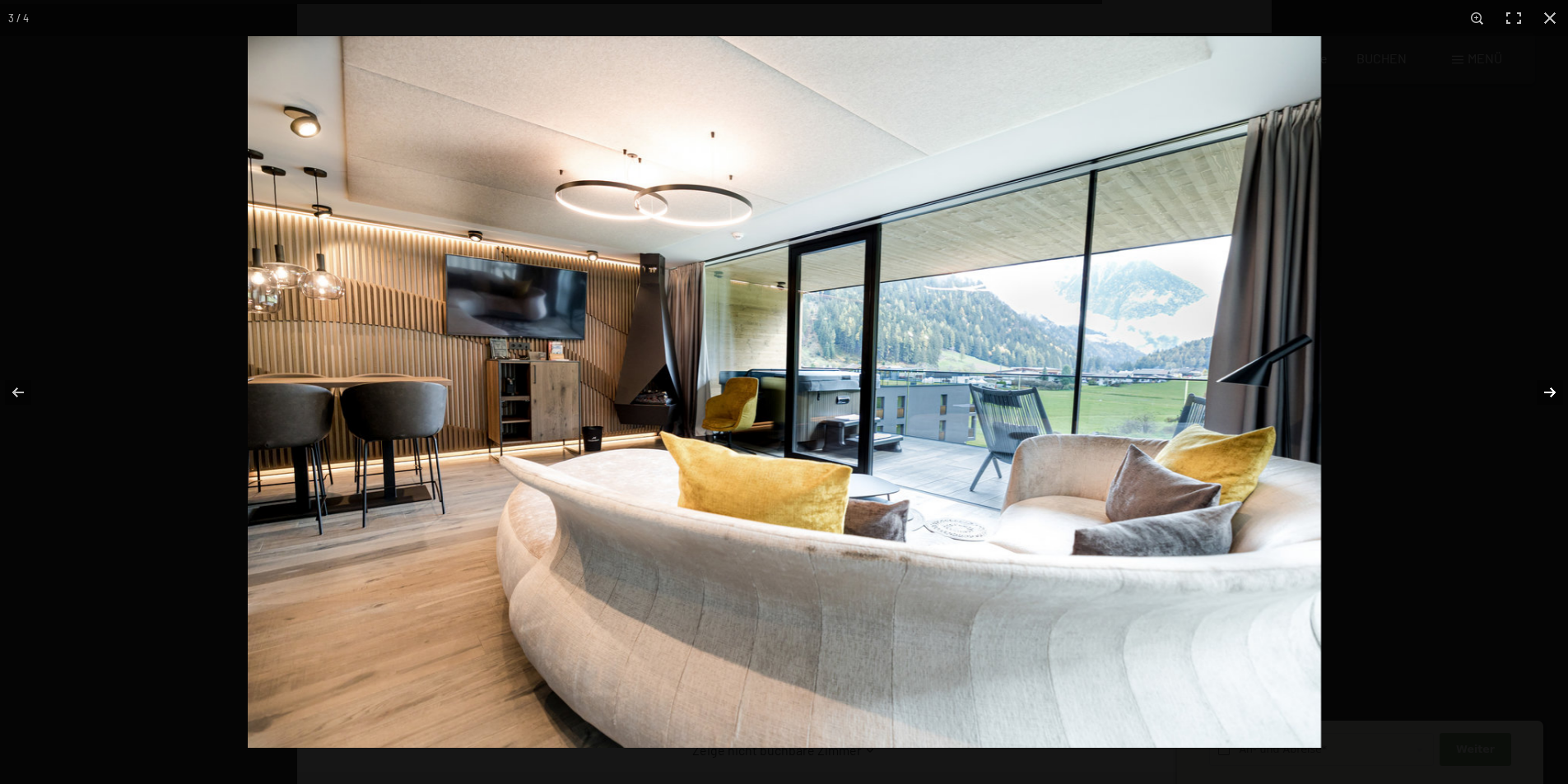
click at [1551, 389] on button "button" at bounding box center [1539, 392] width 58 height 83
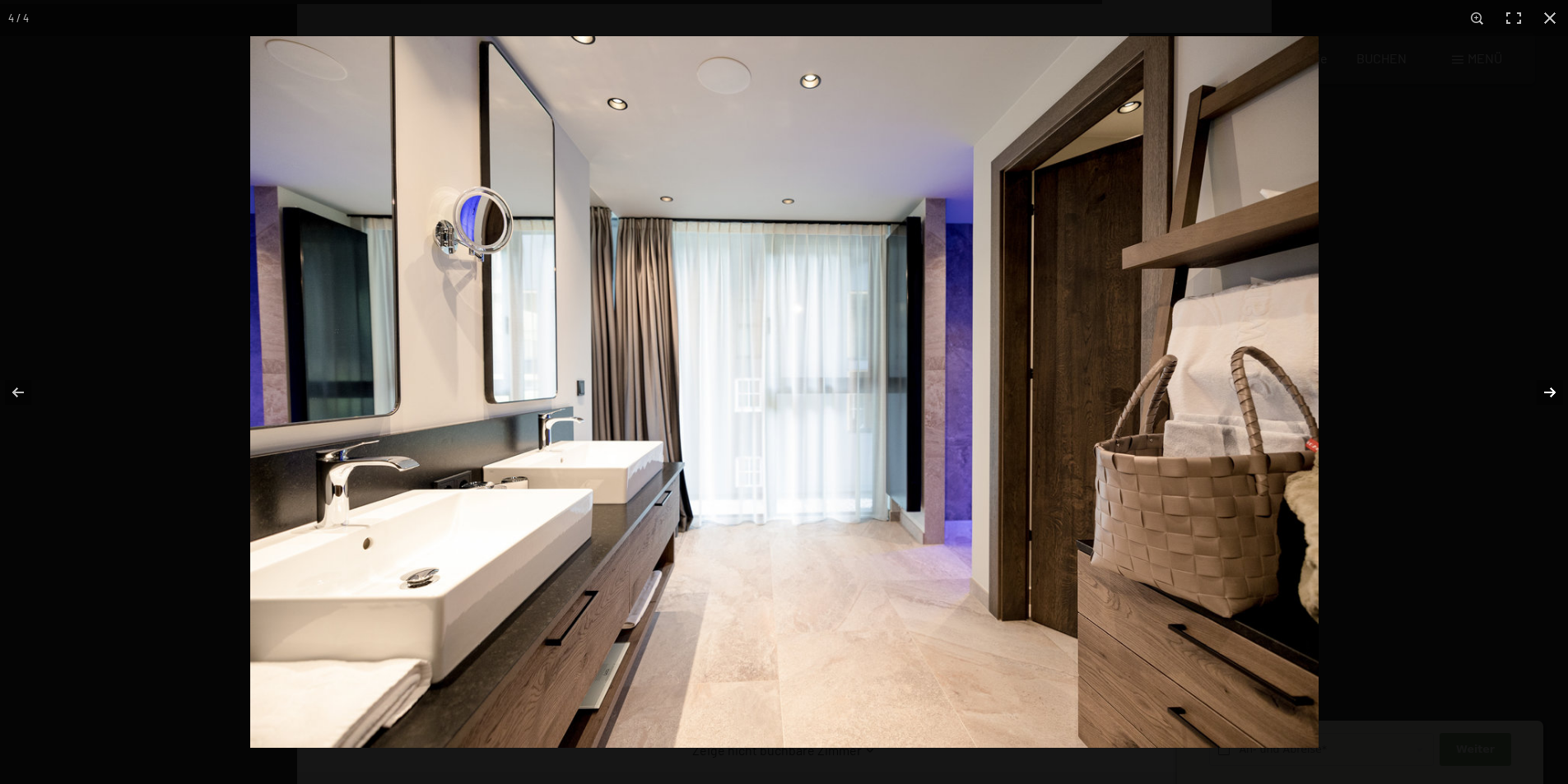
click at [1551, 389] on button "button" at bounding box center [1539, 392] width 58 height 83
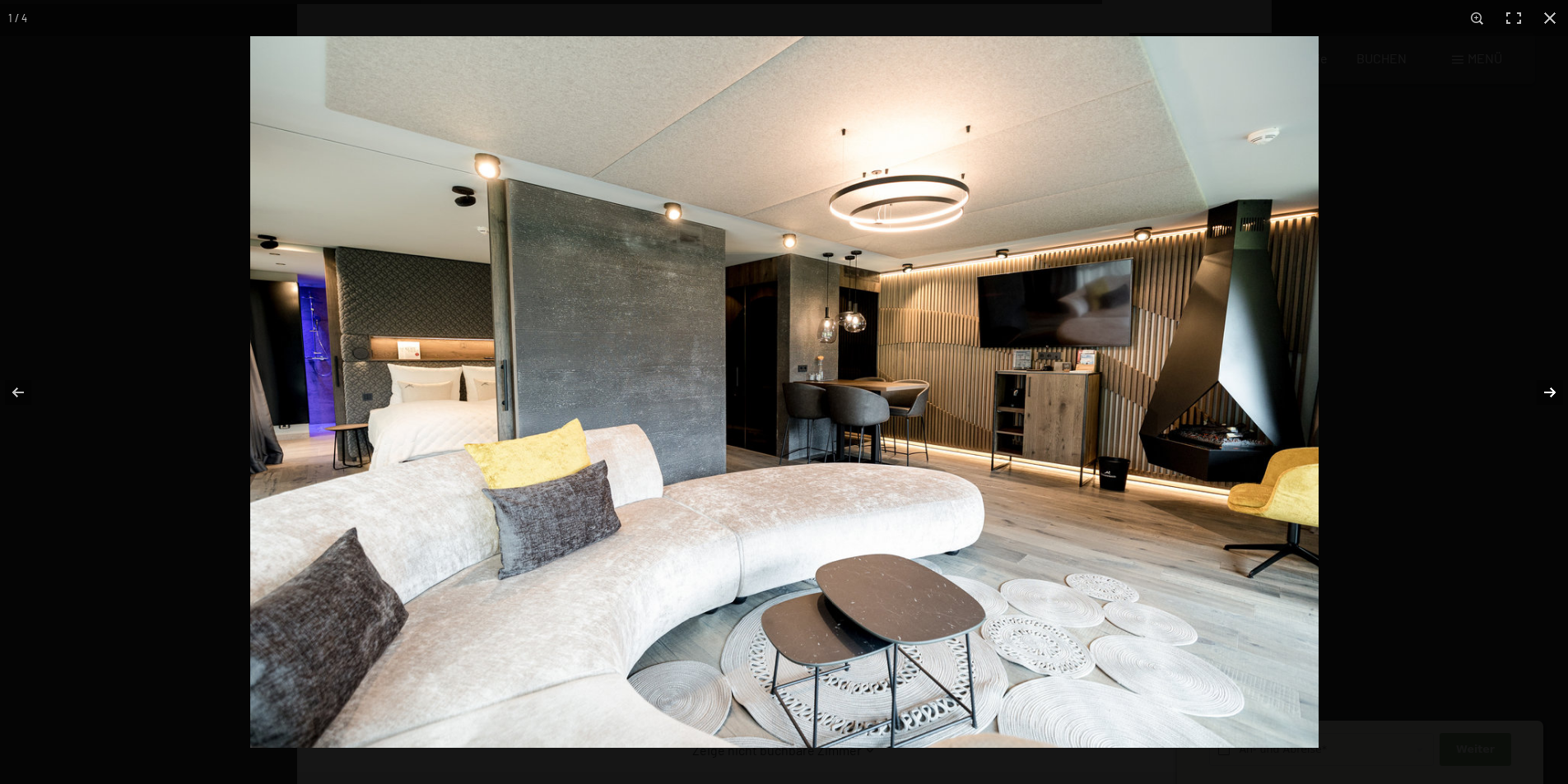
click at [1551, 389] on button "button" at bounding box center [1539, 392] width 58 height 83
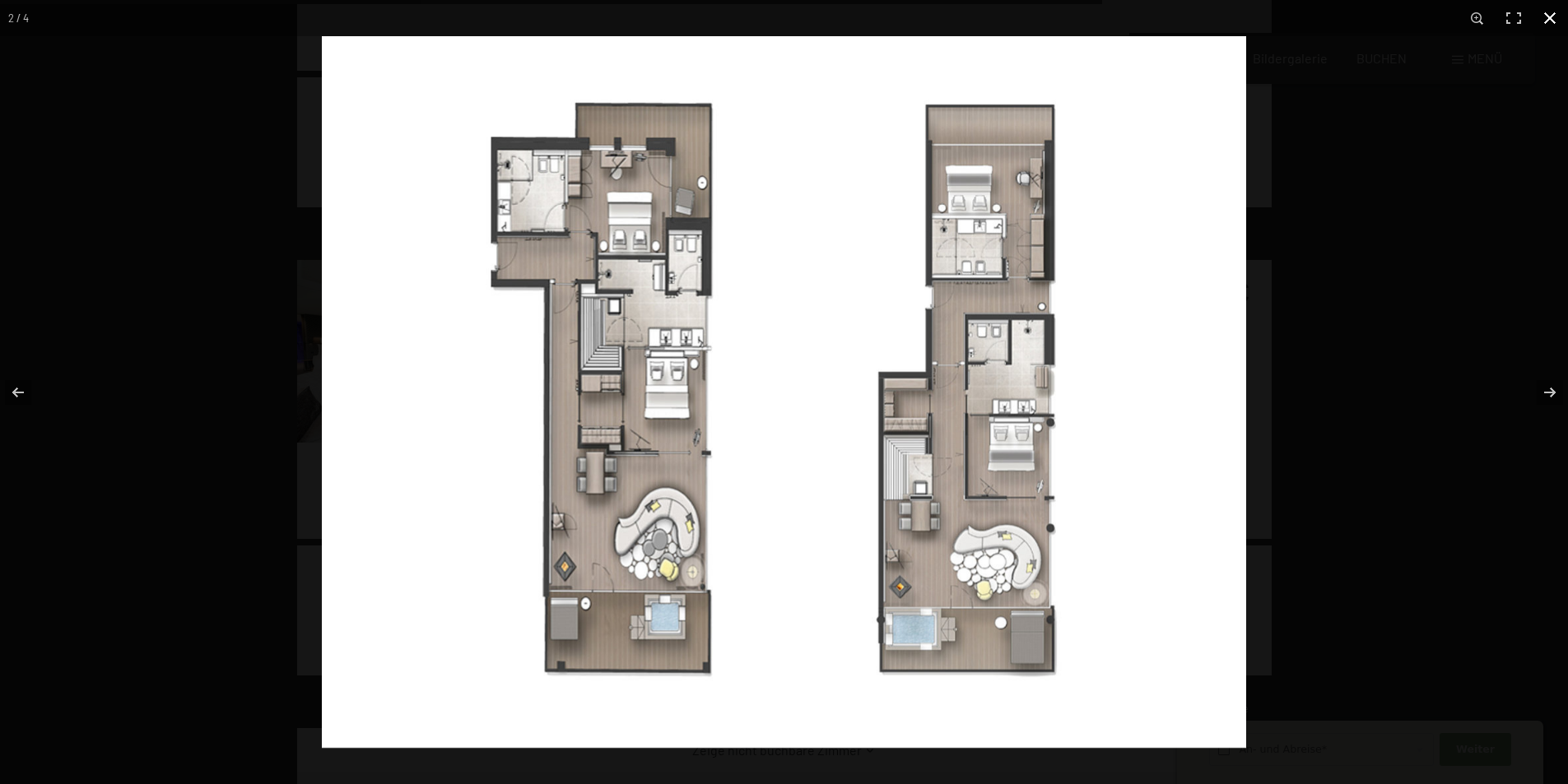
click at [1475, 220] on div at bounding box center [1106, 428] width 1568 height 784
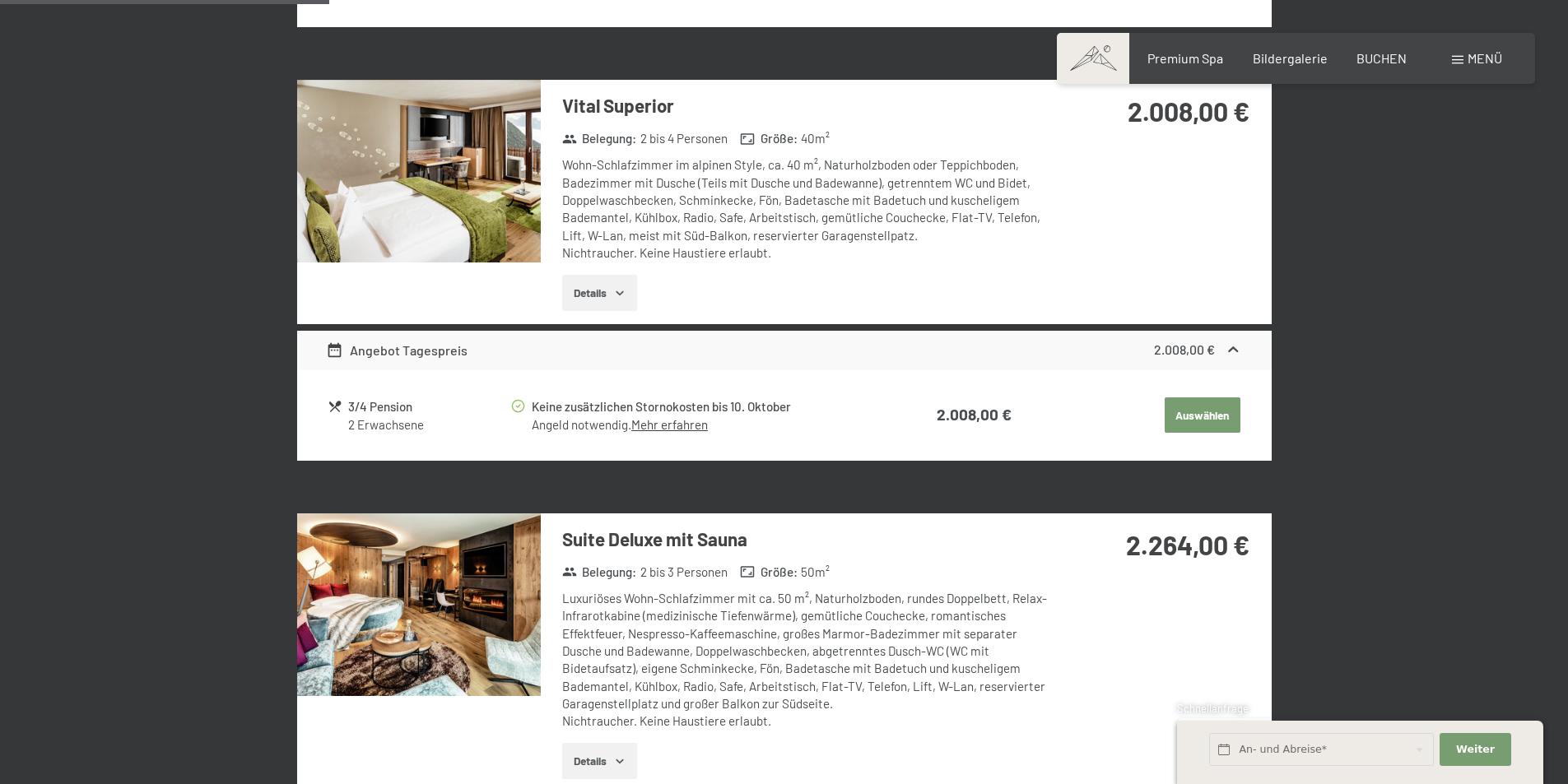
scroll to position [886, 0]
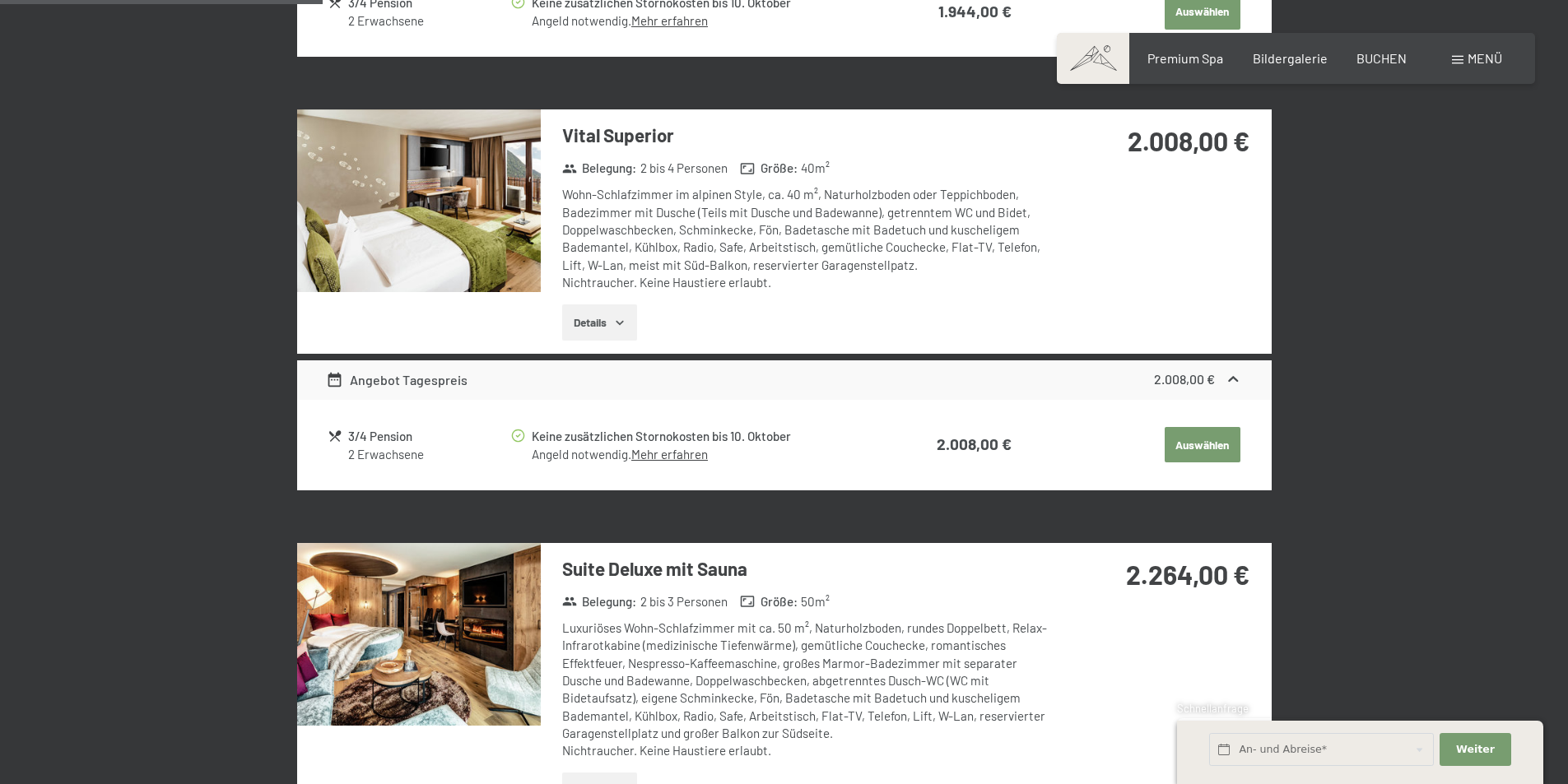
click at [469, 225] on img at bounding box center [419, 200] width 243 height 183
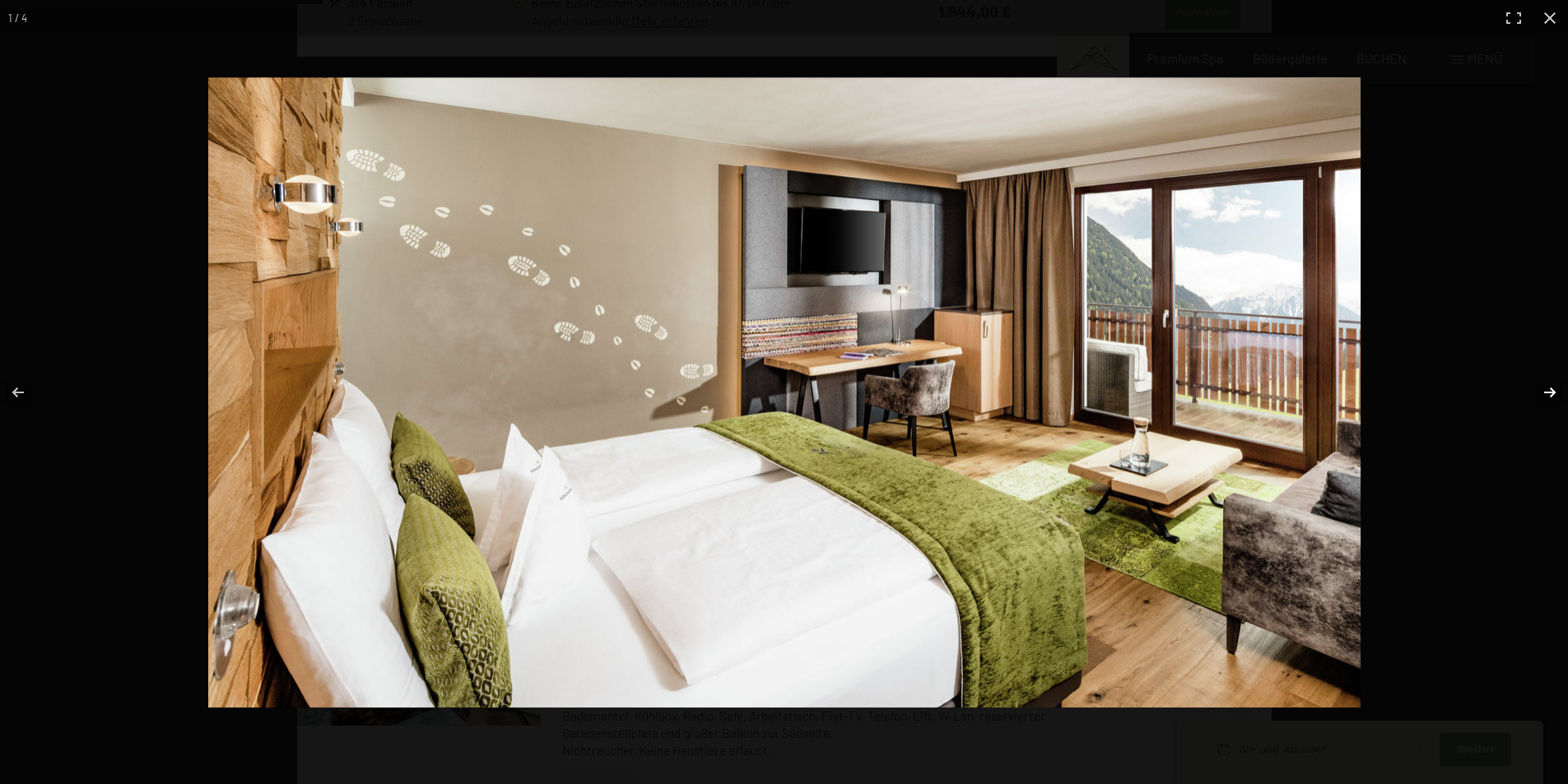
click at [1541, 387] on button "button" at bounding box center [1539, 392] width 58 height 83
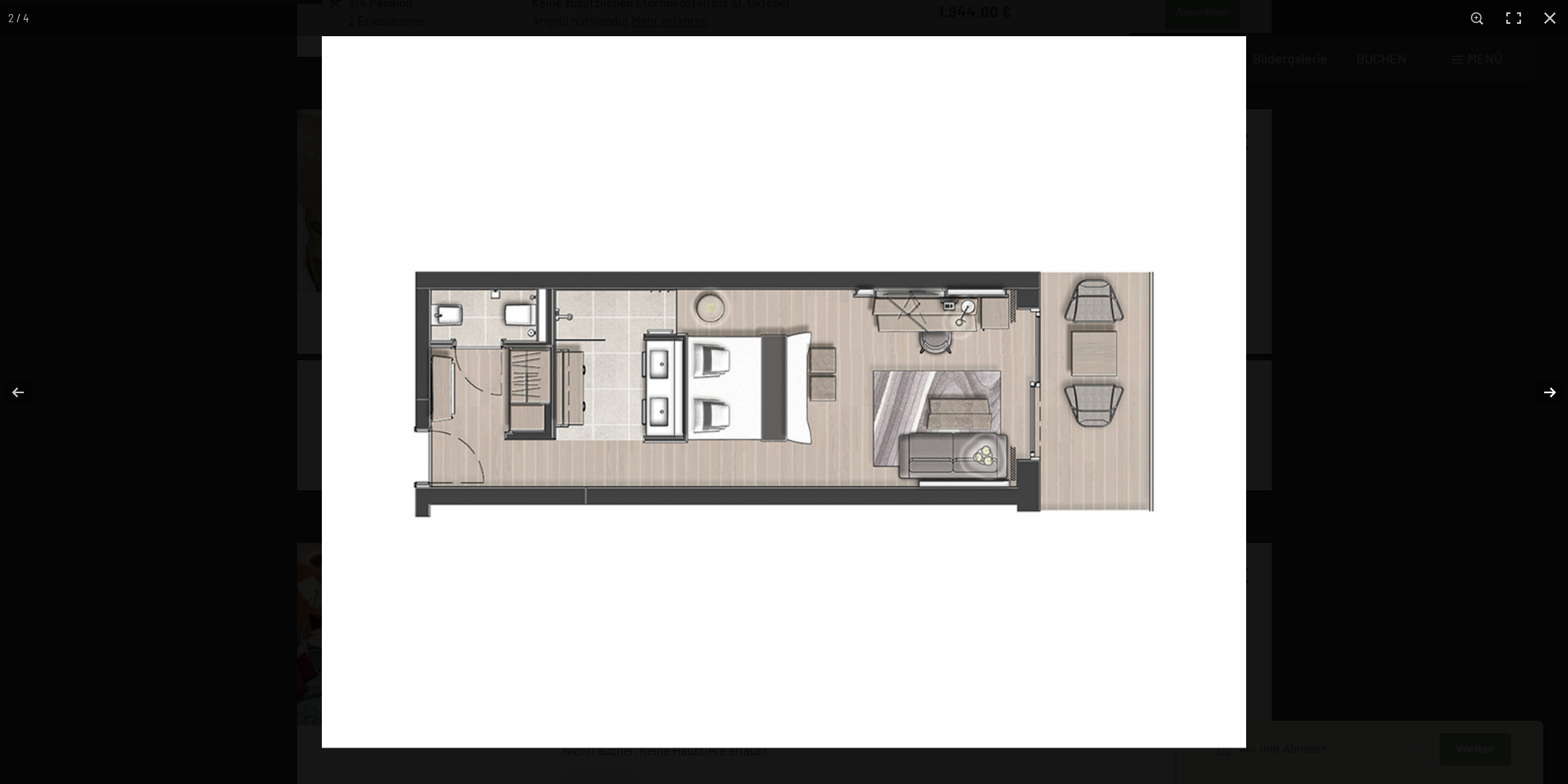
click at [1541, 387] on button "button" at bounding box center [1539, 392] width 58 height 83
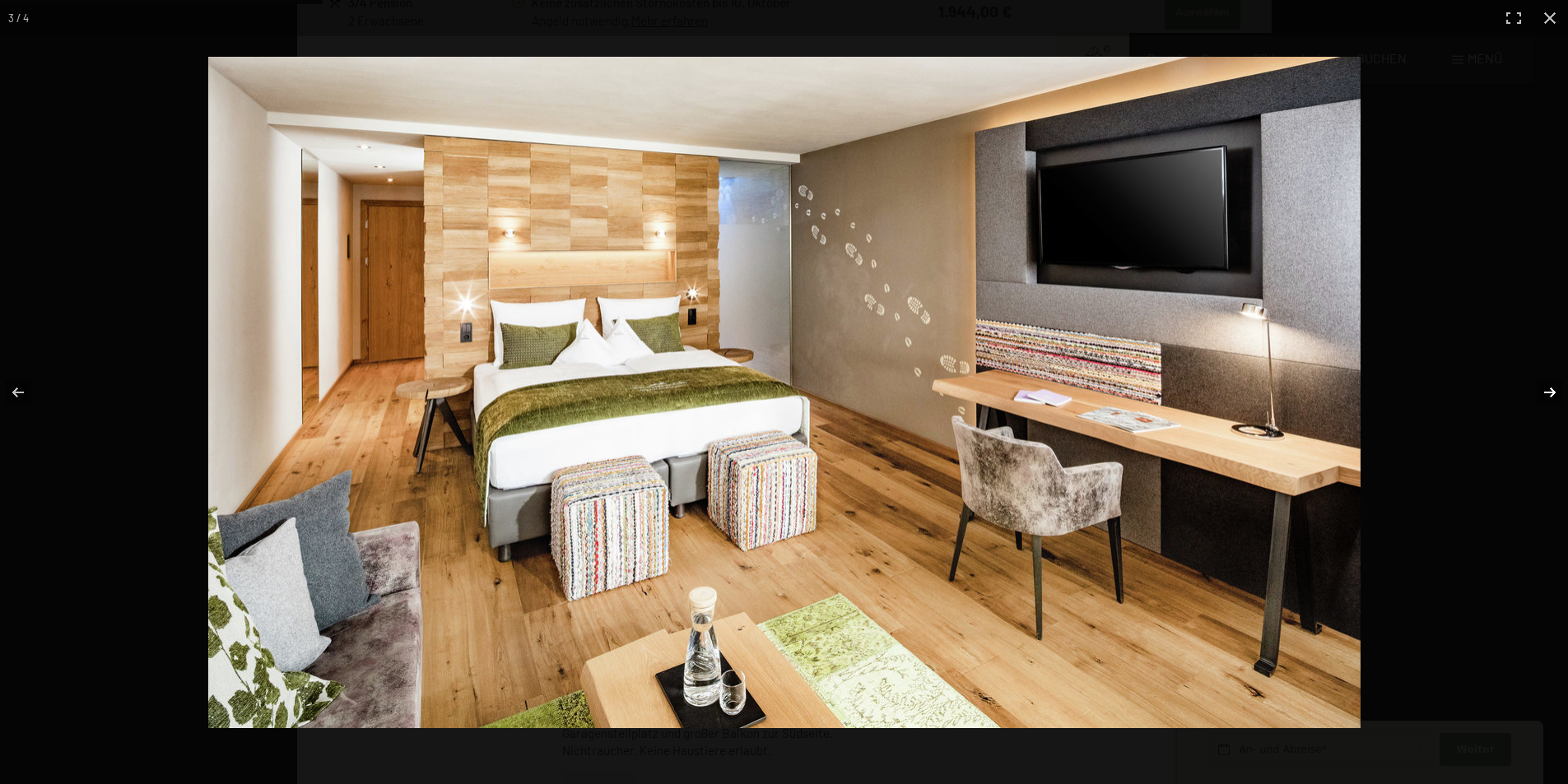
click at [1541, 387] on button "button" at bounding box center [1539, 392] width 58 height 83
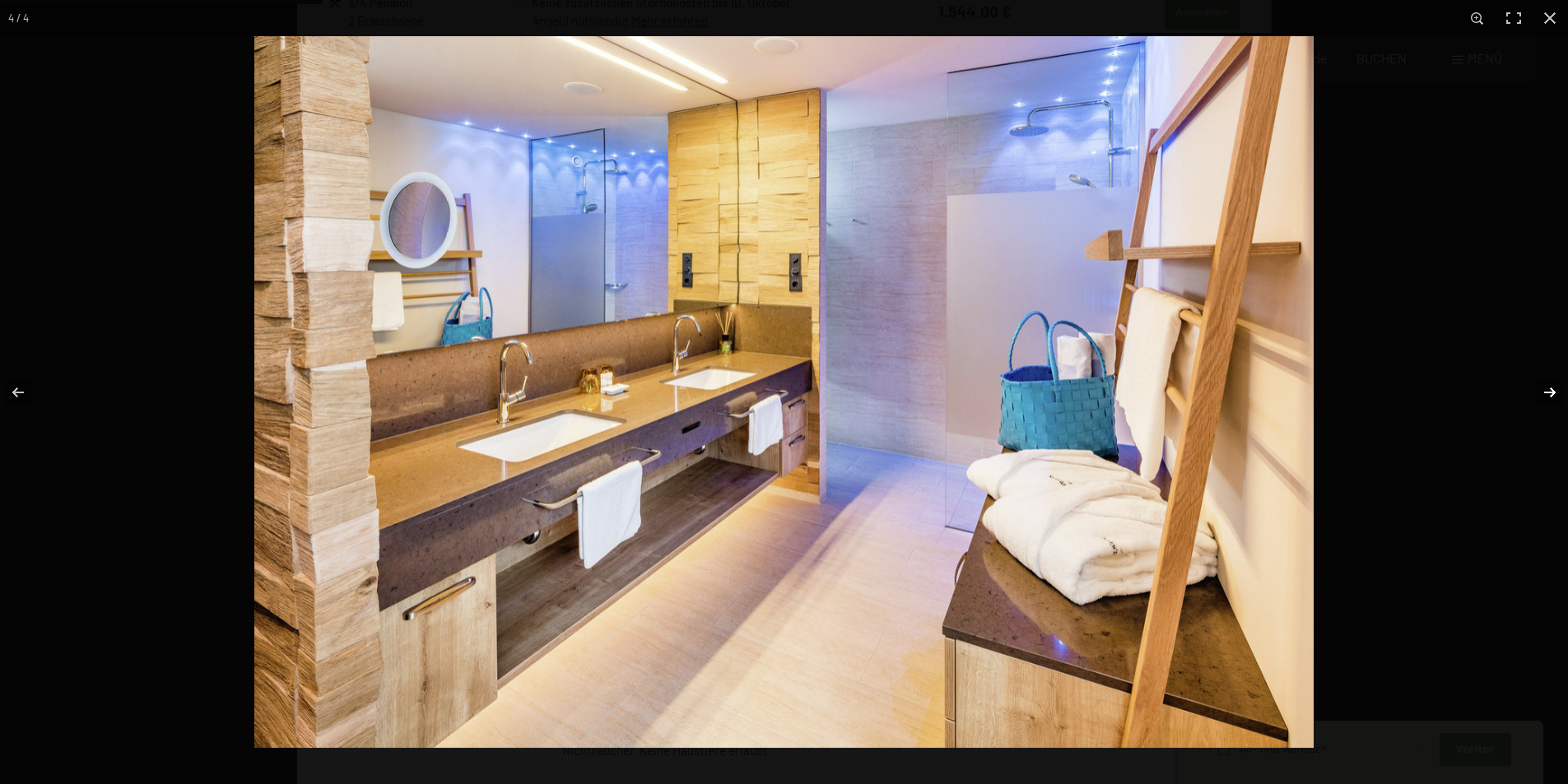
click at [1541, 387] on button "button" at bounding box center [1539, 392] width 58 height 83
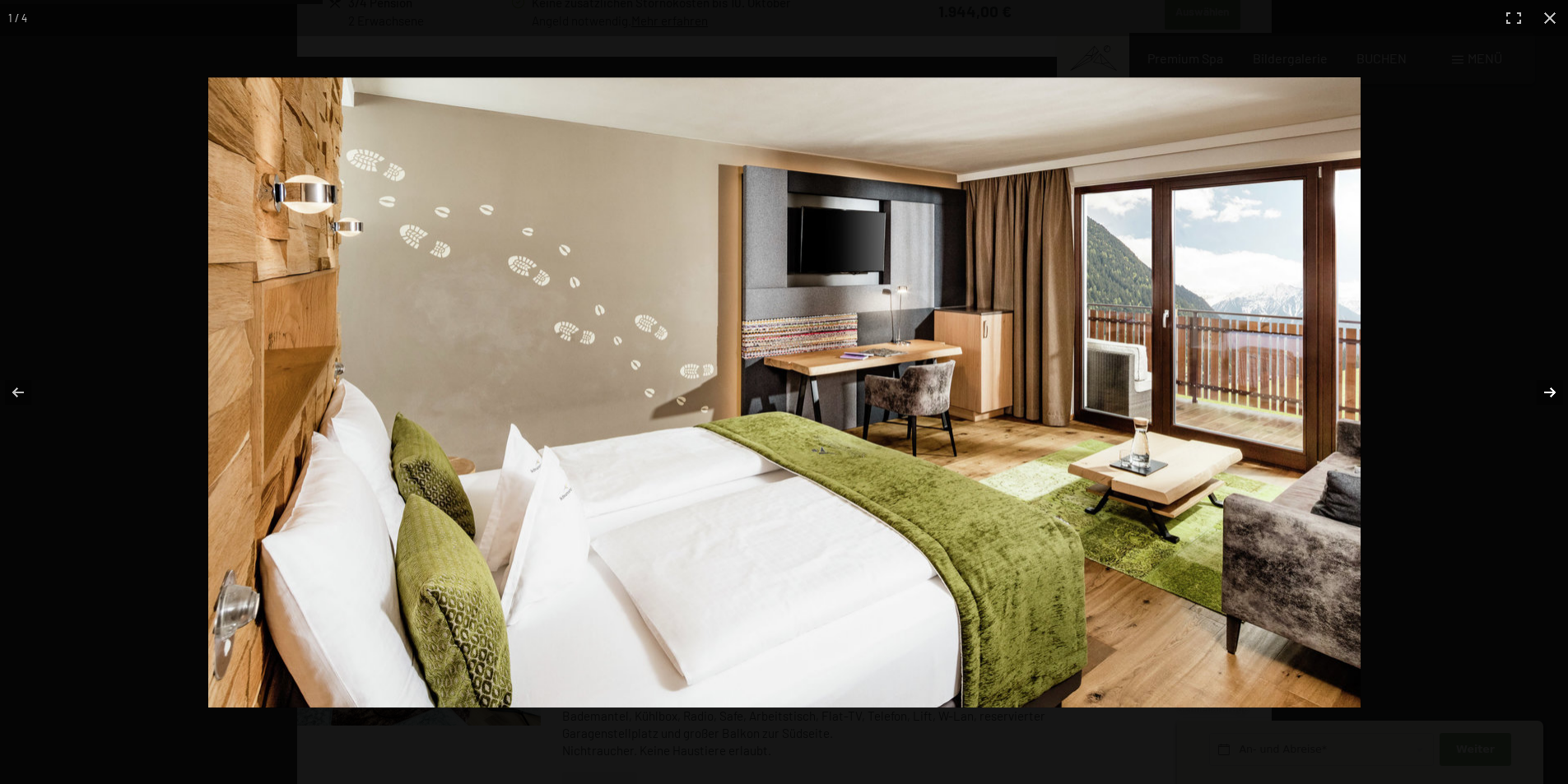
click at [1541, 387] on button "button" at bounding box center [1539, 392] width 58 height 83
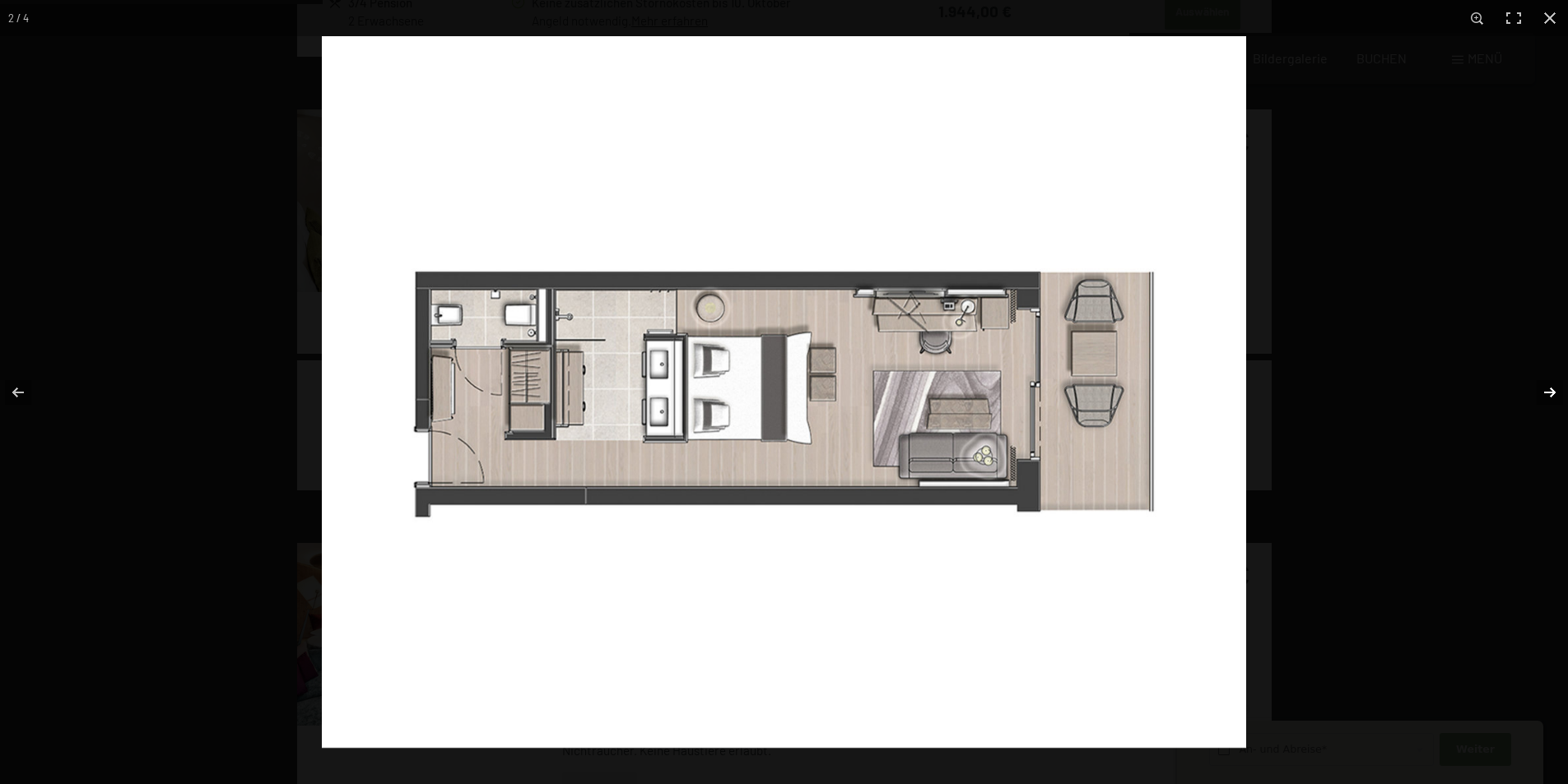
click at [1541, 387] on button "button" at bounding box center [1539, 392] width 58 height 83
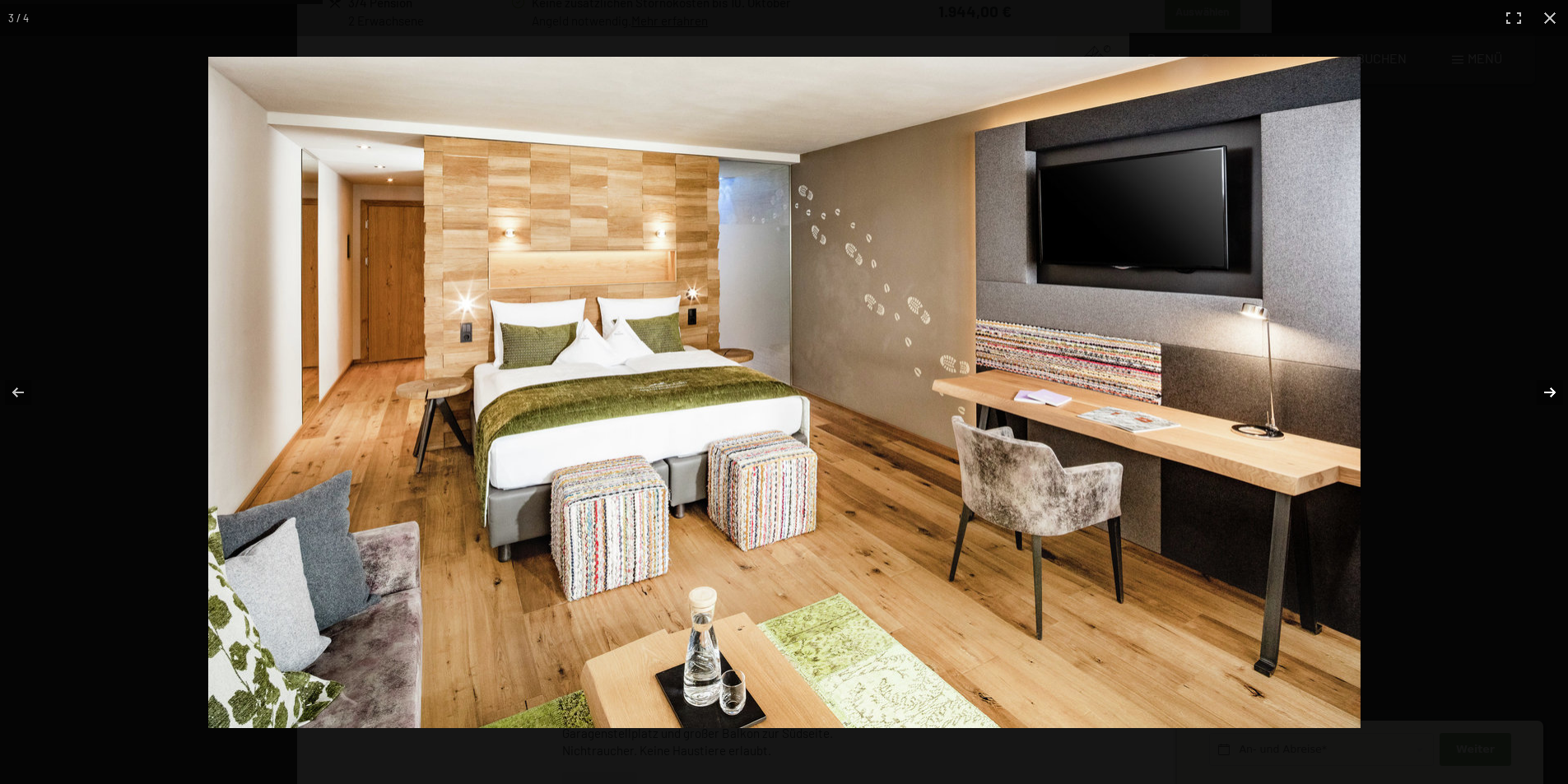
click at [1541, 387] on button "button" at bounding box center [1539, 392] width 58 height 83
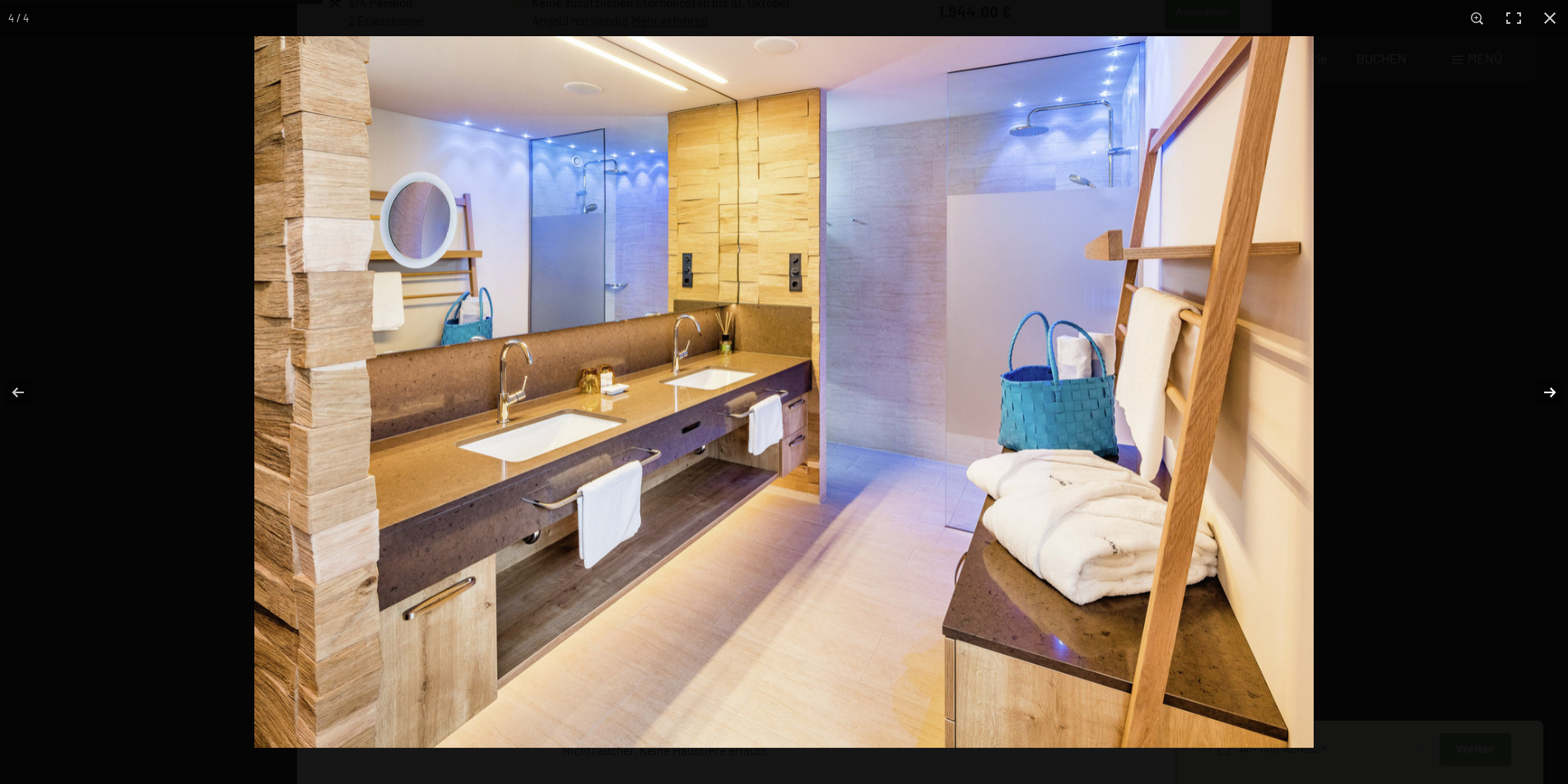
click at [1541, 387] on button "button" at bounding box center [1539, 392] width 58 height 83
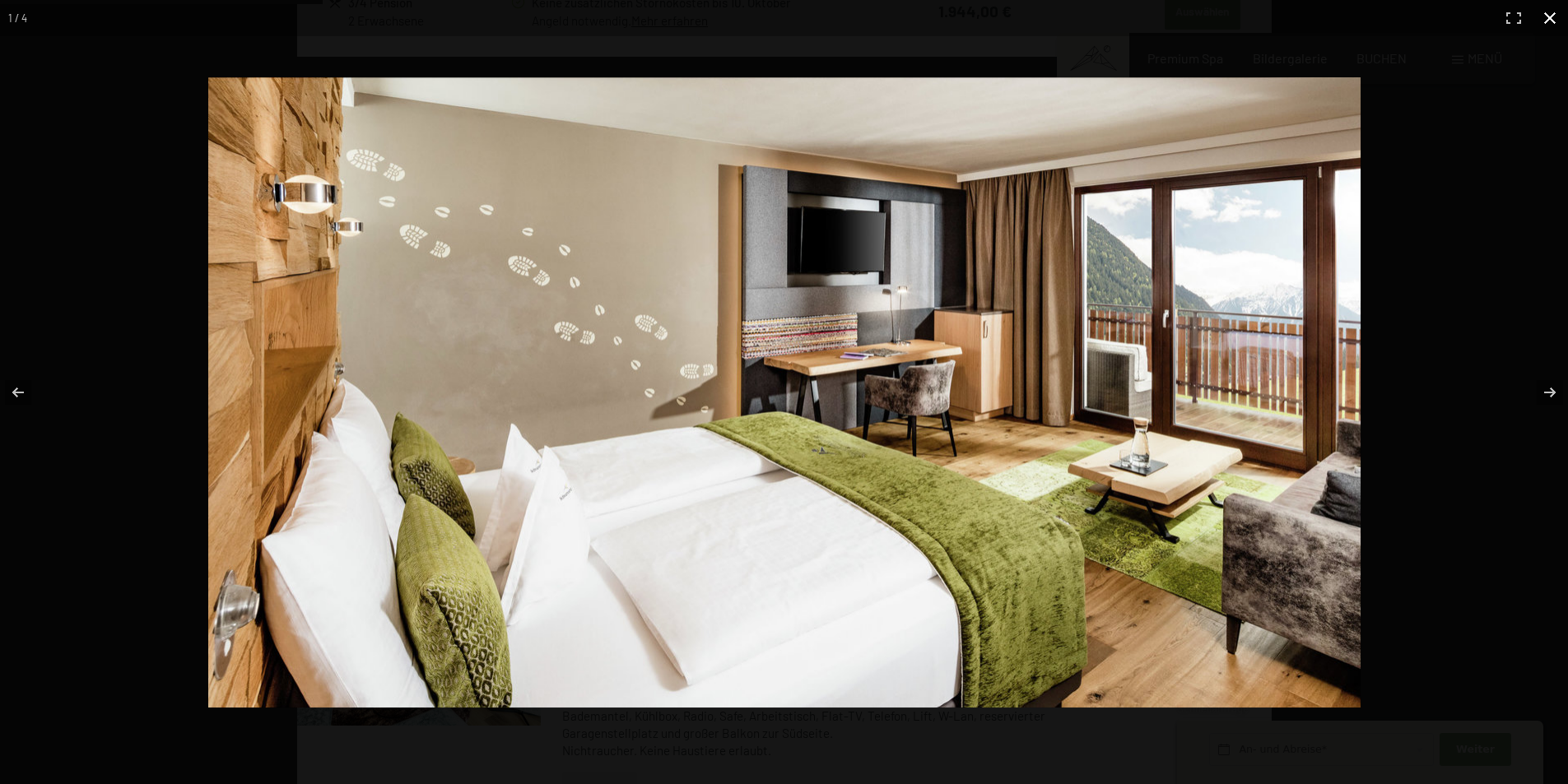
click at [1432, 228] on div at bounding box center [902, 424] width 1389 height 694
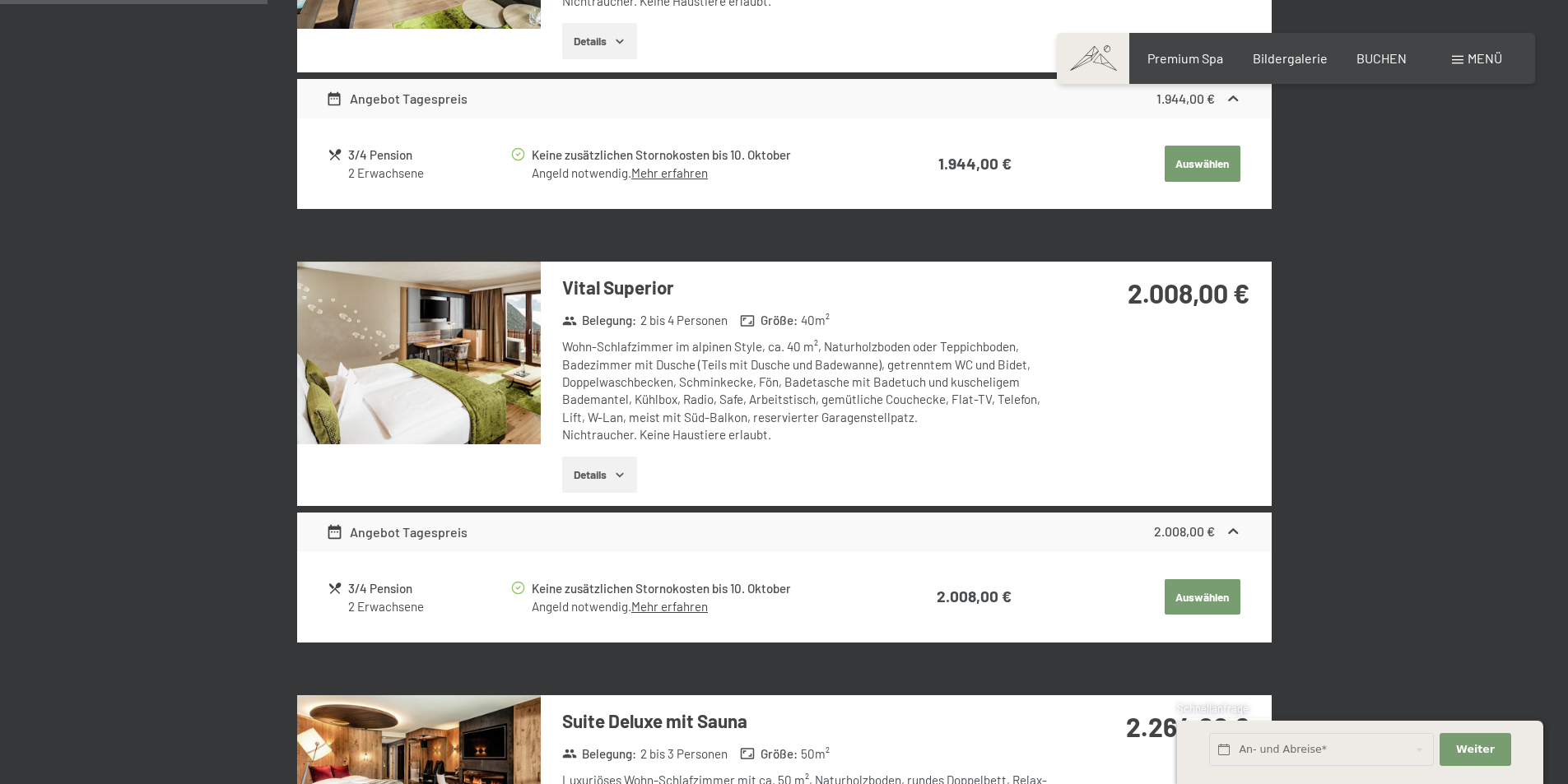
scroll to position [721, 0]
